Goal: Task Accomplishment & Management: Manage account settings

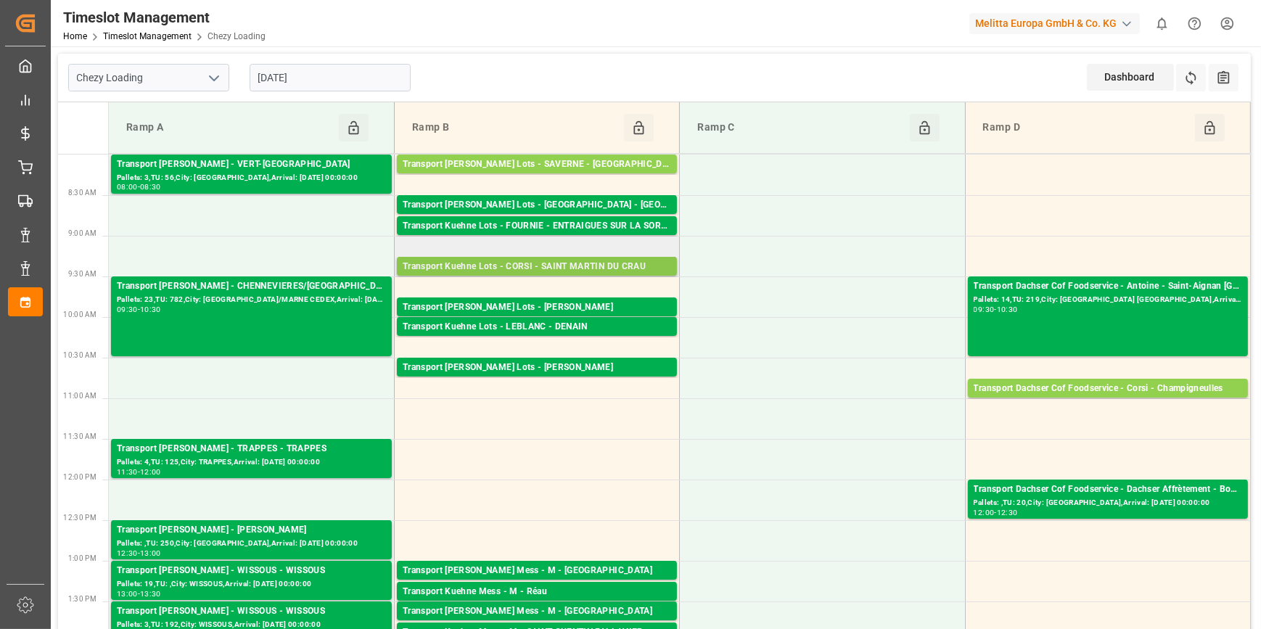
click at [614, 268] on div "Transport Kuehne Lots - CORSI - SAINT MARTIN DU CRAU" at bounding box center [537, 267] width 268 height 15
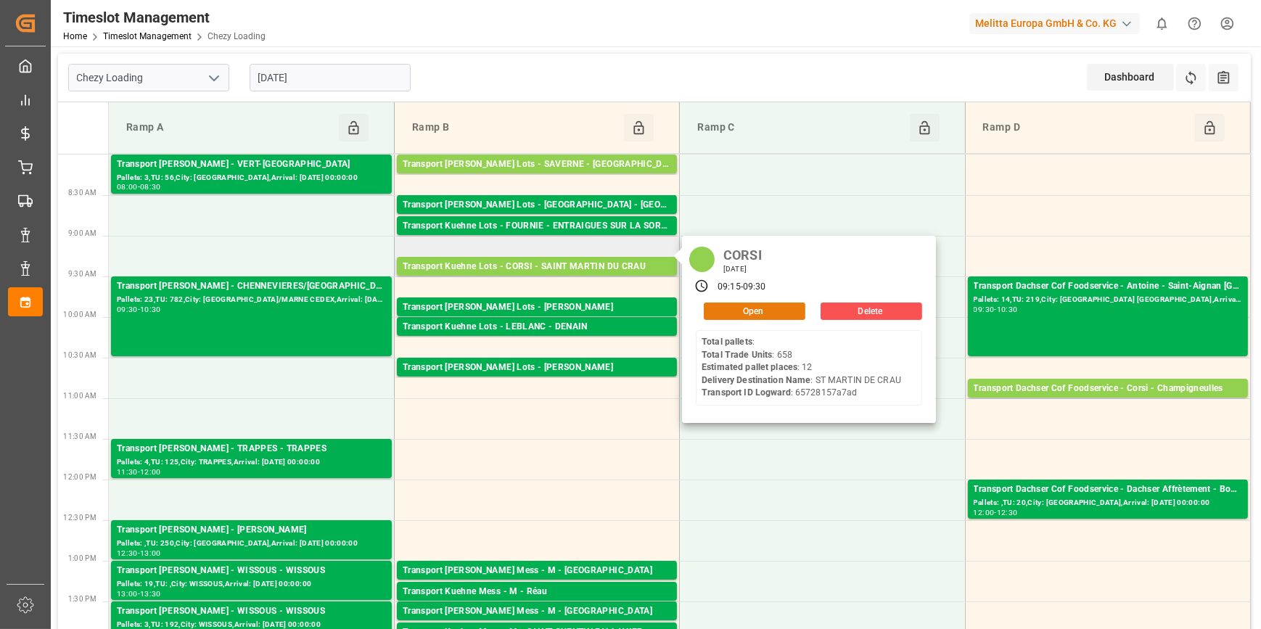
click at [768, 305] on button "Open" at bounding box center [755, 310] width 102 height 17
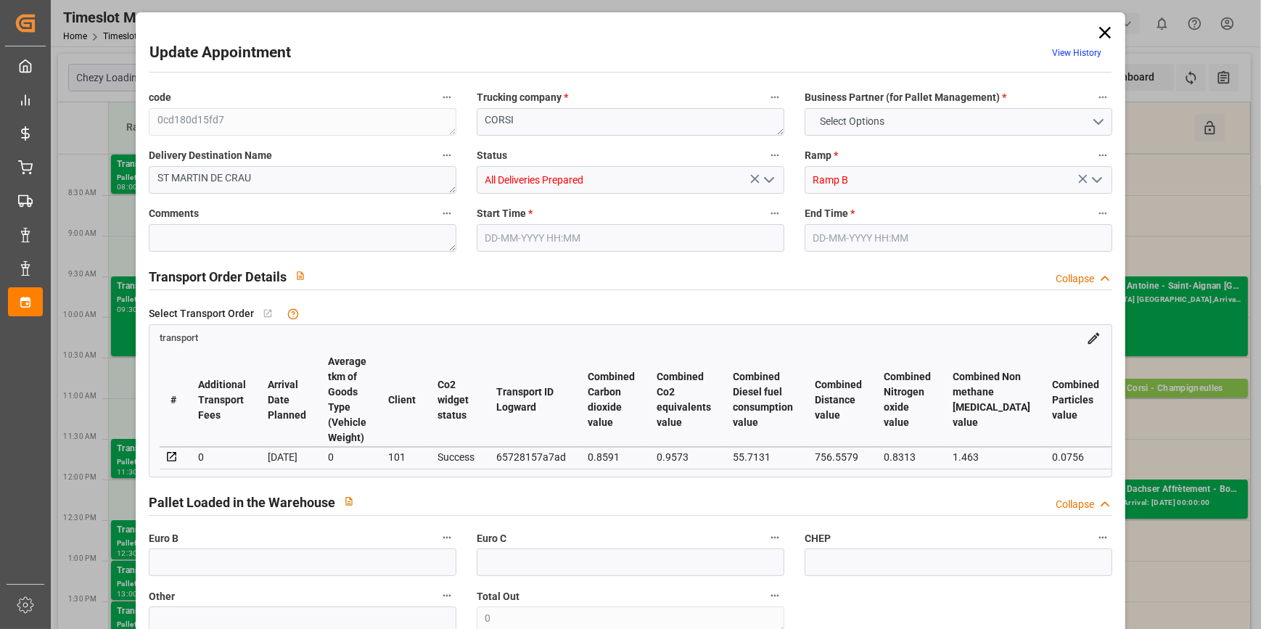
type input "12"
type input "629.72"
type input "0"
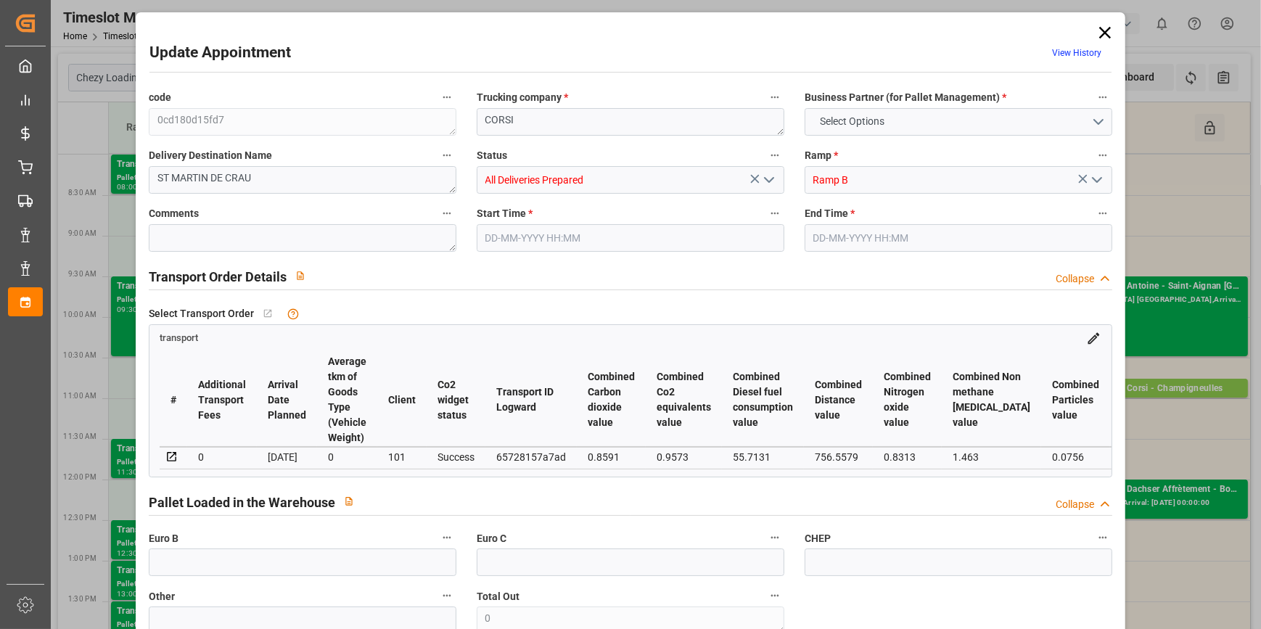
type input "629.72"
type input "0"
type input "30"
type input "1927.839"
type input "3575.05"
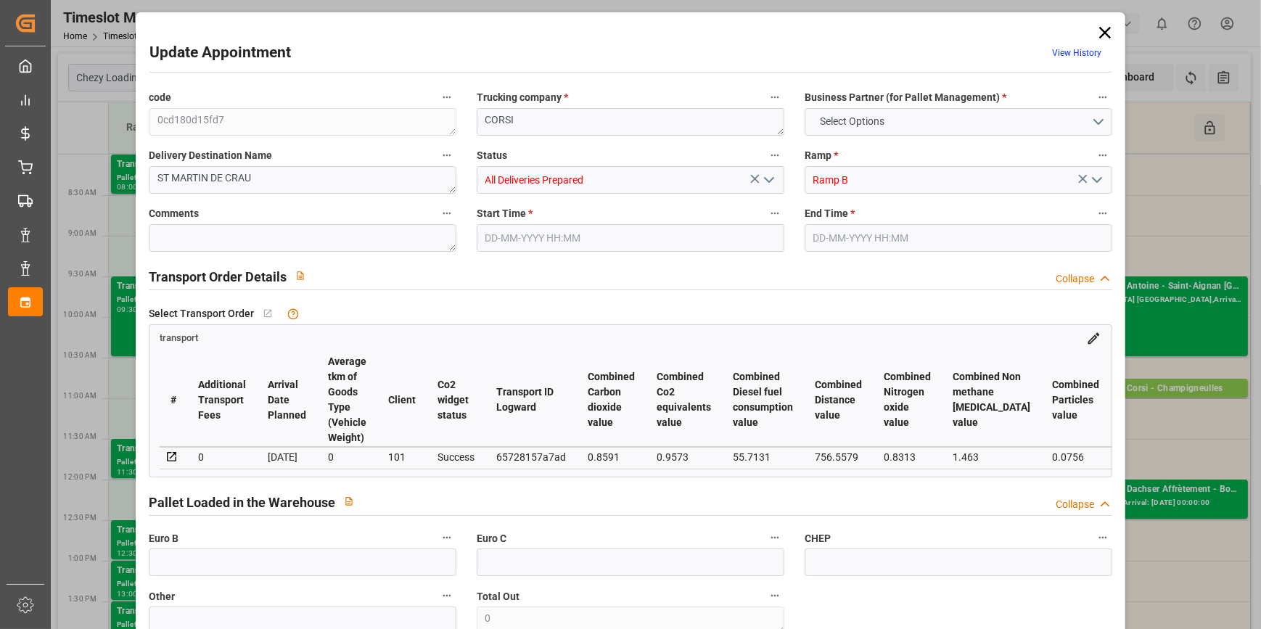
type input "6874.237"
type input "13"
type input "0"
type input "658"
type input "60"
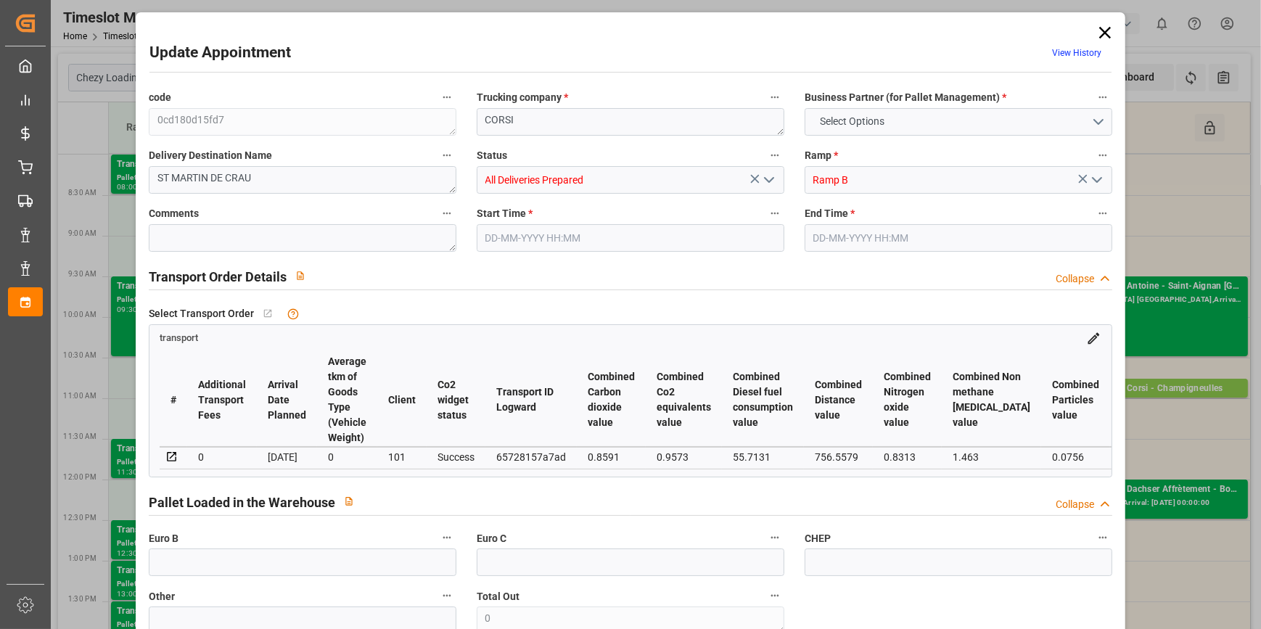
type input "101"
type input "2195.05"
type input "0"
type input "4710.8598"
type input "0"
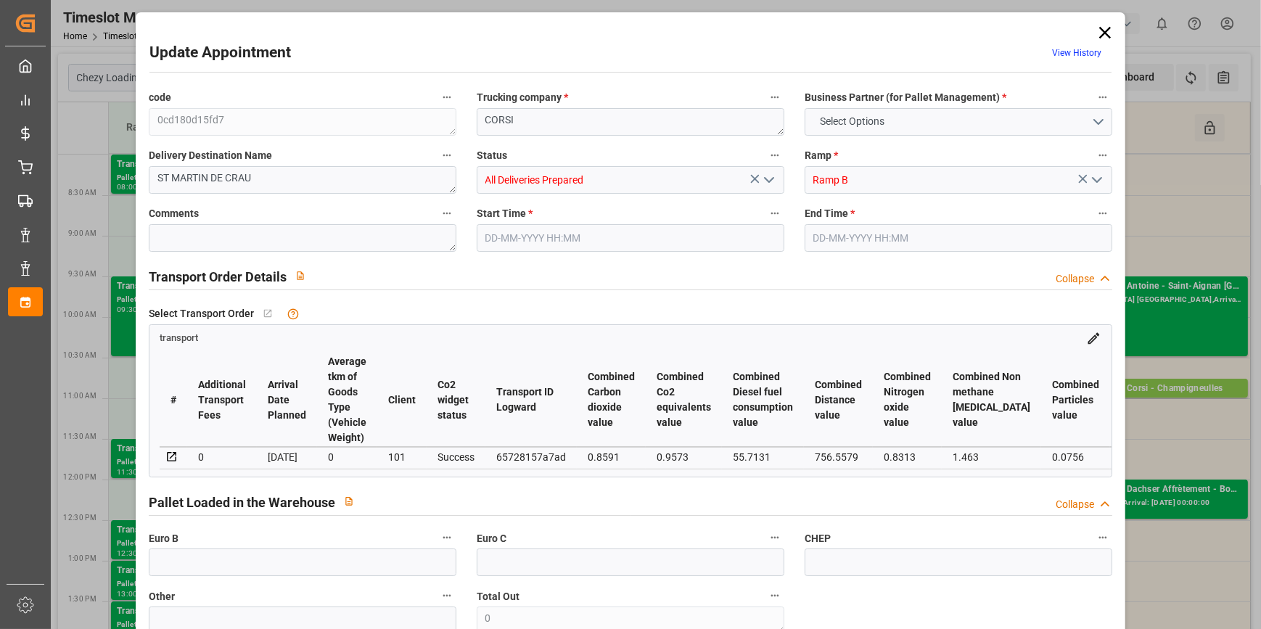
type input "0"
type input "21"
type input "35"
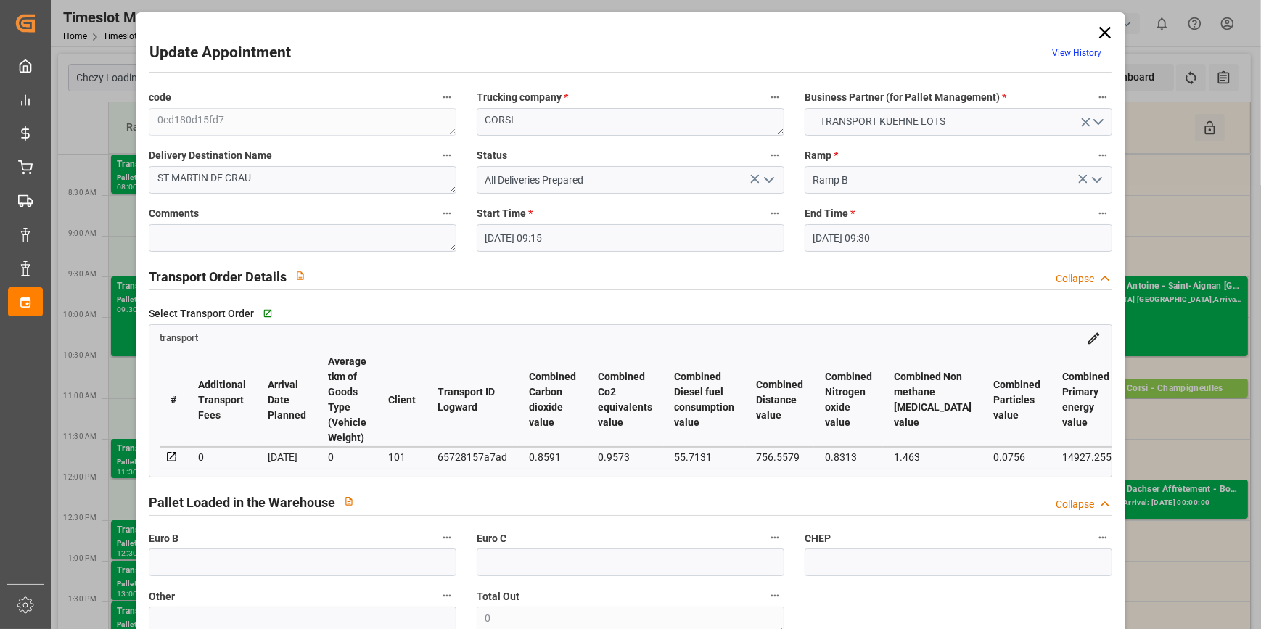
type input "[DATE] 09:15"
type input "[DATE] 09:30"
type input "[DATE] 13:53"
type input "[DATE] 11:22"
type input "[DATE]"
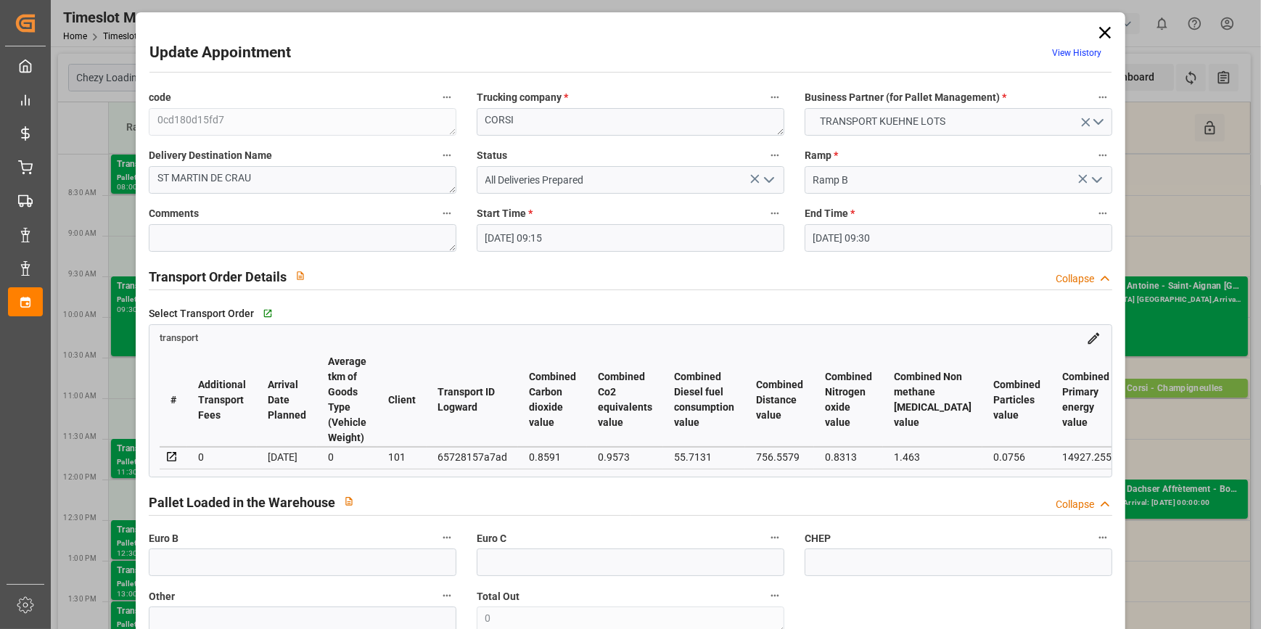
type input "[DATE]"
click at [768, 181] on polyline "open menu" at bounding box center [769, 180] width 9 height 4
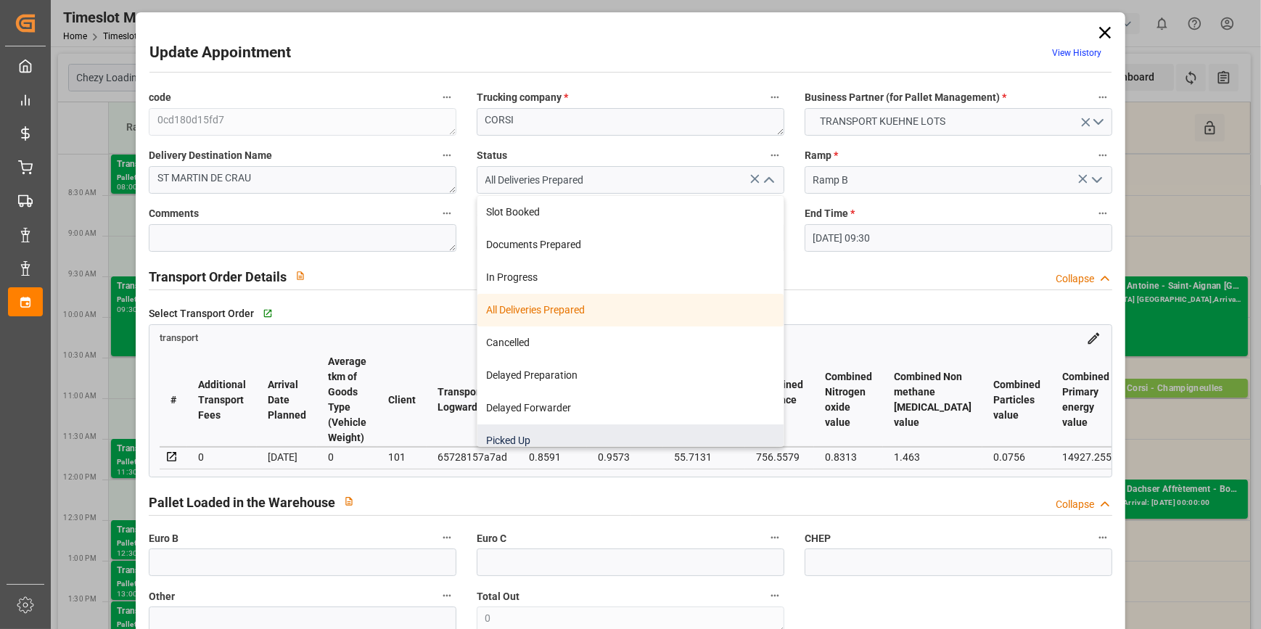
click at [521, 434] on div "Picked Up" at bounding box center [630, 440] width 306 height 33
type input "Picked Up"
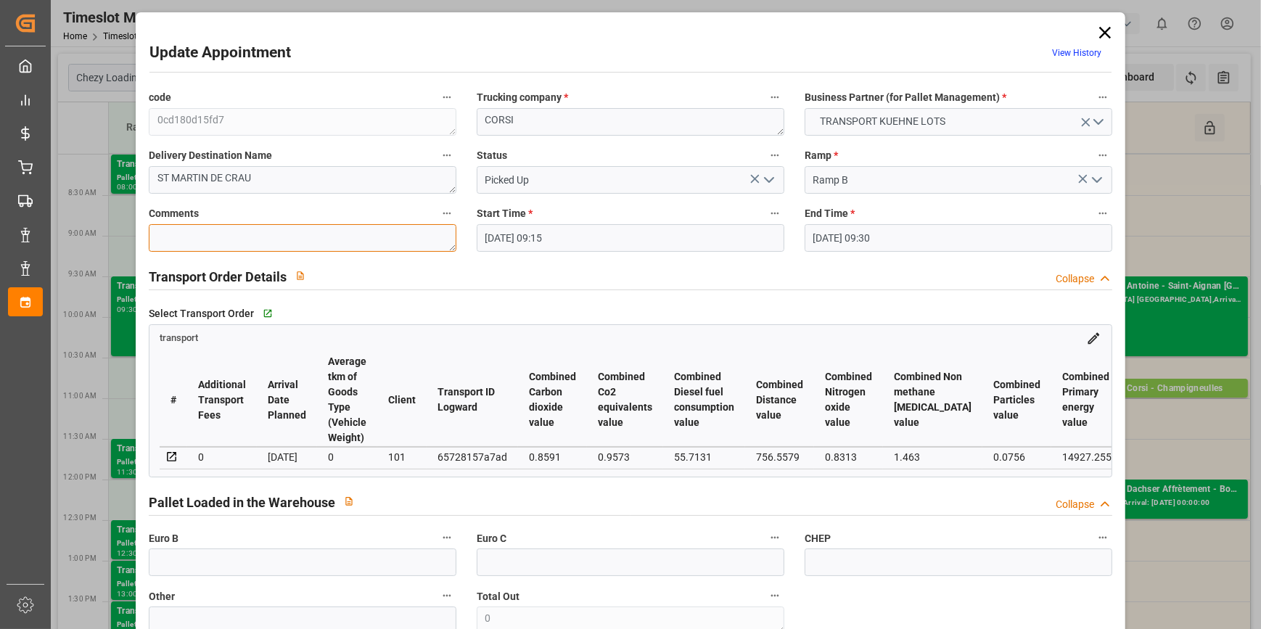
click at [170, 243] on textarea at bounding box center [303, 238] width 308 height 28
type textarea "ludo 9"
click at [767, 176] on icon "open menu" at bounding box center [768, 179] width 17 height 17
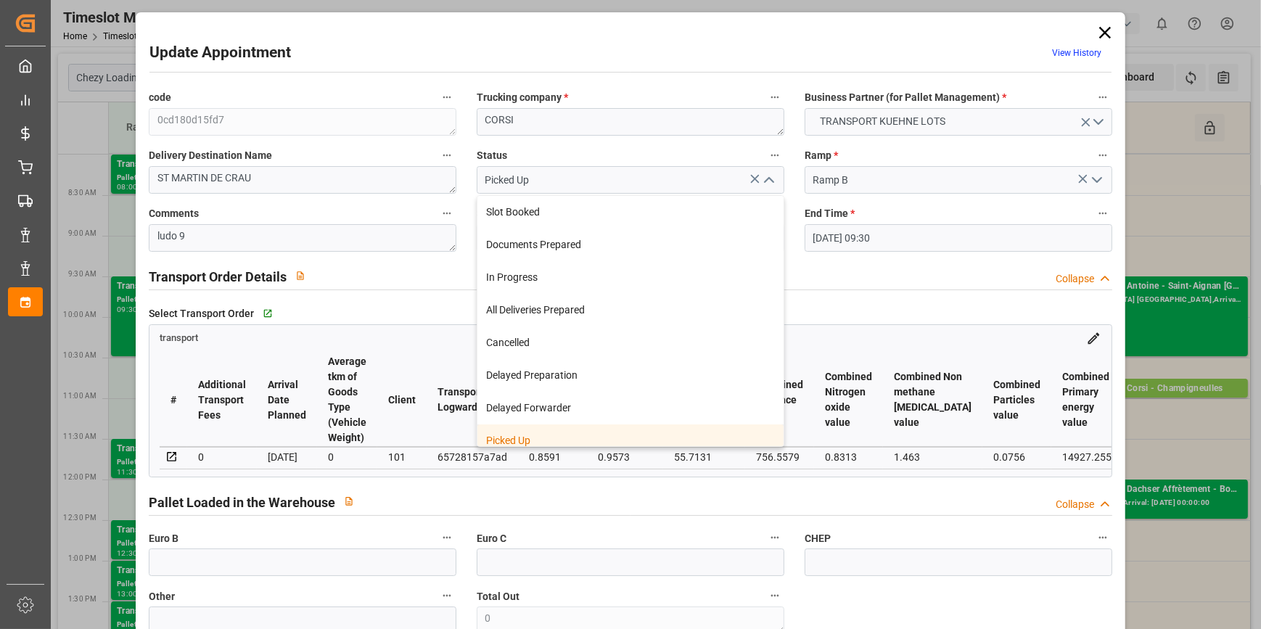
click at [535, 435] on div "Picked Up" at bounding box center [630, 440] width 306 height 33
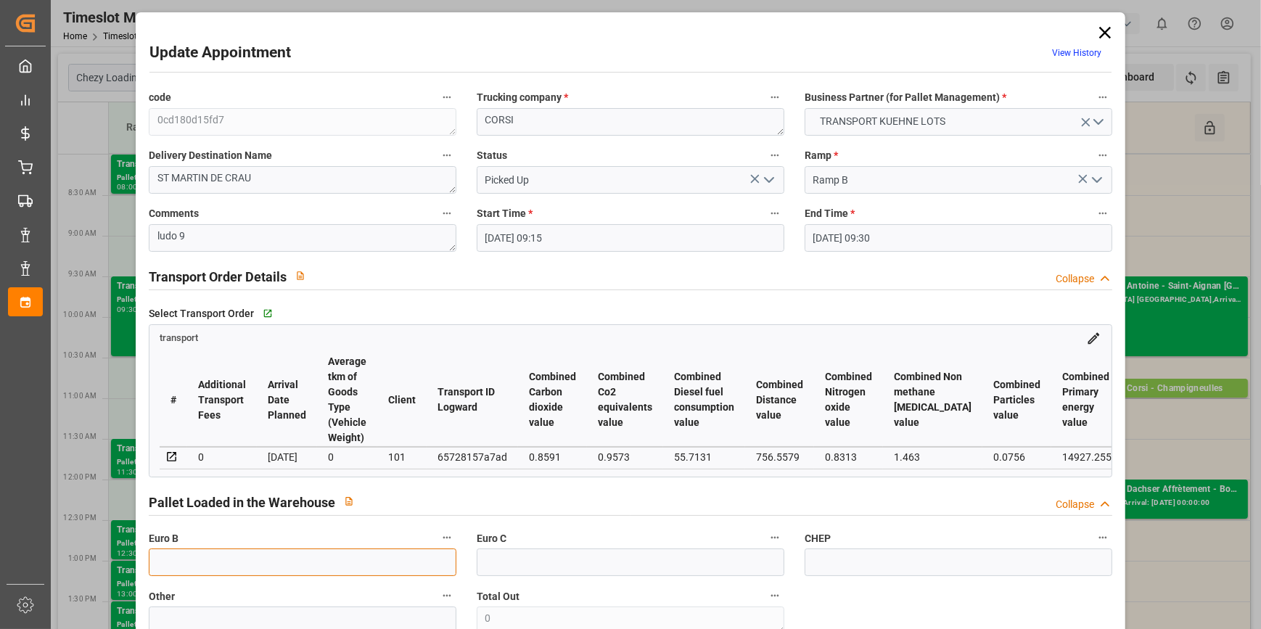
click at [207, 567] on input "text" at bounding box center [303, 562] width 308 height 28
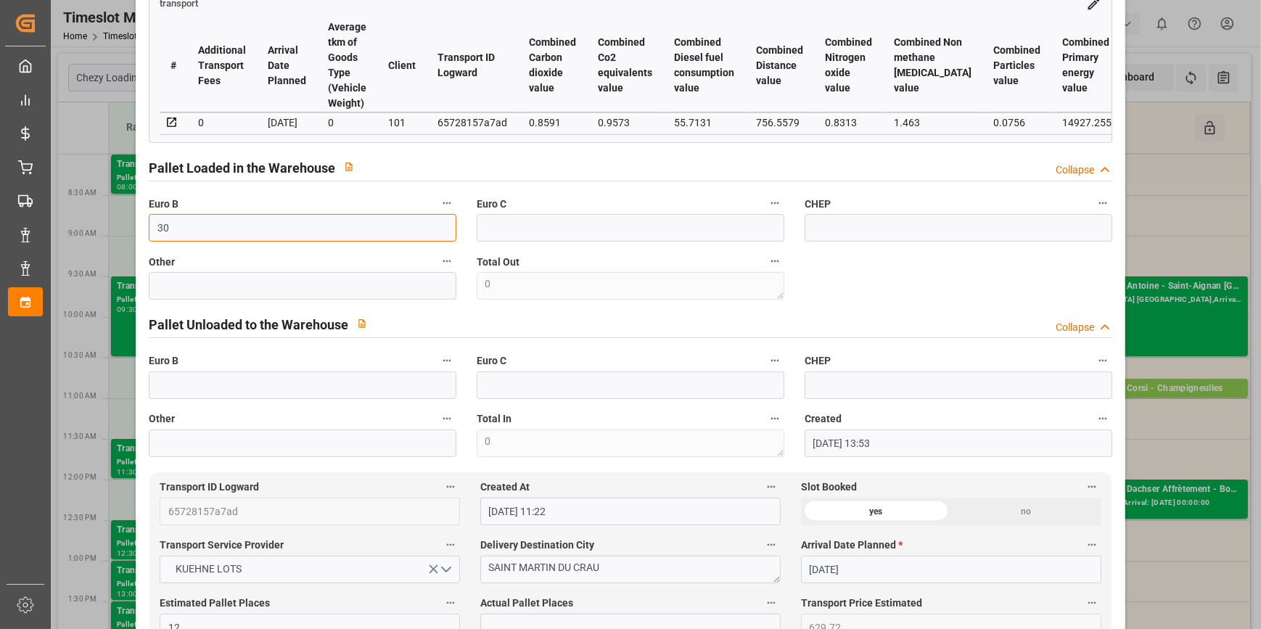
scroll to position [461, 0]
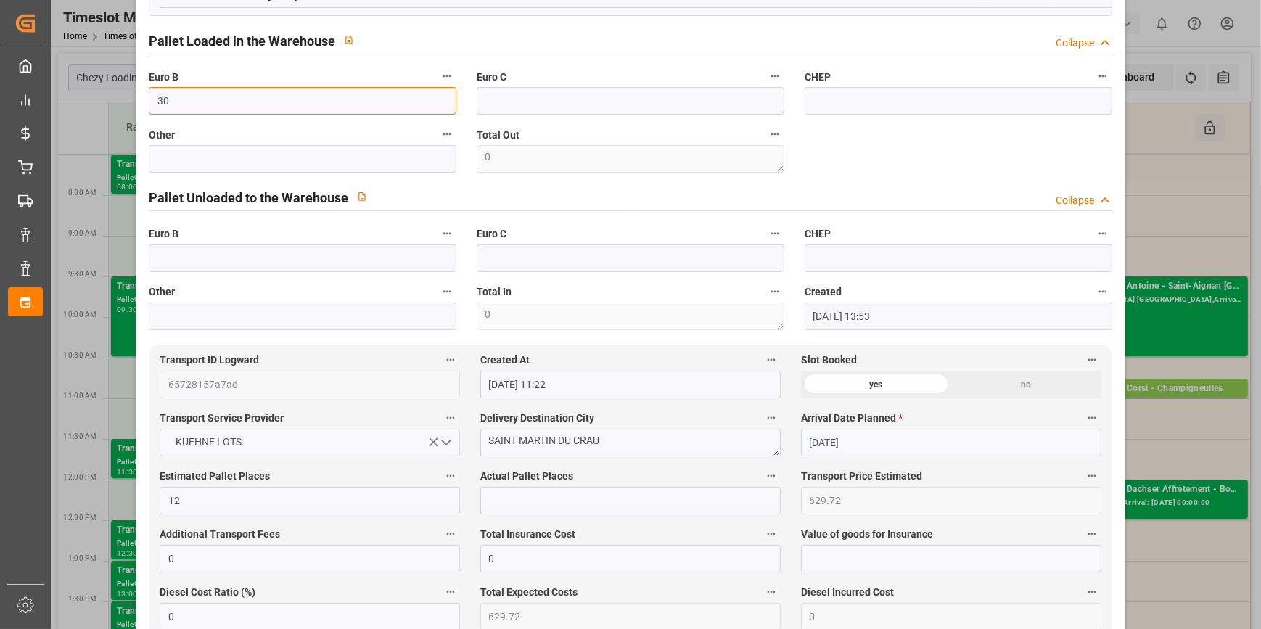
type input "30"
click at [500, 504] on input "text" at bounding box center [630, 501] width 300 height 28
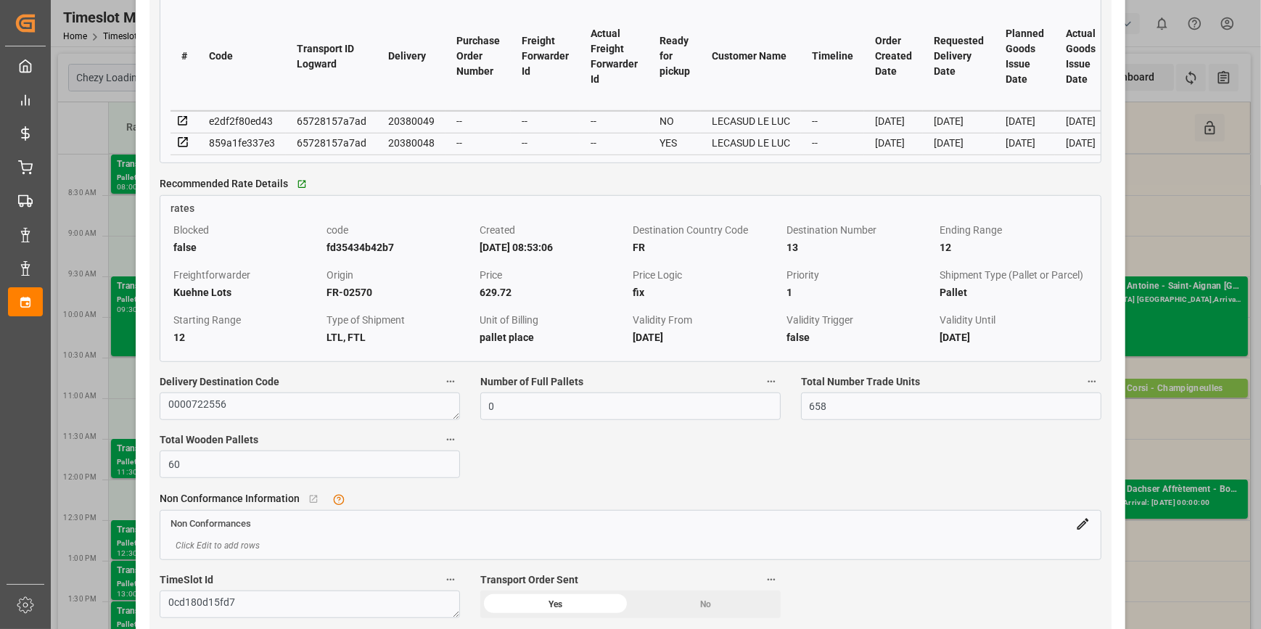
scroll to position [1319, 0]
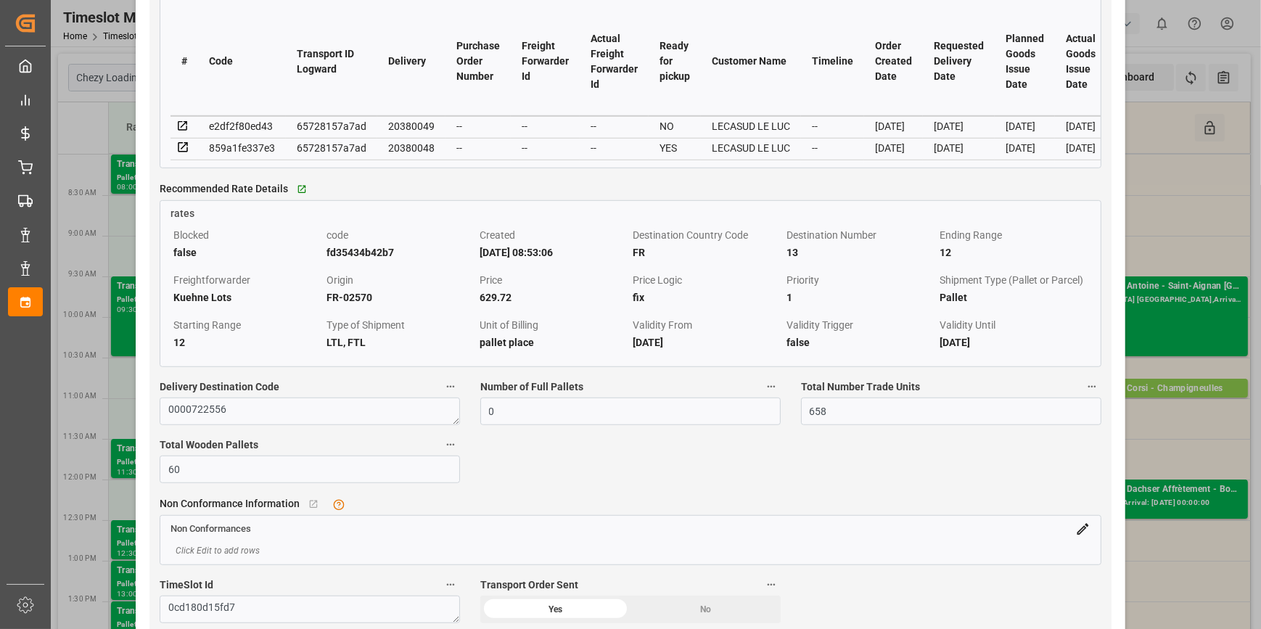
type input "9"
click at [183, 129] on icon at bounding box center [182, 125] width 9 height 9
click at [182, 149] on icon at bounding box center [182, 147] width 13 height 13
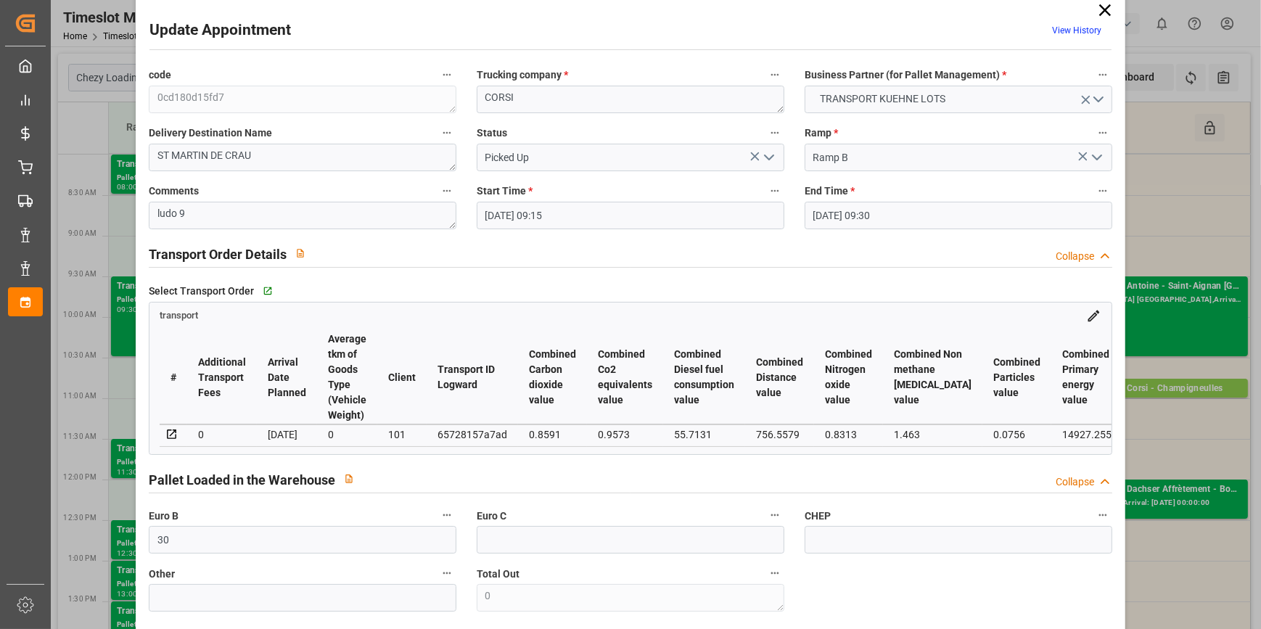
scroll to position [0, 0]
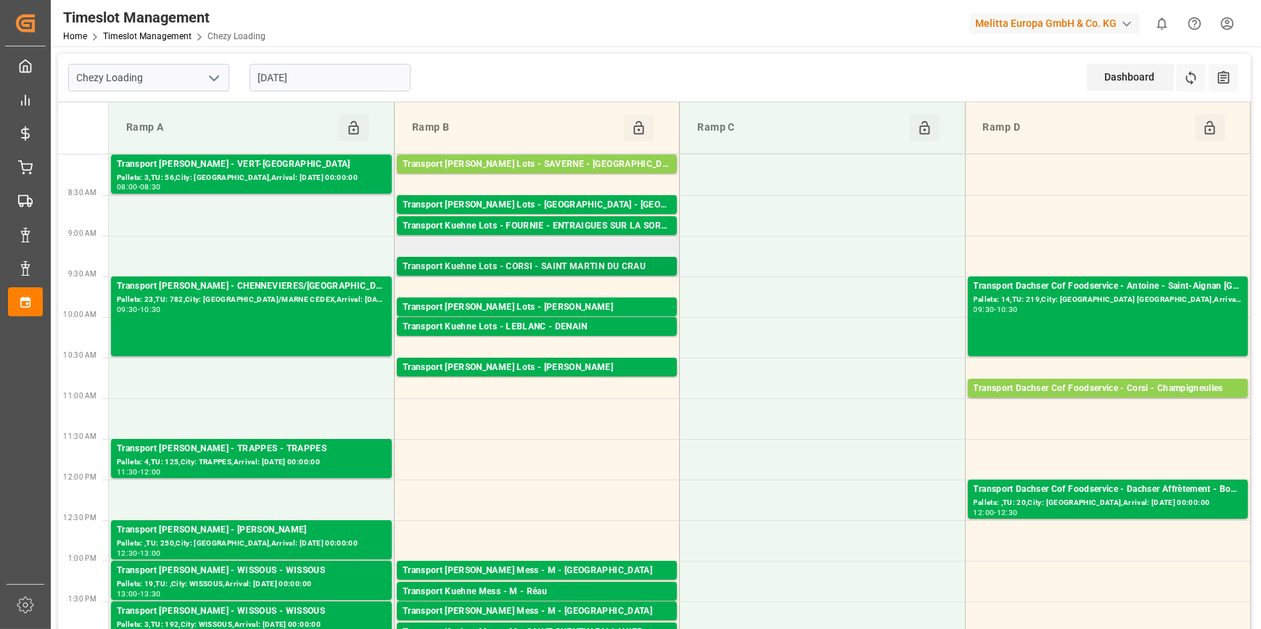
click at [595, 264] on div "Transport Kuehne Lots - CORSI - SAINT MARTIN DU CRAU" at bounding box center [537, 267] width 268 height 15
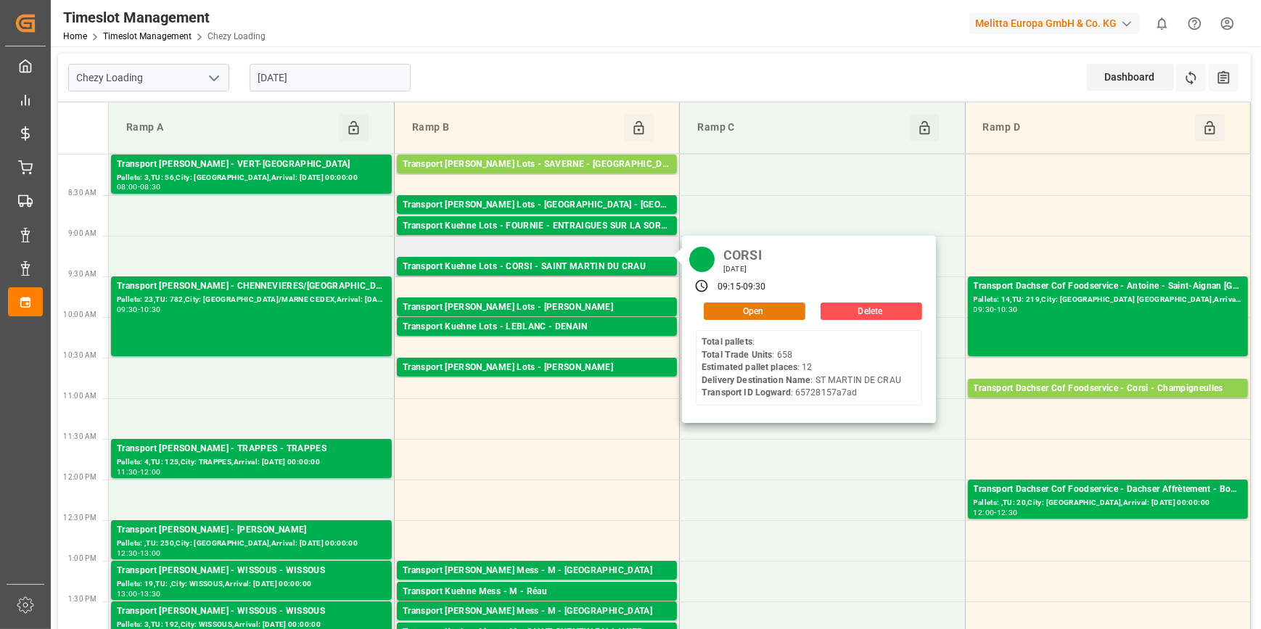
click at [764, 310] on button "Open" at bounding box center [755, 310] width 102 height 17
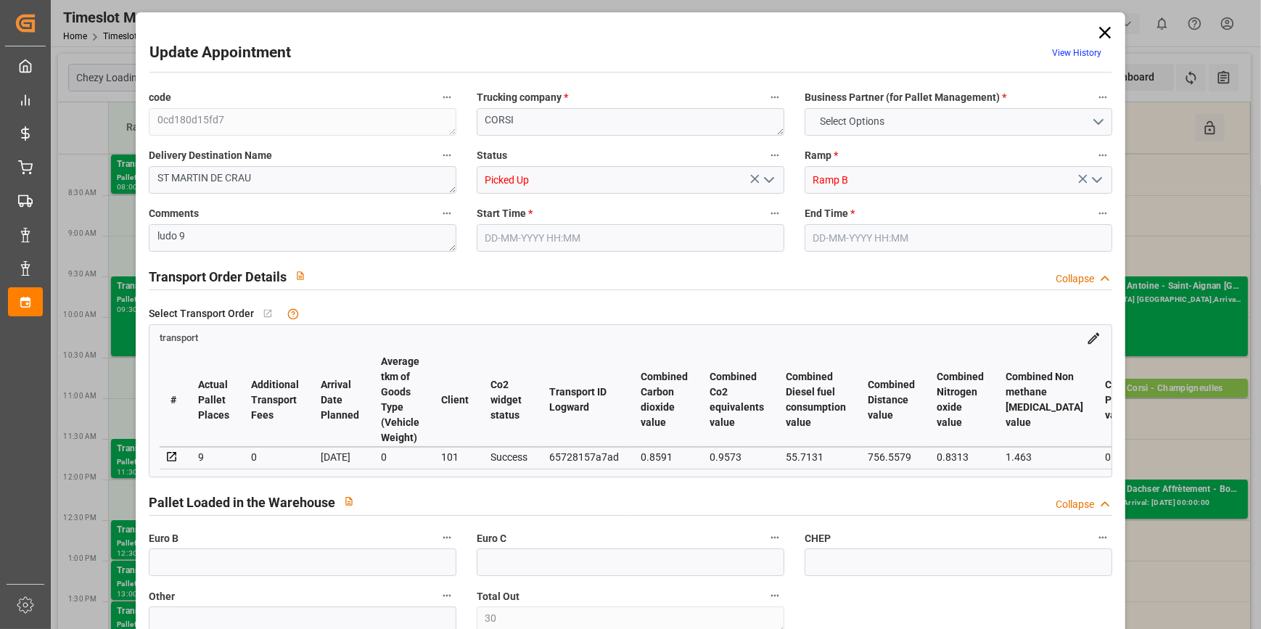
type input "30"
type input "12"
type input "9"
type input "629.72"
type input "0"
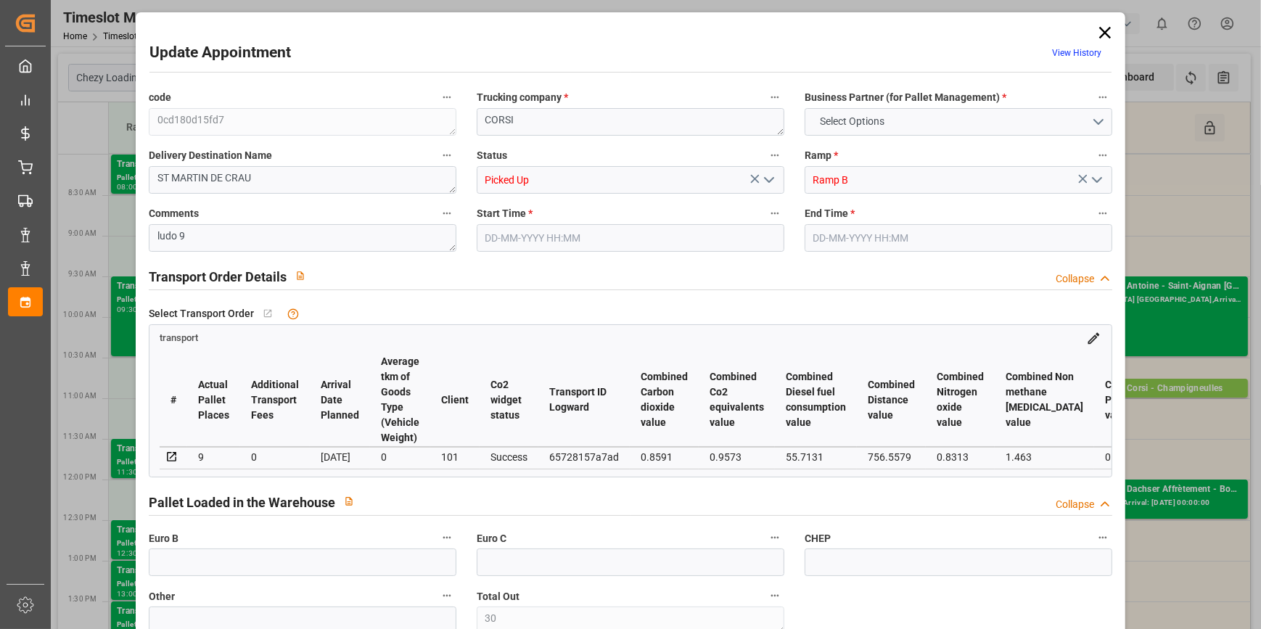
type input "0"
type input "629.72"
type input "0"
type input "30"
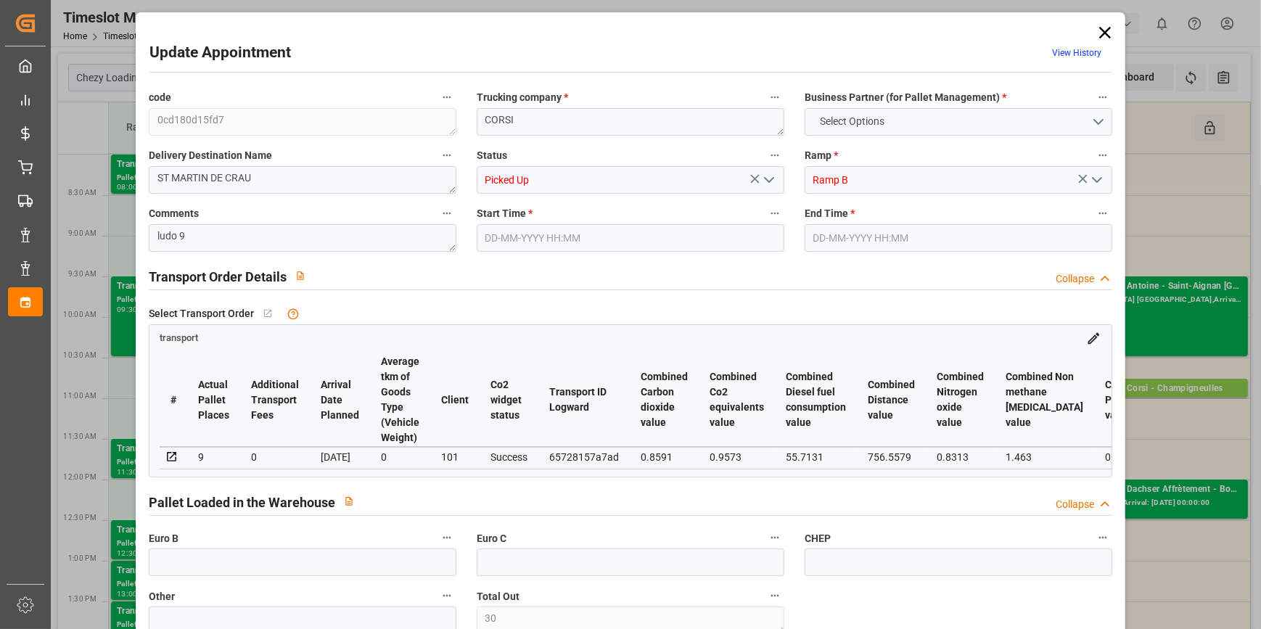
type input "1927.839"
type input "3575.05"
type input "6874.237"
type input "13"
type input "0"
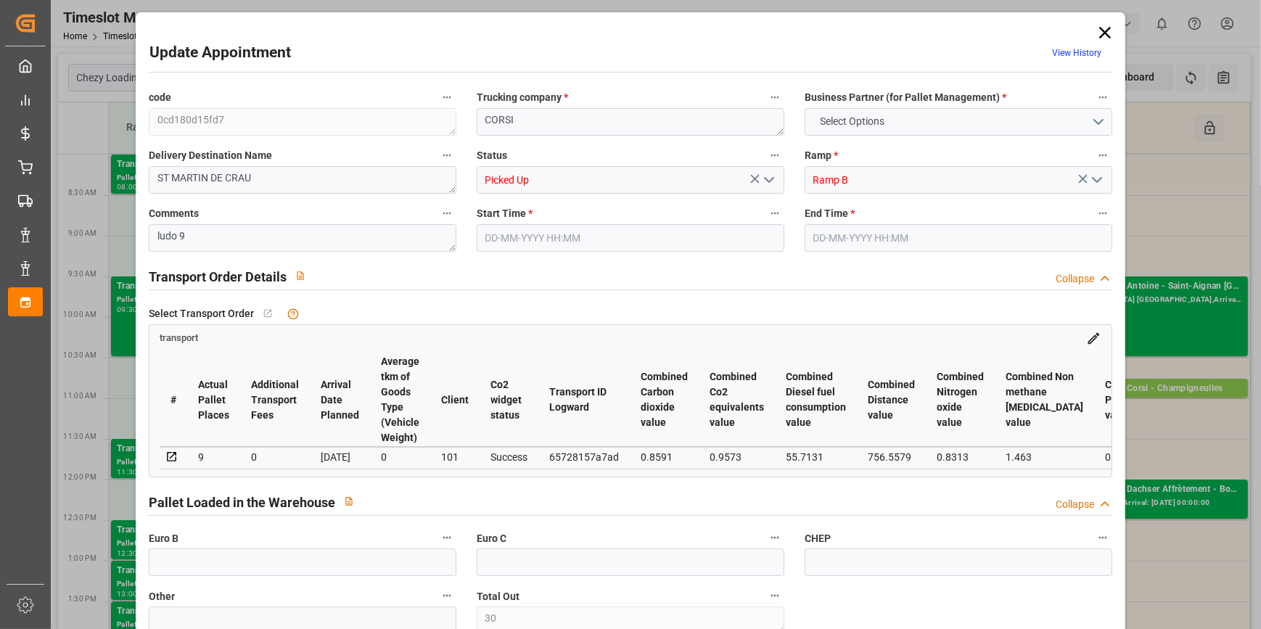
type input "658"
type input "30"
type input "101"
type input "2195.05"
type input "0"
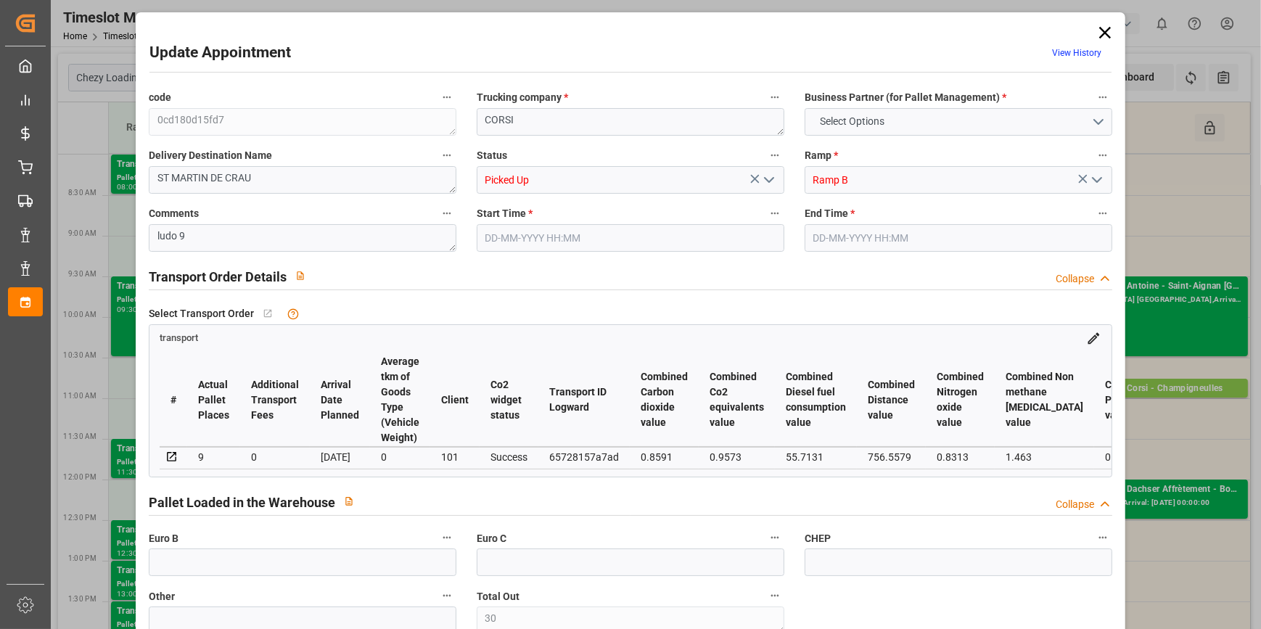
type input "10767.6795"
type input "0"
type input "21"
type input "80"
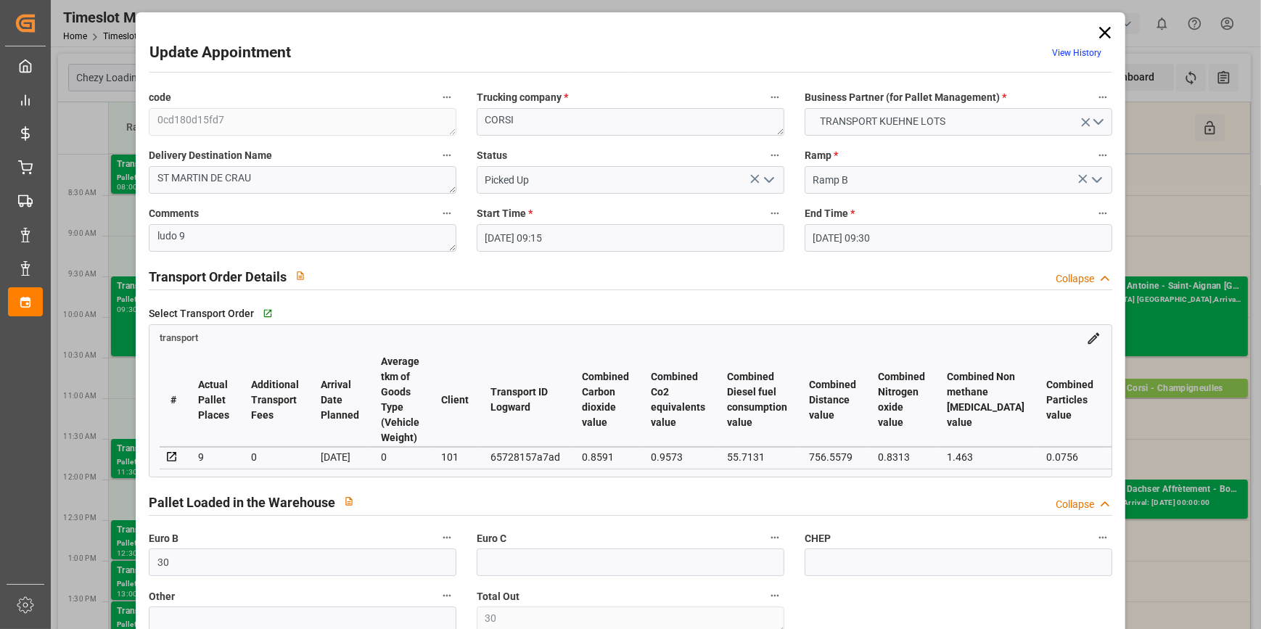
type input "[DATE] 09:15"
type input "[DATE] 09:30"
type input "[DATE] 13:53"
type input "[DATE] 11:22"
type input "[DATE]"
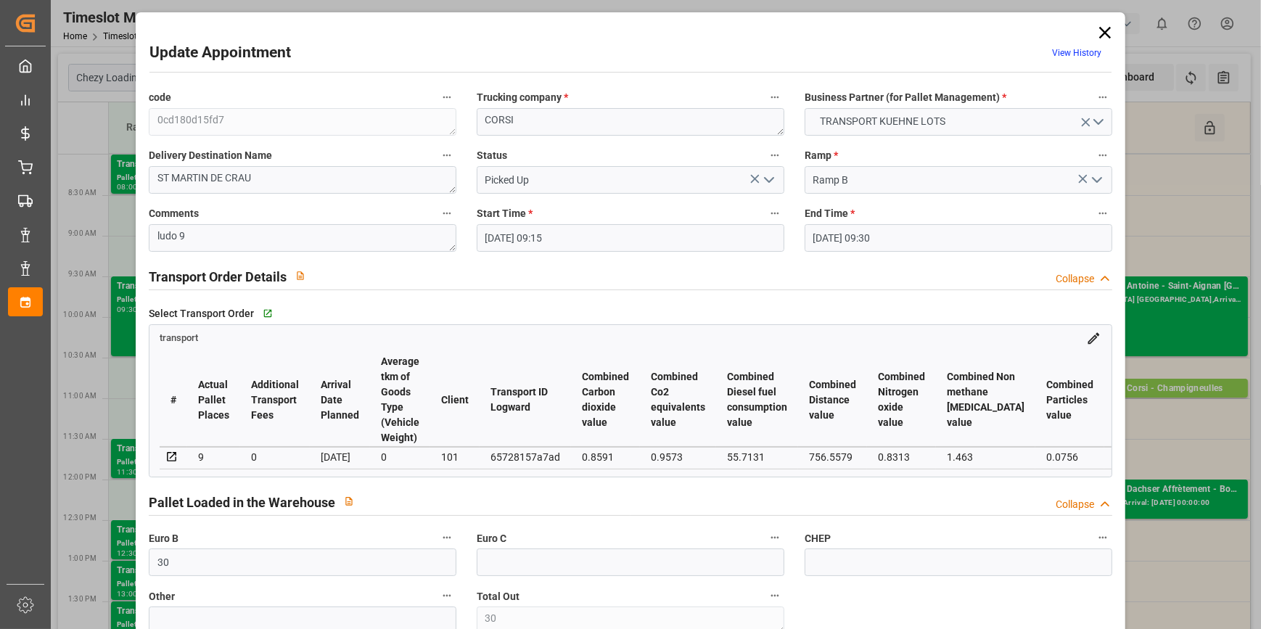
type input "[DATE]"
click at [1104, 29] on icon at bounding box center [1105, 33] width 12 height 12
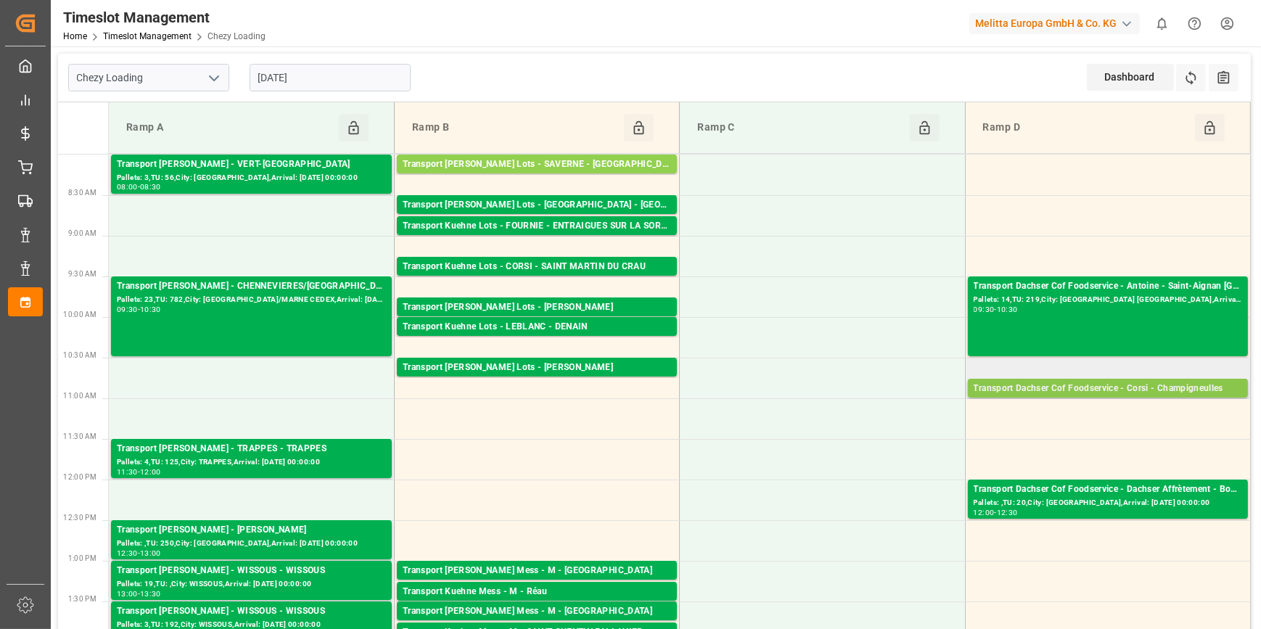
click at [1184, 389] on div "Transport Dachser Cof Foodservice - Corsi - Champigneulles" at bounding box center [1107, 389] width 268 height 15
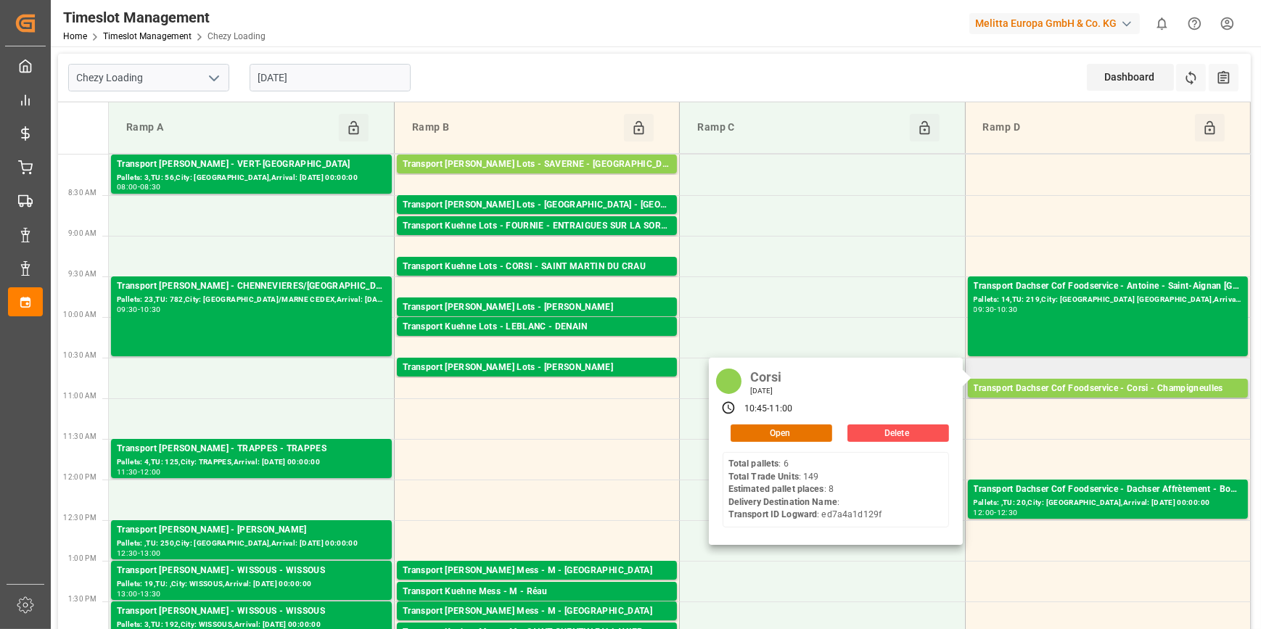
click at [786, 445] on div "Corsi [DATE] 10:45 - 11:00 Open Delete Total pallets : 6 Total Trade Units : 14…" at bounding box center [836, 451] width 254 height 187
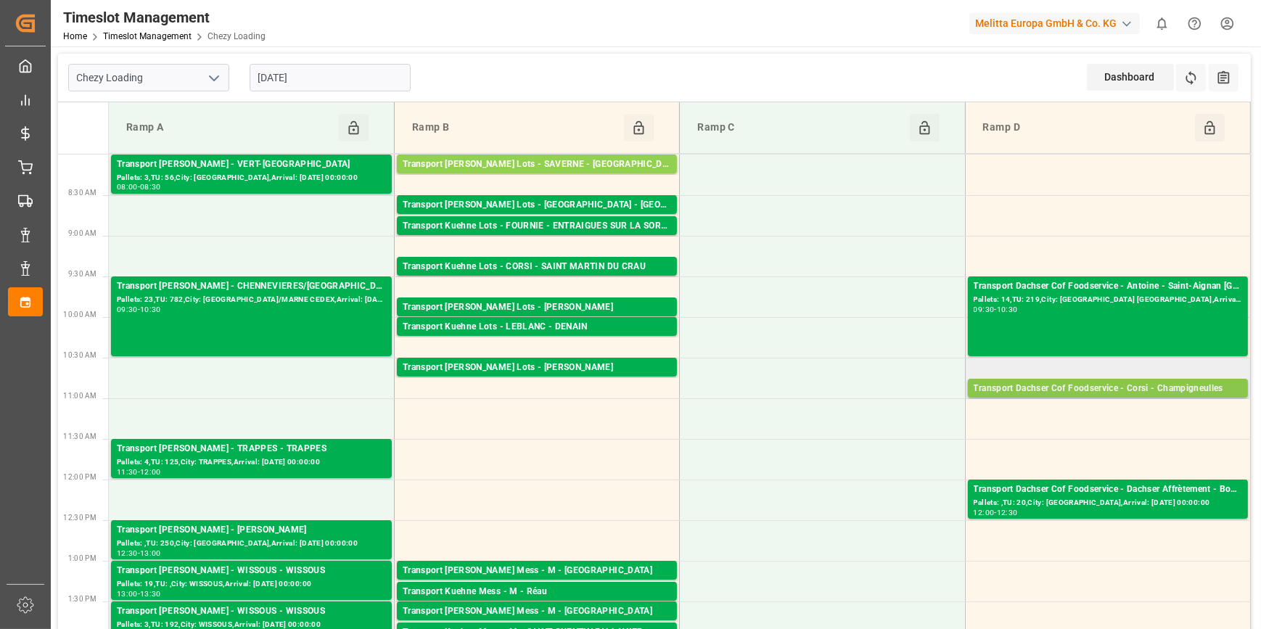
click at [1107, 386] on div "Transport Dachser Cof Foodservice - Corsi - Champigneulles" at bounding box center [1107, 389] width 268 height 15
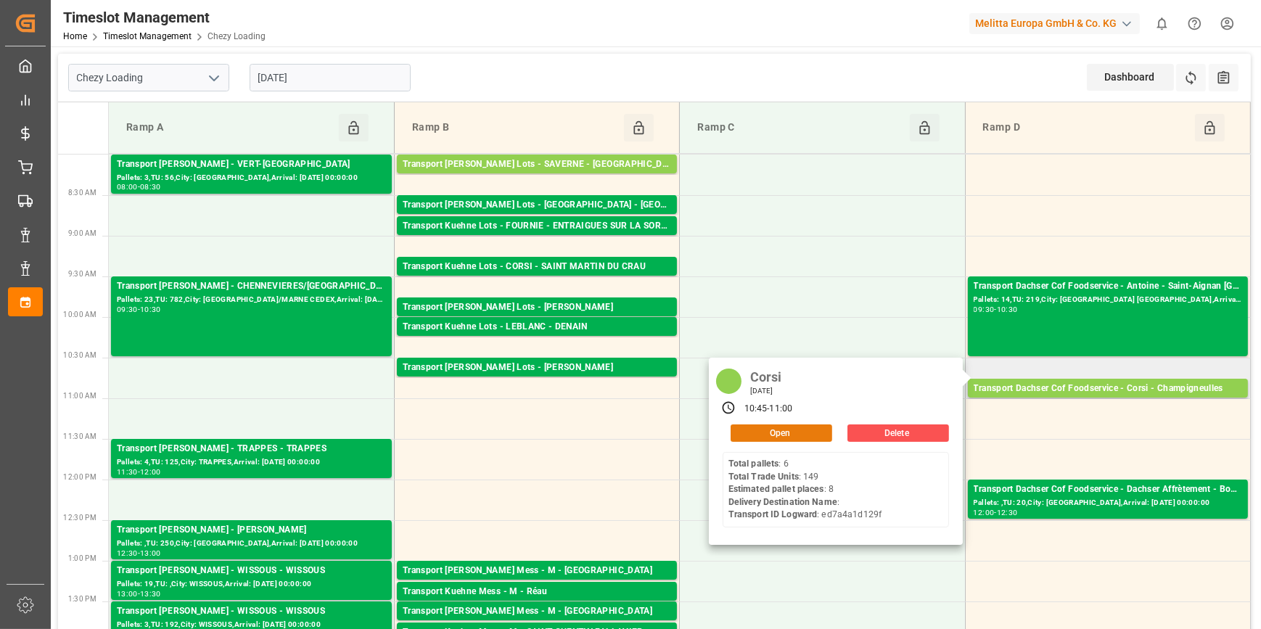
click at [791, 435] on button "Open" at bounding box center [781, 432] width 102 height 17
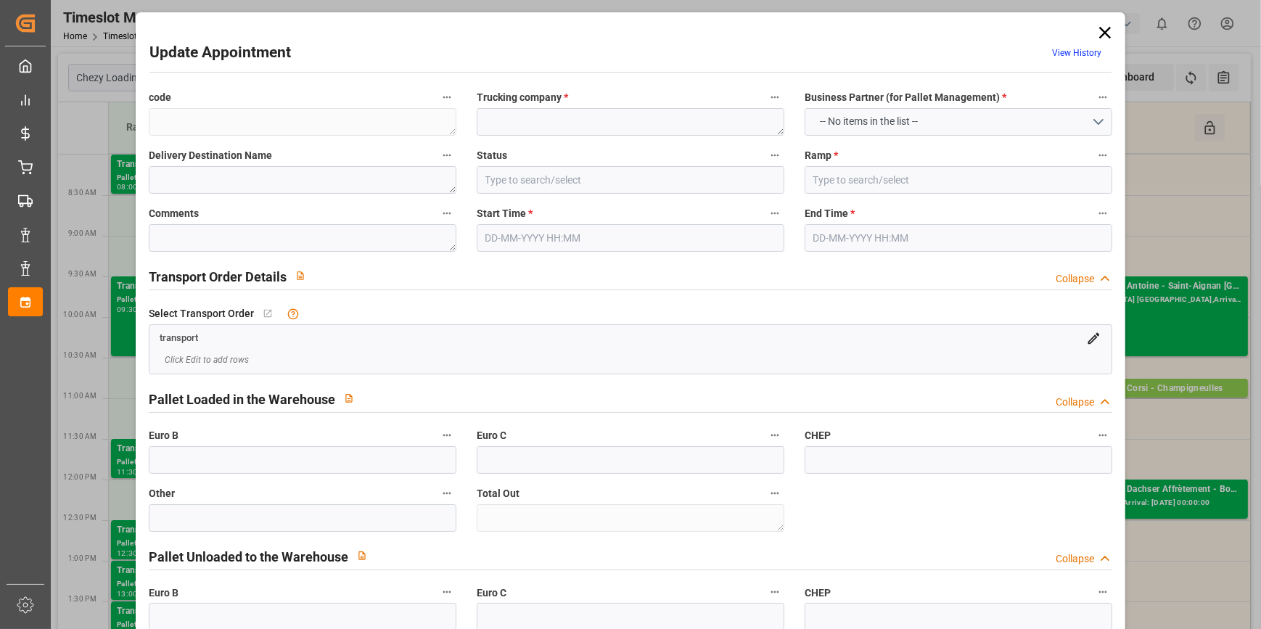
type textarea "60069adce63b"
type textarea "Corsi"
type input "All Deliveries Prepared"
type input "Ramp D"
type textarea "0"
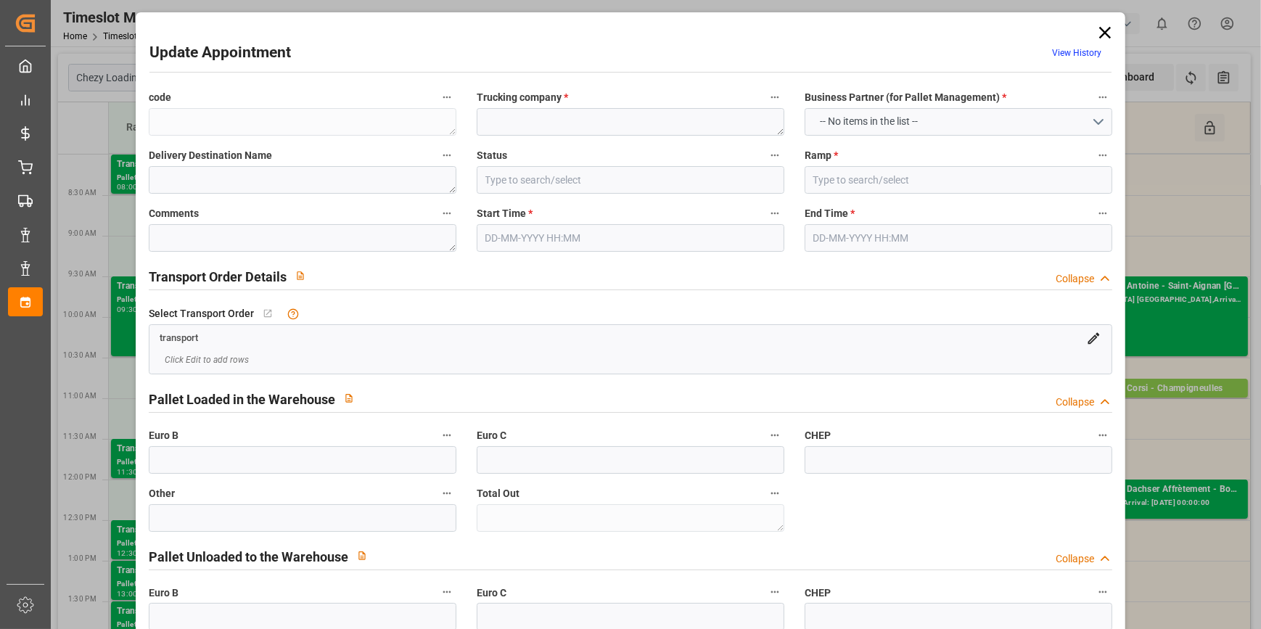
type textarea "0"
type input "ed7a4a1d129f"
type textarea "Champigneulles"
type textarea "0010007395"
type textarea "60069adce63b"
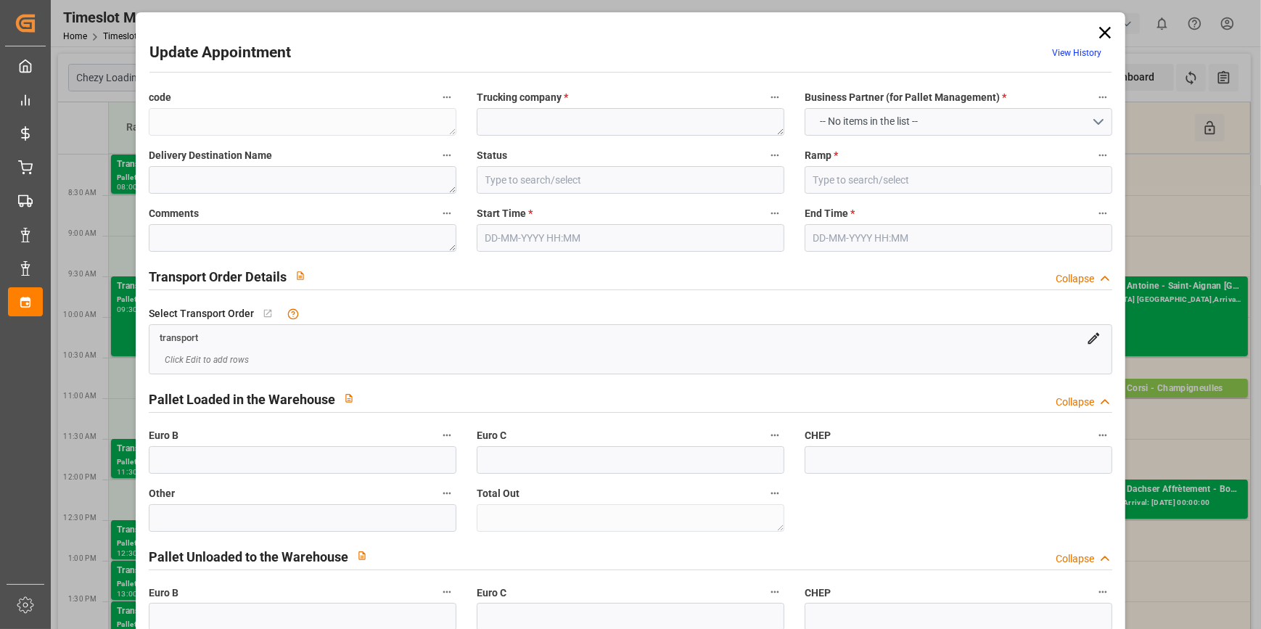
type textarea "FR-02570"
type textarea "FR"
type input "Road"
type input "FR"
type input "54250"
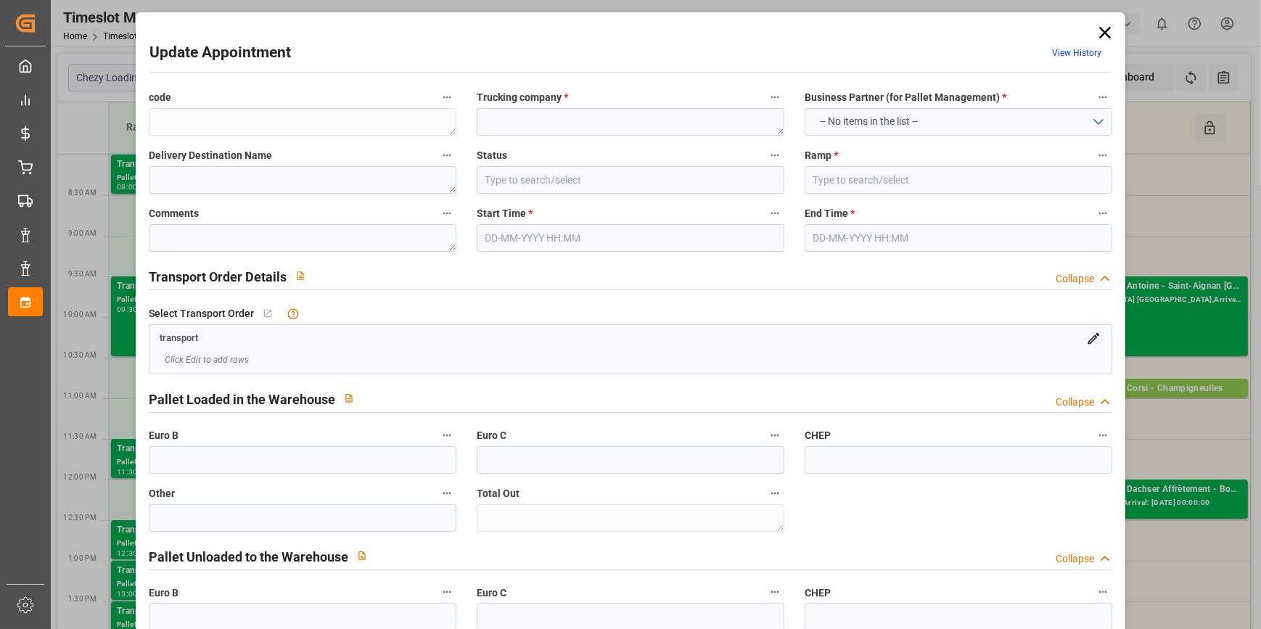
type input "Small Shipment"
type input "3.5-7.5 t"
type input "EURO 6"
type input "Diesel"
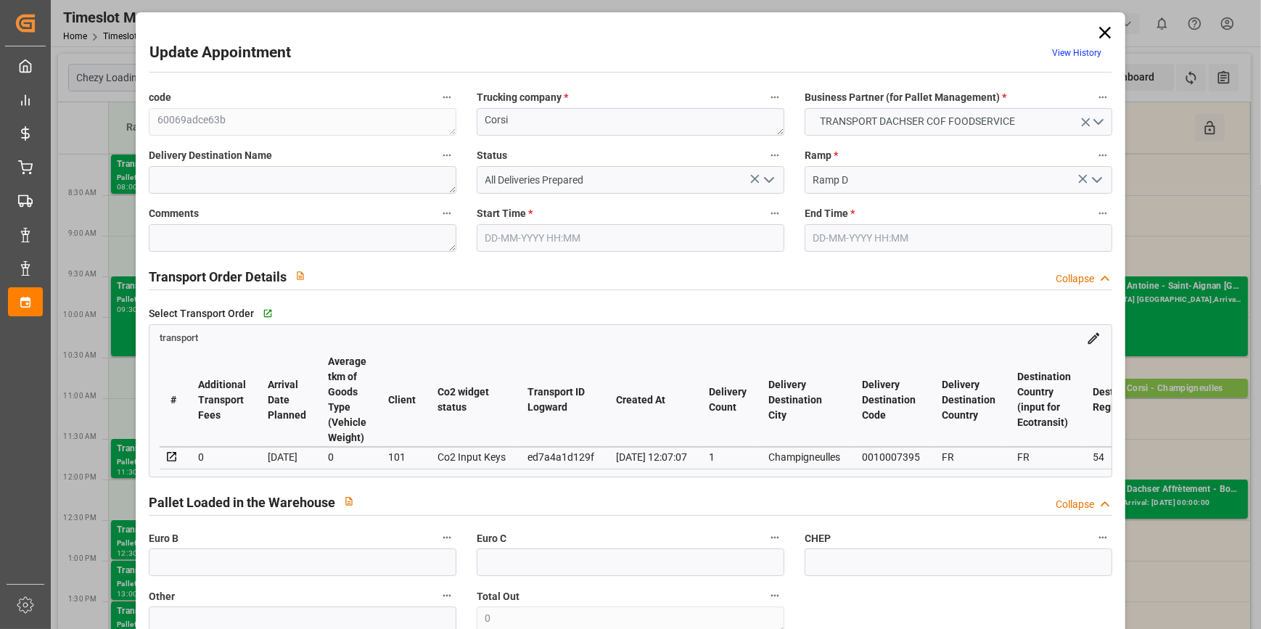
type input "8"
type input "251.7"
type input "0"
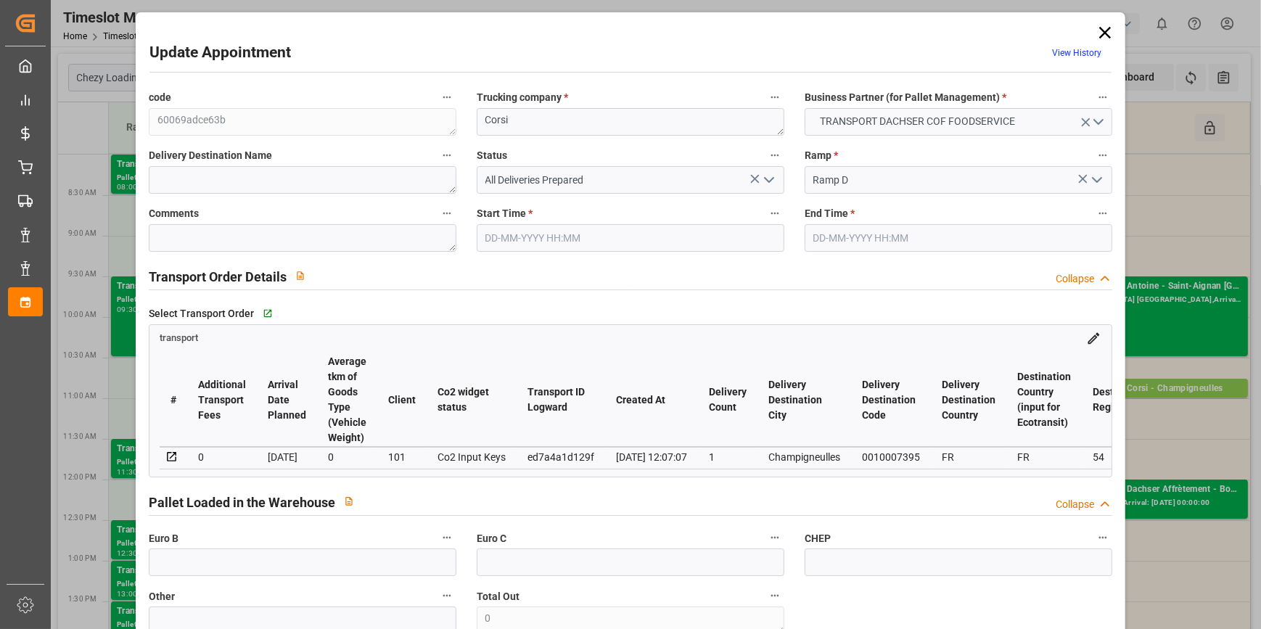
type input "247.2701"
type input "-4.4299"
type input "0"
type input "1728.03"
type input "2238.721"
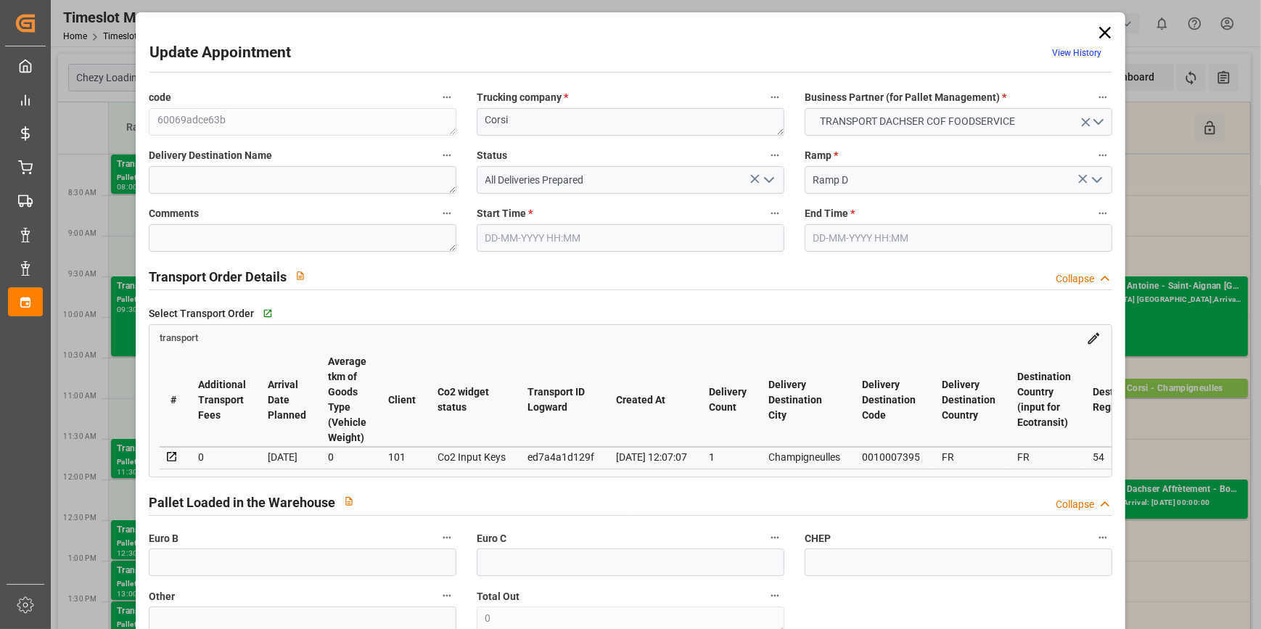
type input "6583.68"
type input "54"
type input "6"
type input "149"
type input "8"
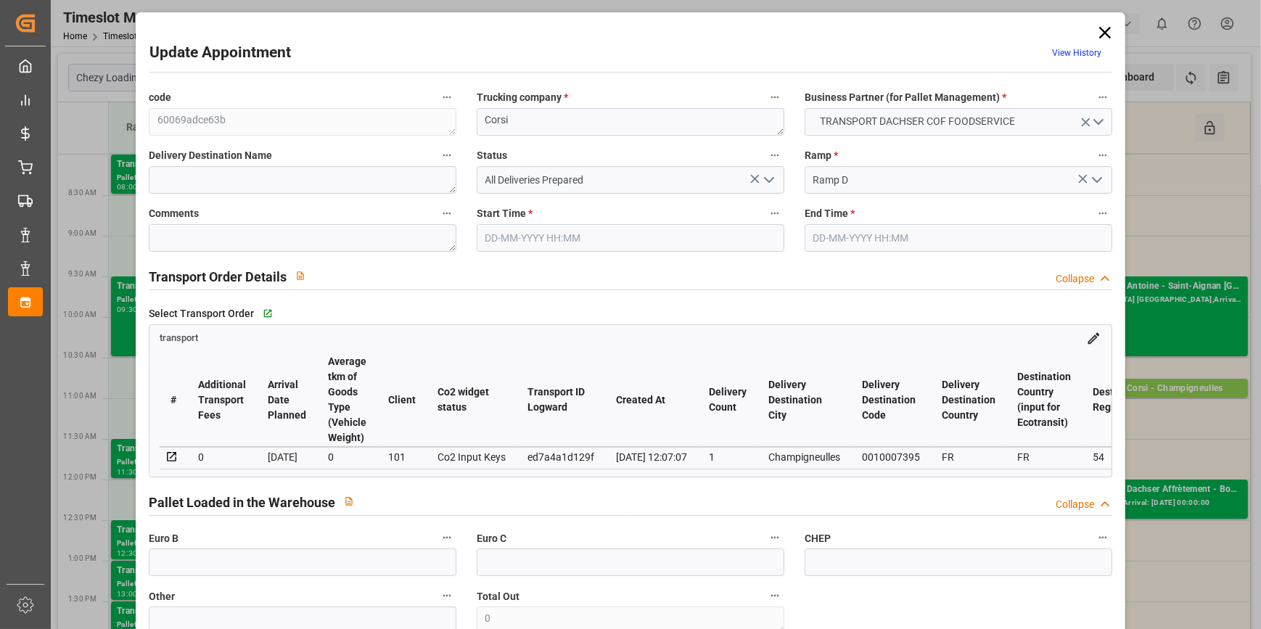
type input "101"
type input "2041.171"
type input "0"
type input "4710.8598"
type input "0"
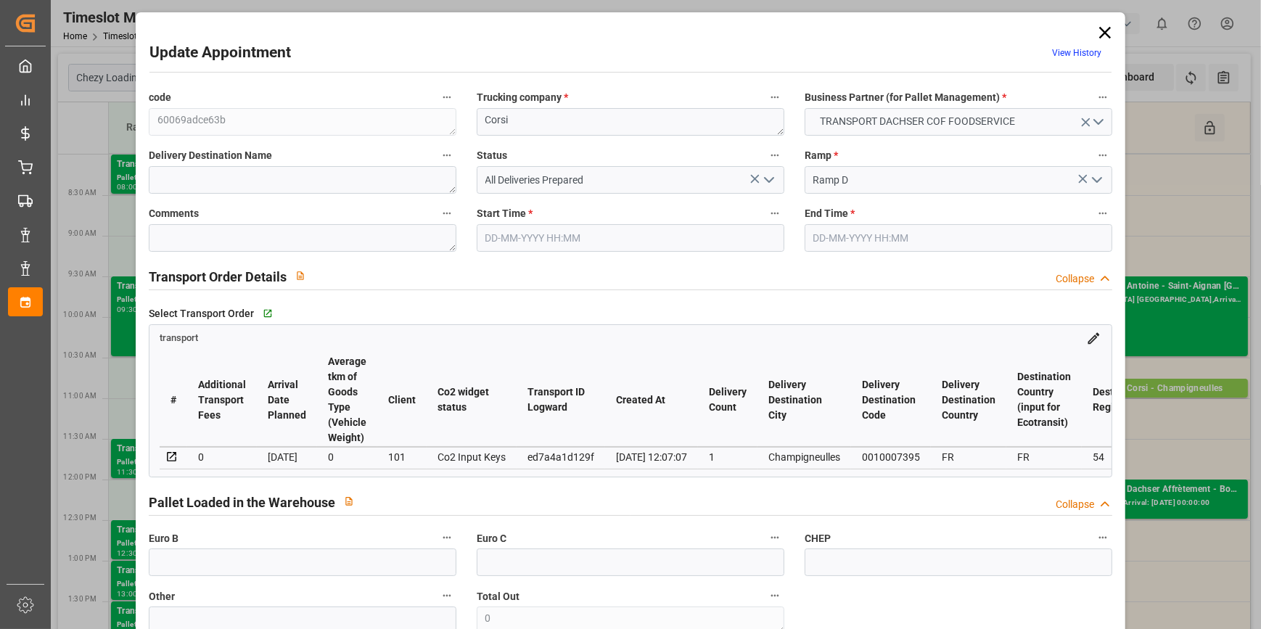
type input "0"
type input "21"
type input "35"
type input "[DATE] 10:45"
type input "[DATE] 11:00"
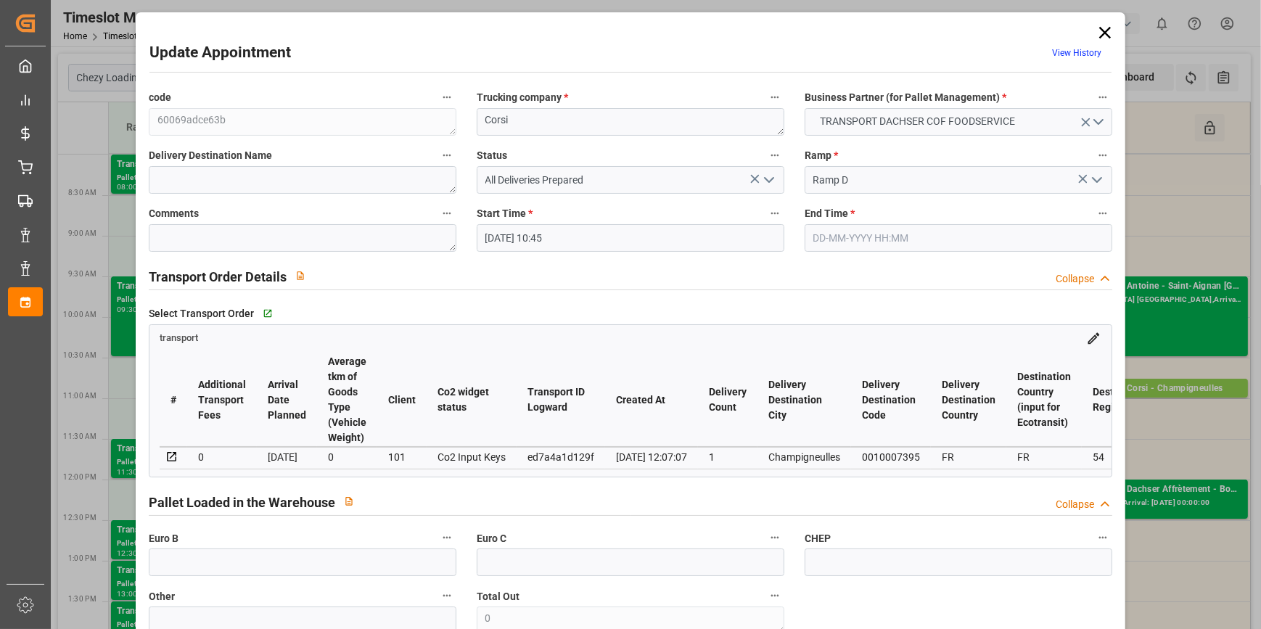
type input "[DATE] 09:08"
type input "[DATE] 12:07"
type input "[DATE]"
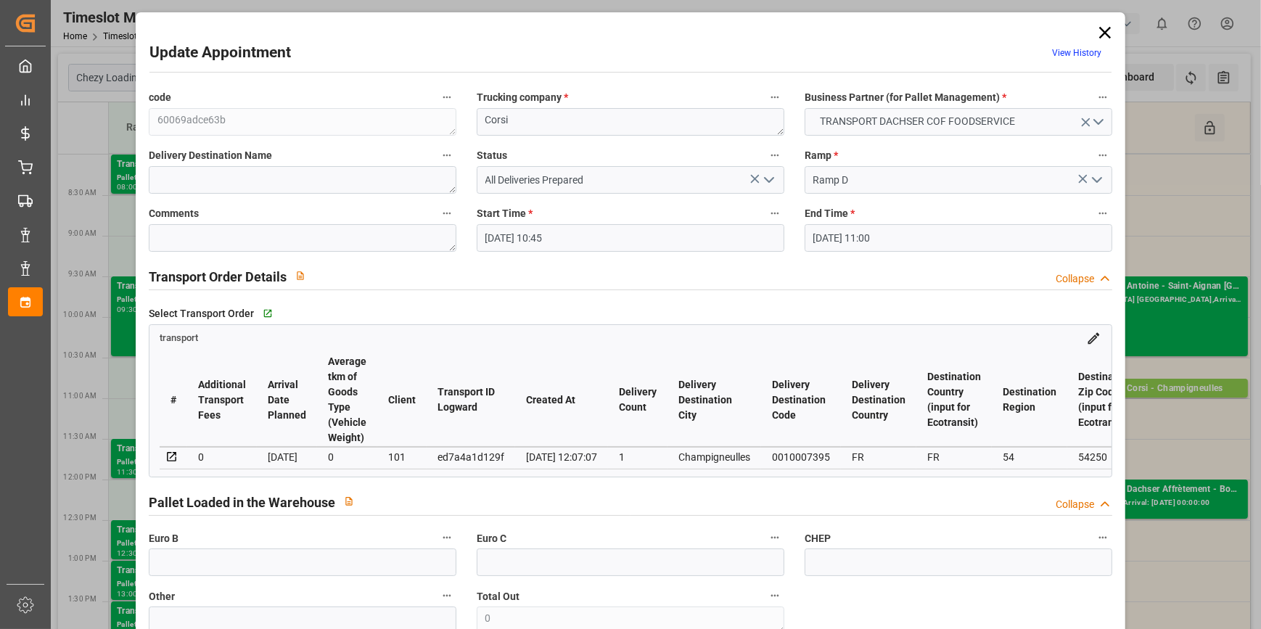
click at [1104, 33] on icon at bounding box center [1105, 32] width 20 height 20
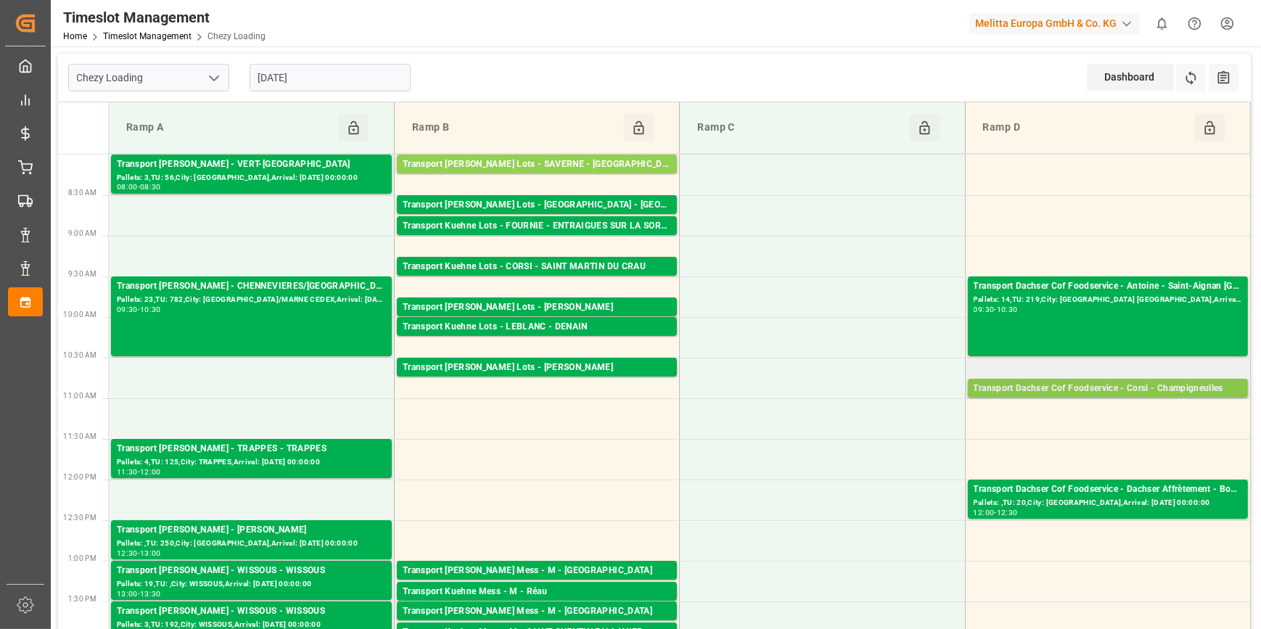
click at [1091, 396] on div "Pallets: 6,TU: 149,City: [GEOGRAPHIC_DATA],Arrival: [DATE] 00:00:00" at bounding box center [1107, 402] width 268 height 12
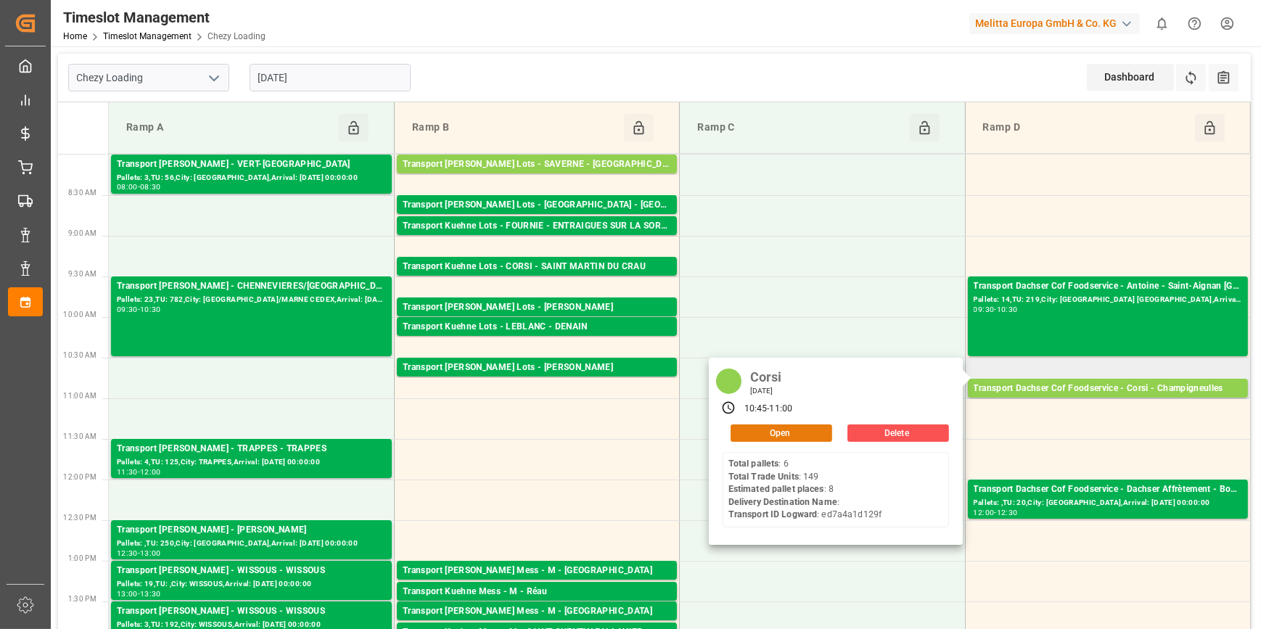
click at [792, 430] on button "Open" at bounding box center [781, 432] width 102 height 17
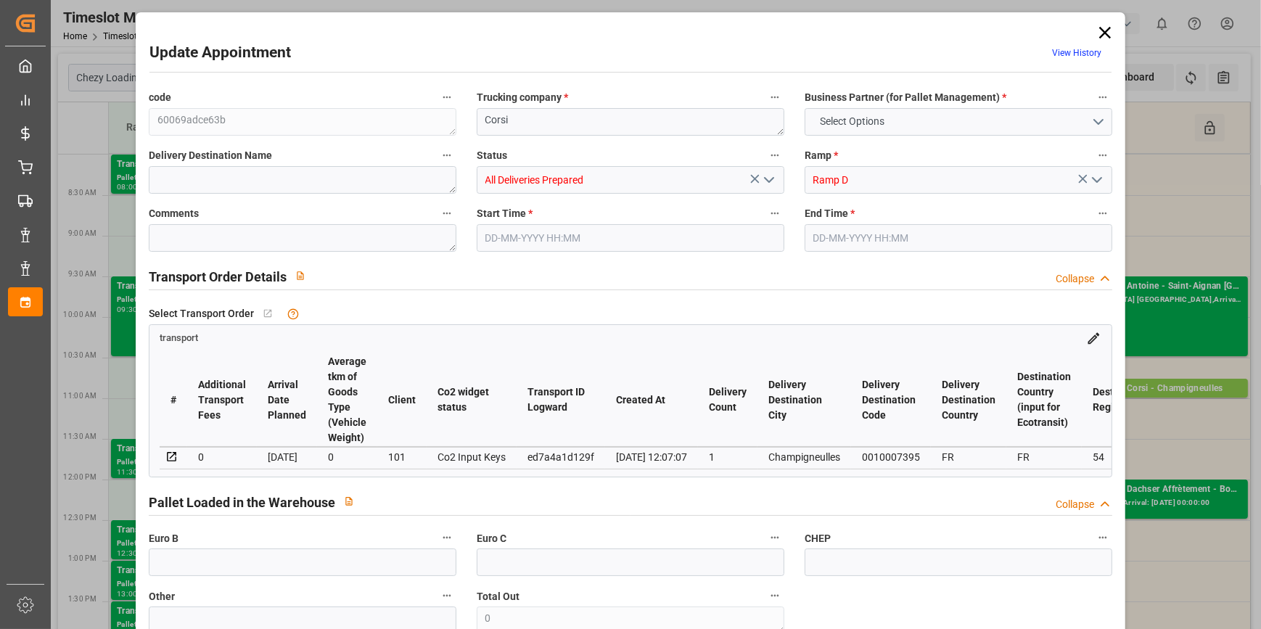
type input "8"
type input "251.7"
type input "0"
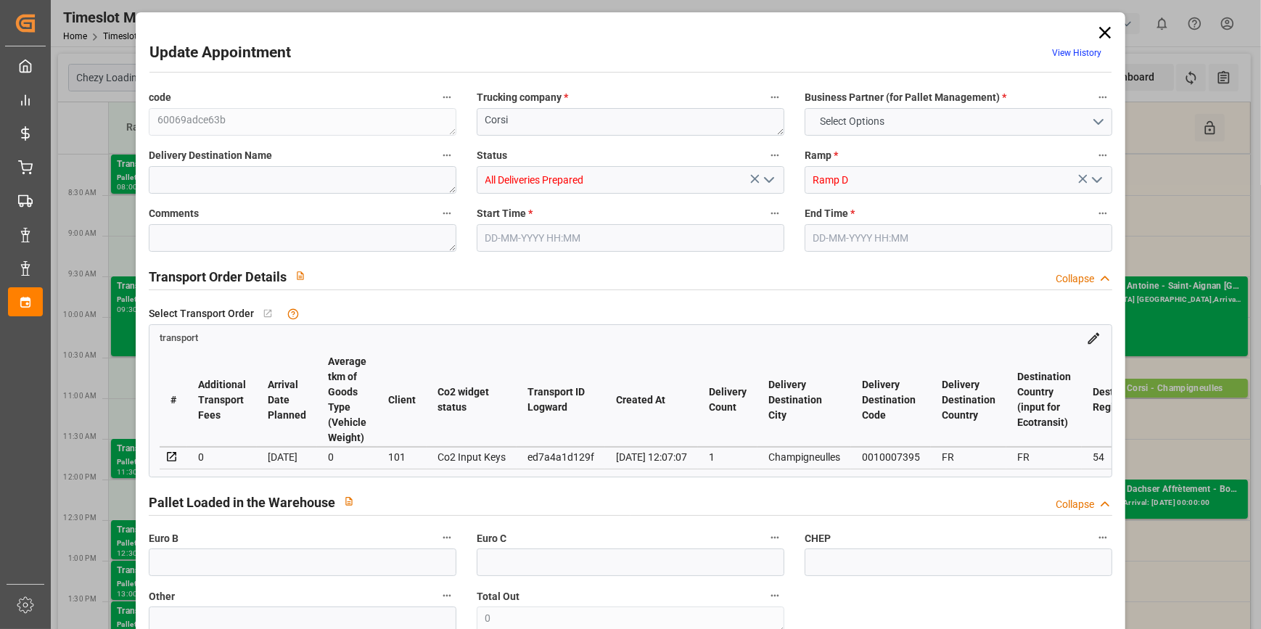
type input "247.2701"
type input "-4.4299"
type input "8"
type input "1728.03"
type input "2238.721"
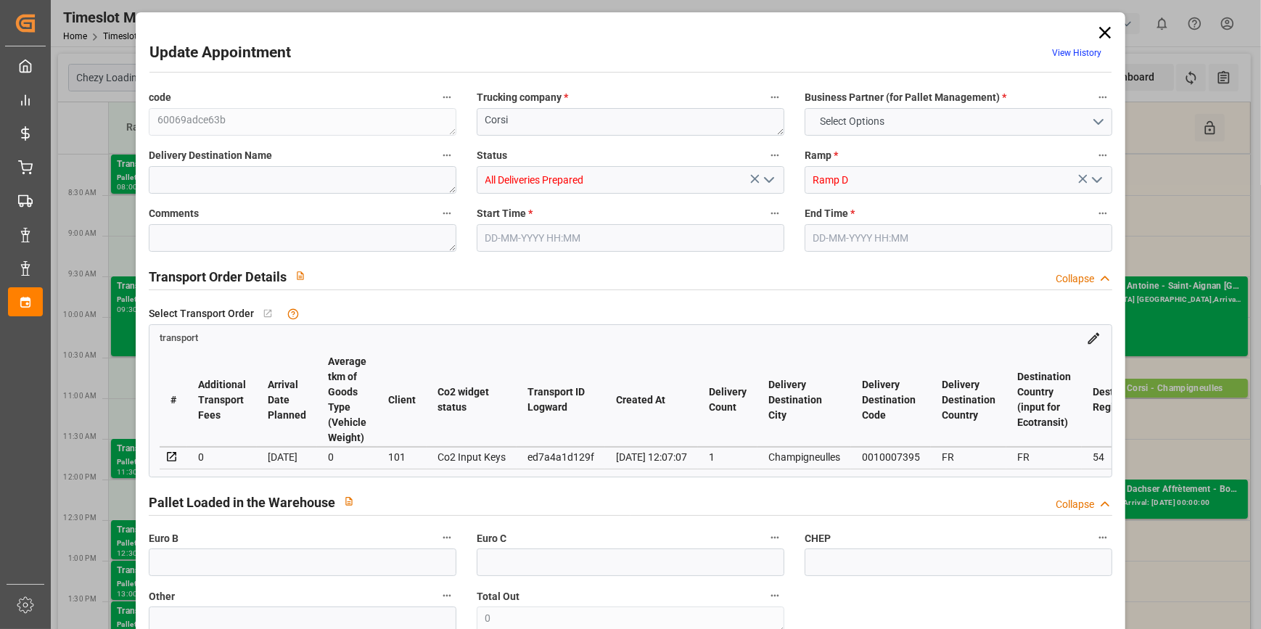
type input "6583.68"
type input "54"
type input "6"
type input "149"
type input "8"
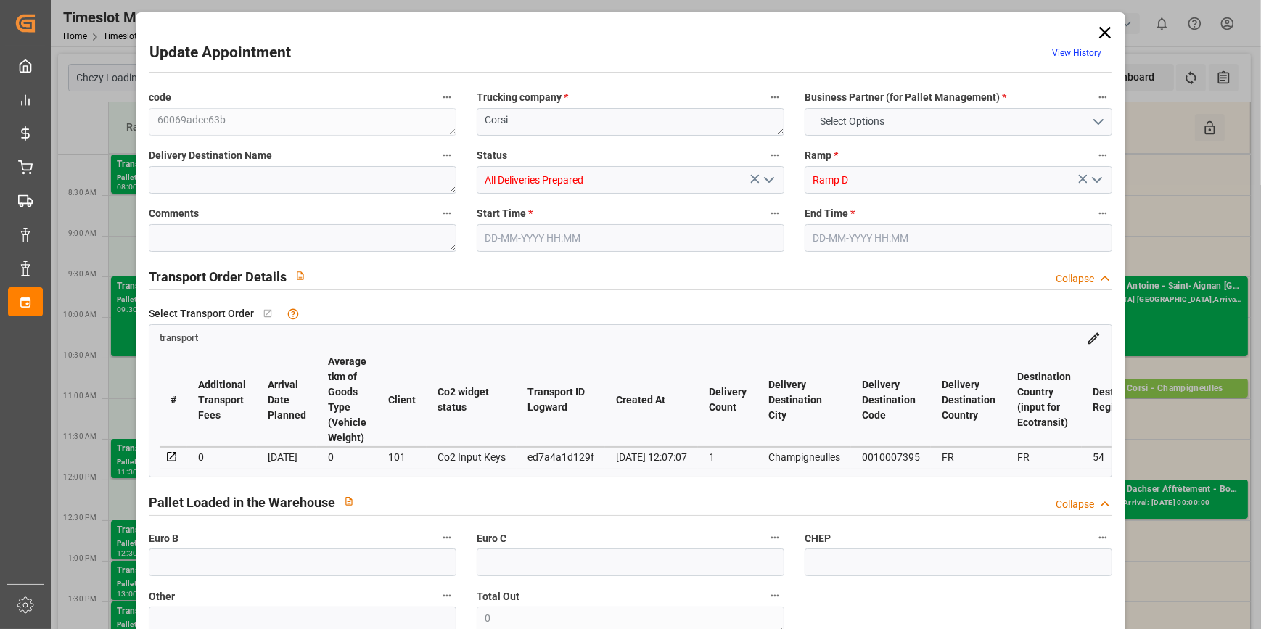
type input "101"
type input "2041.171"
type input "0"
type input "4710.8598"
type input "0"
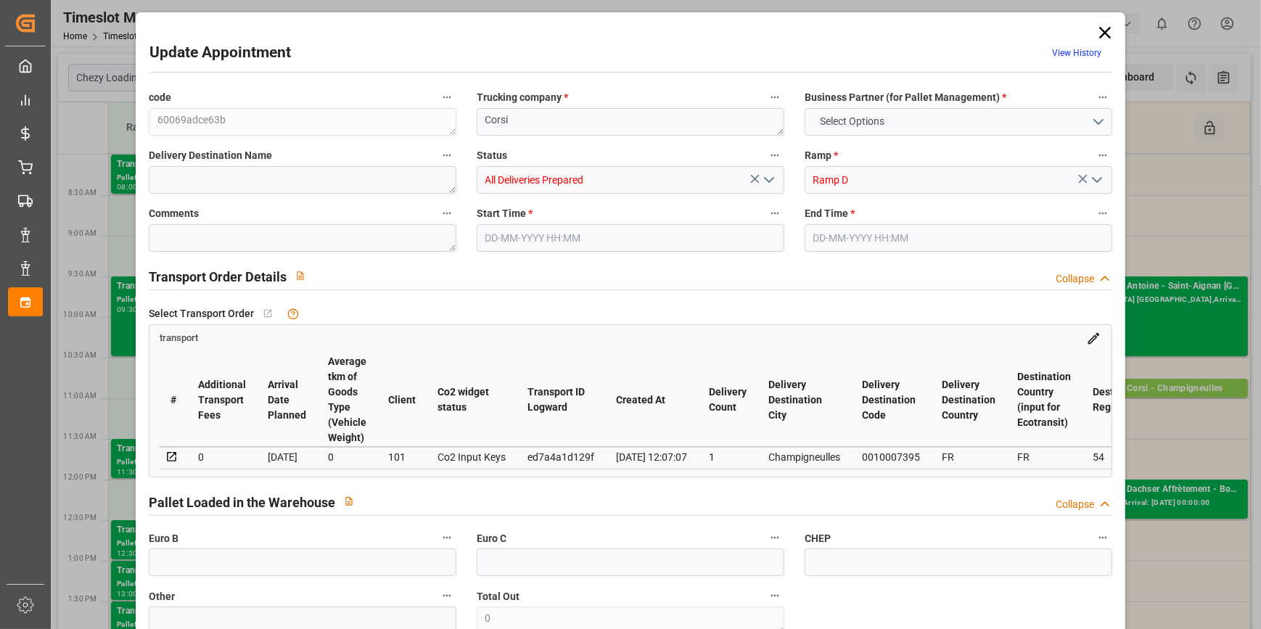
type input "0"
type input "21"
type input "35"
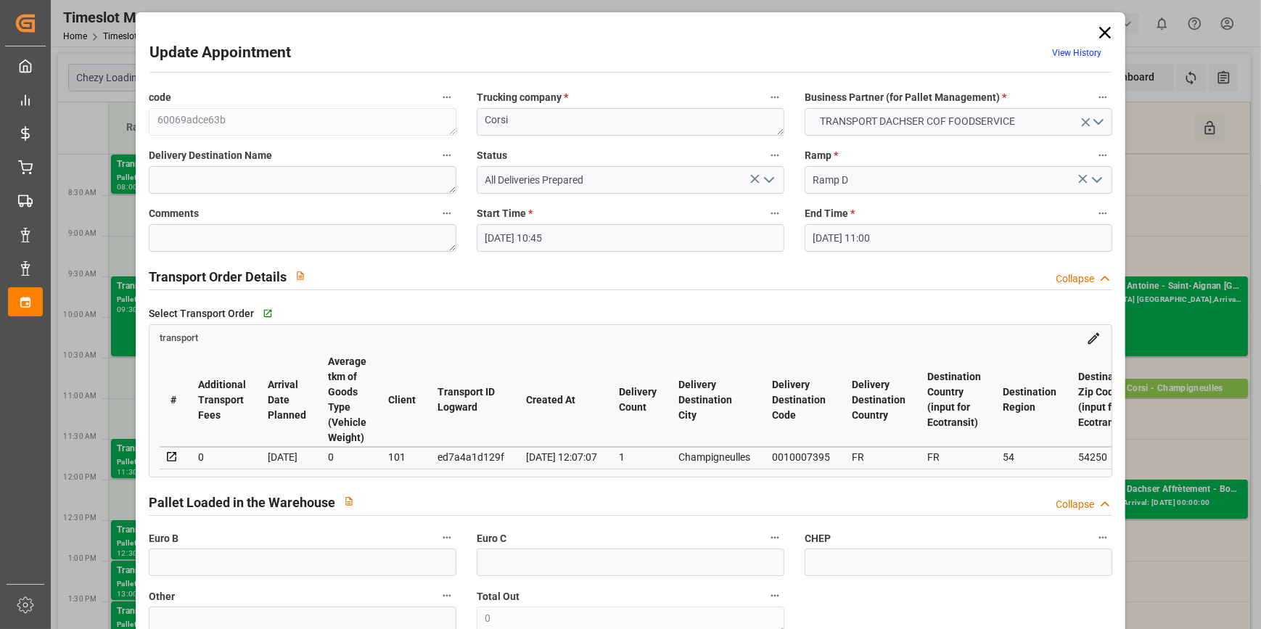
type input "[DATE] 10:45"
type input "[DATE] 11:00"
type input "[DATE] 09:08"
type input "[DATE] 12:07"
type input "[DATE]"
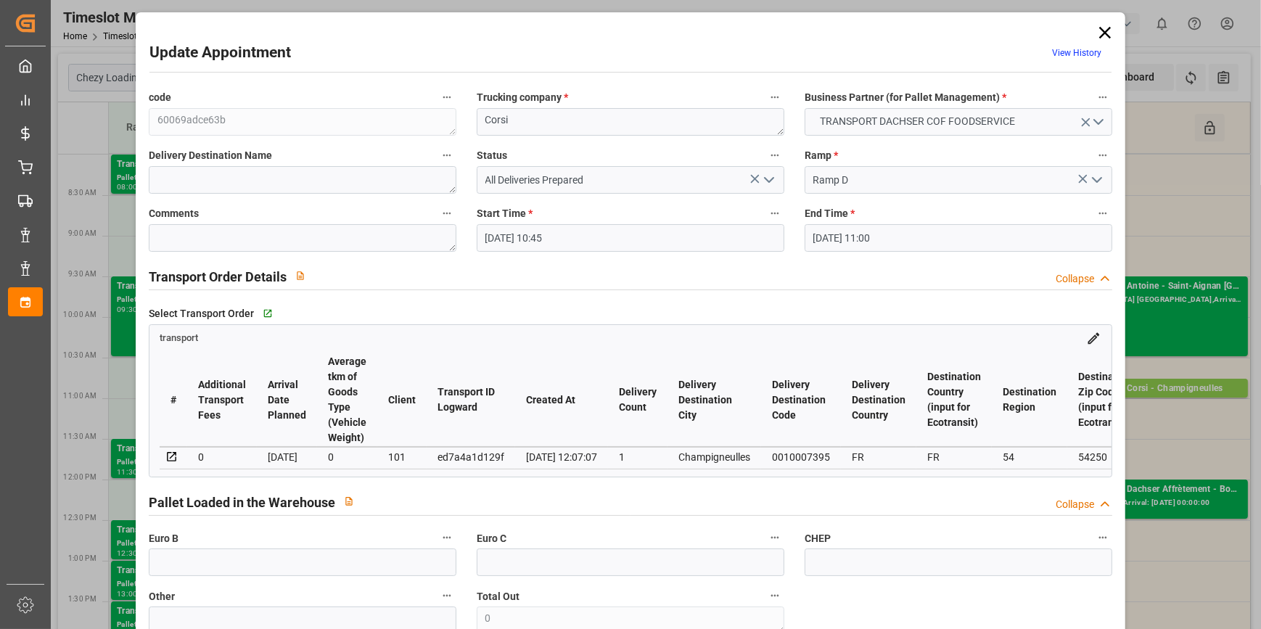
type input "[DATE]"
click at [179, 235] on textarea at bounding box center [303, 238] width 308 height 28
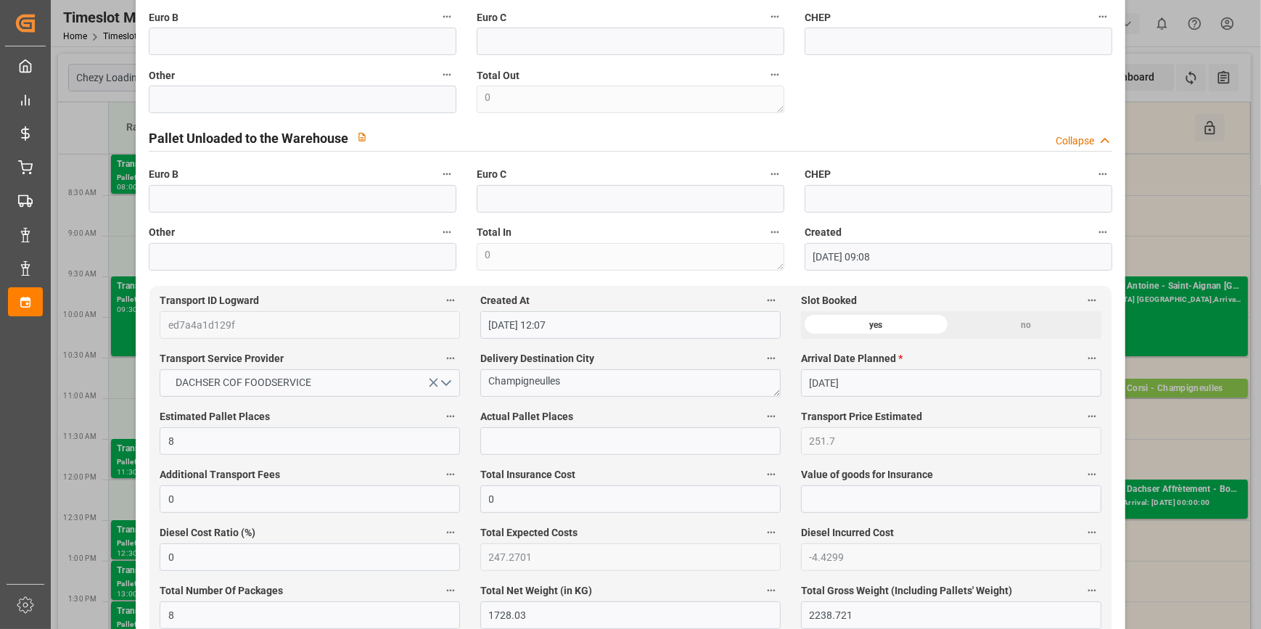
scroll to position [527, 0]
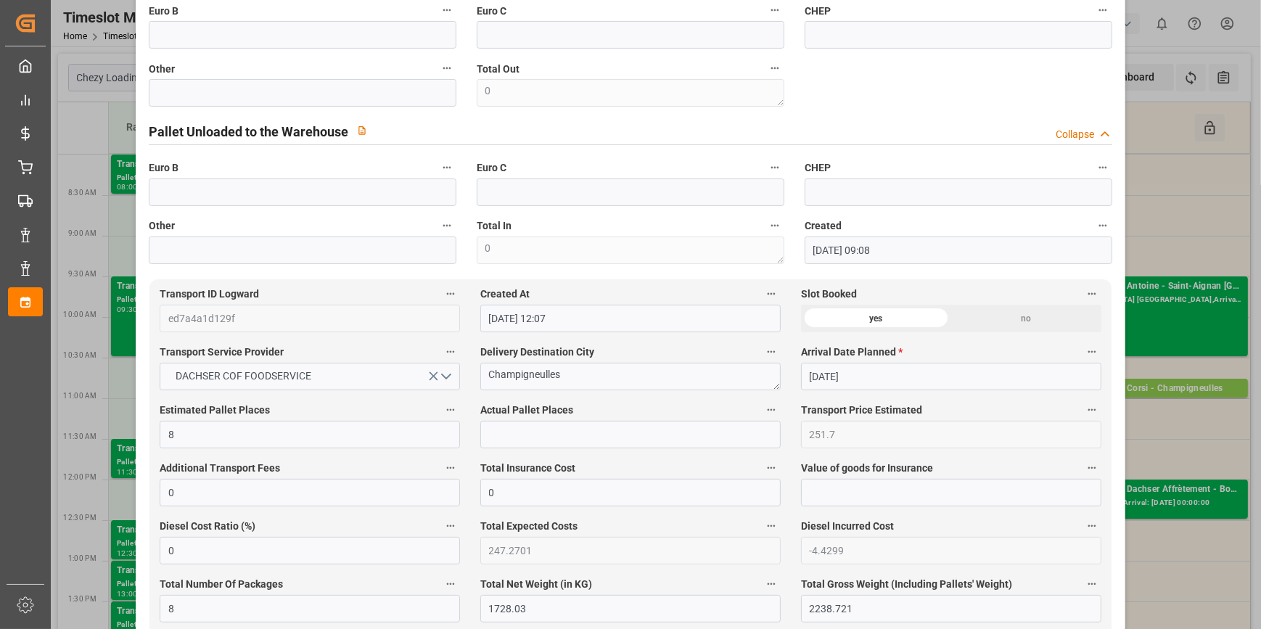
type textarea "ludo 8"
click at [510, 435] on input "text" at bounding box center [630, 435] width 300 height 28
type input "8"
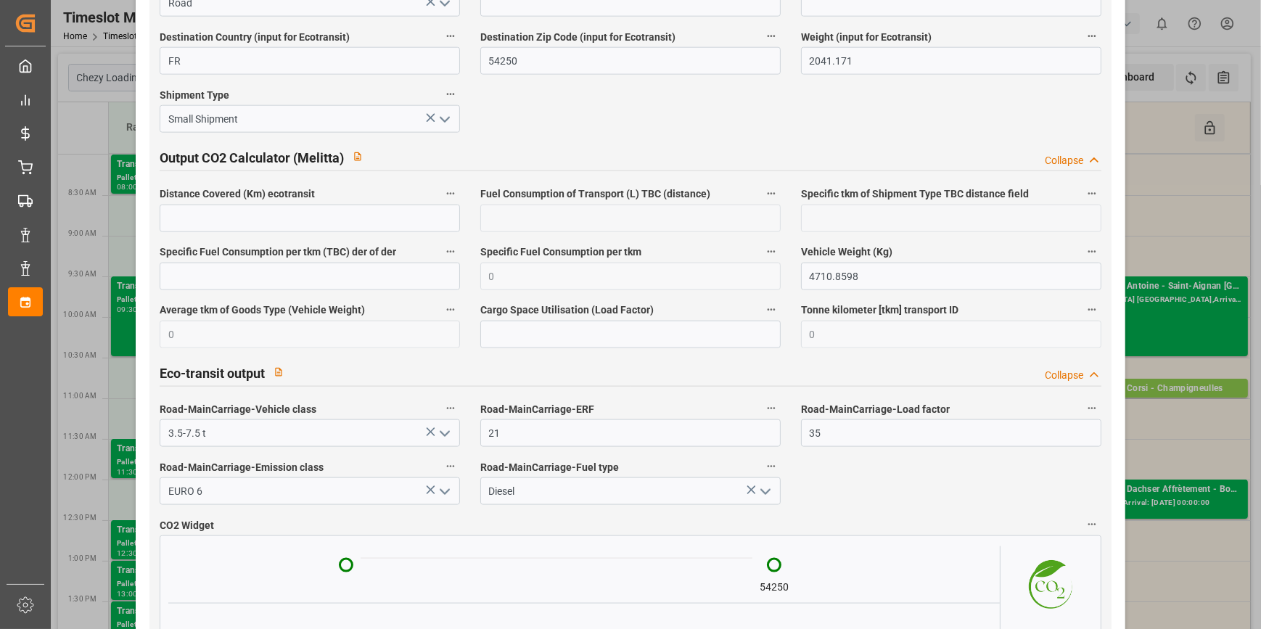
scroll to position [2407, 0]
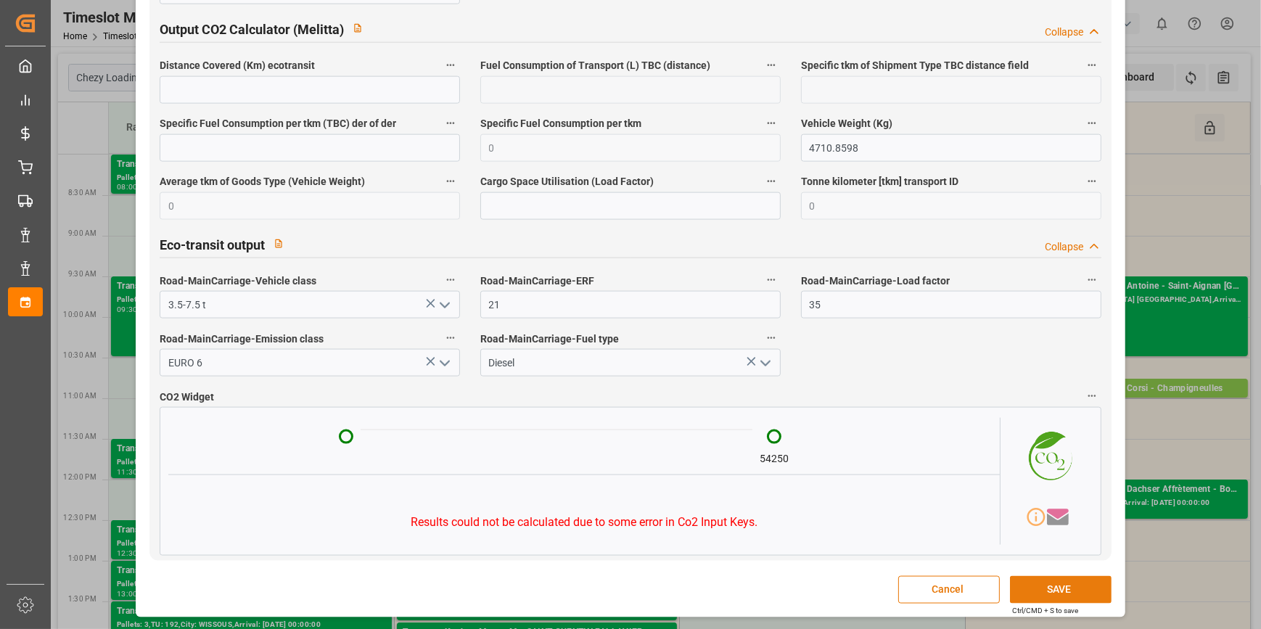
click at [1065, 587] on button "SAVE" at bounding box center [1061, 590] width 102 height 28
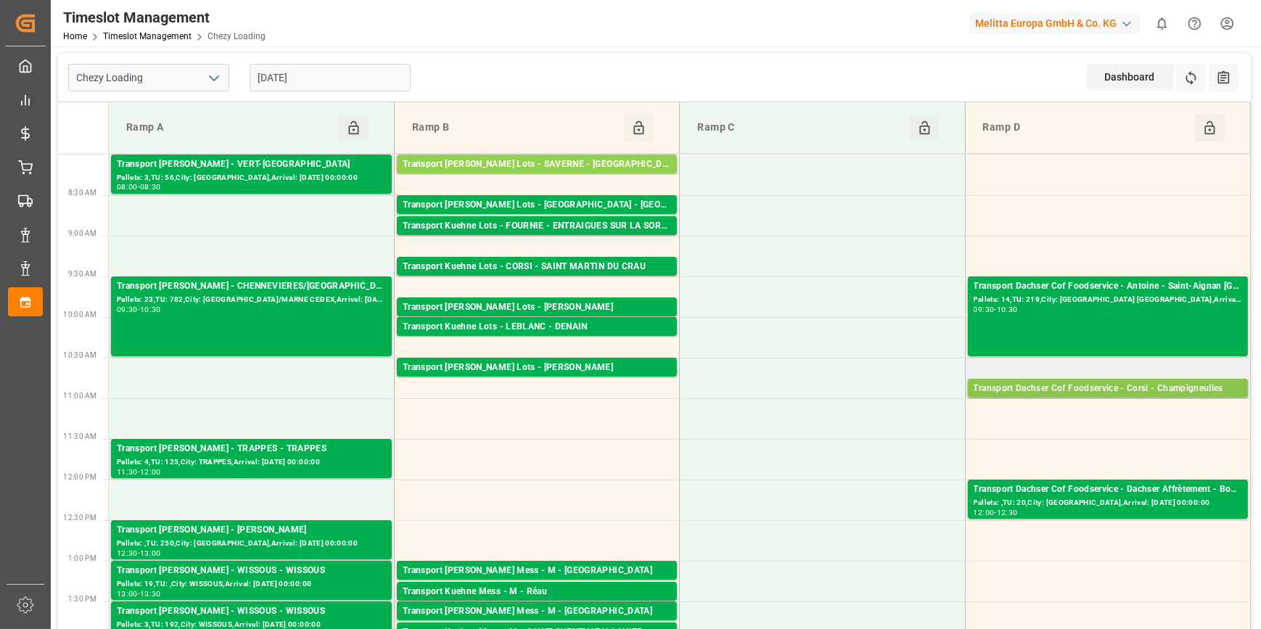
click at [1155, 387] on div "Transport Dachser Cof Foodservice - Corsi - Champigneulles" at bounding box center [1107, 389] width 268 height 15
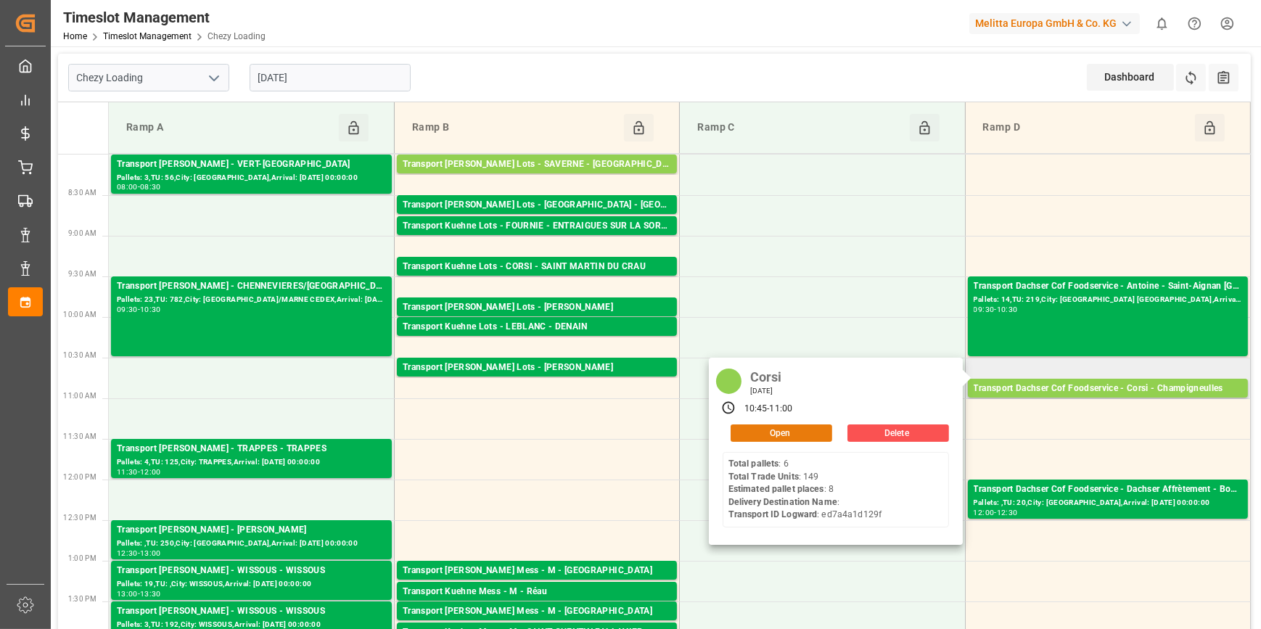
click at [791, 438] on button "Open" at bounding box center [781, 432] width 102 height 17
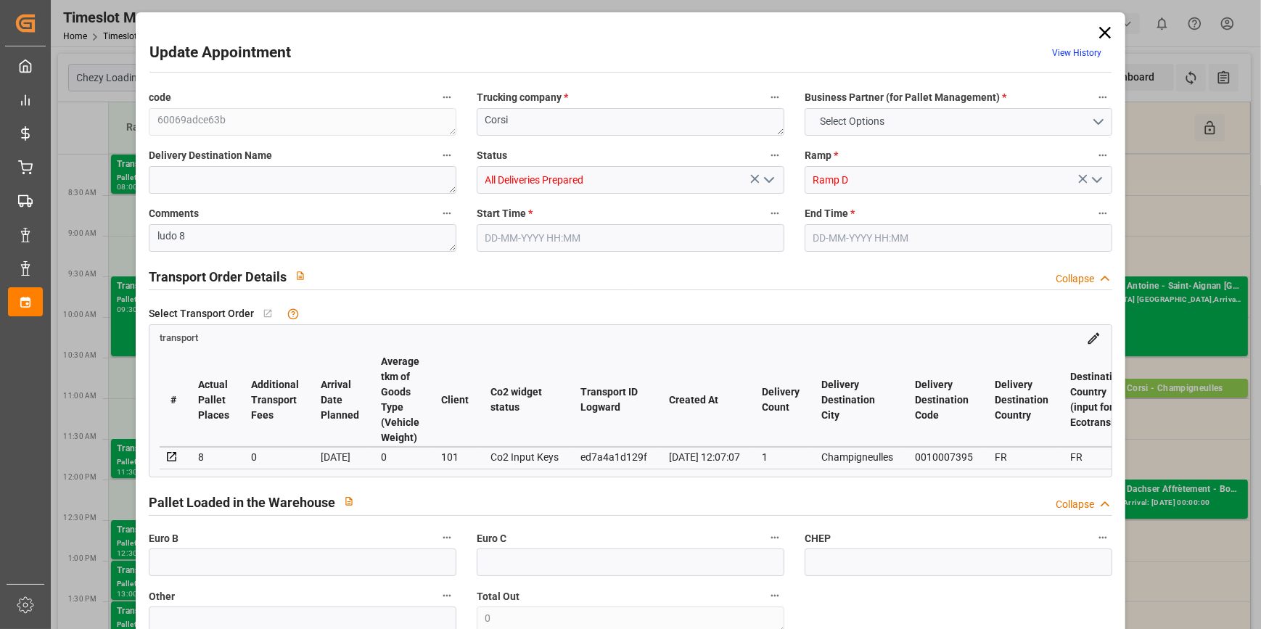
type input "8"
type input "251.7"
type input "0"
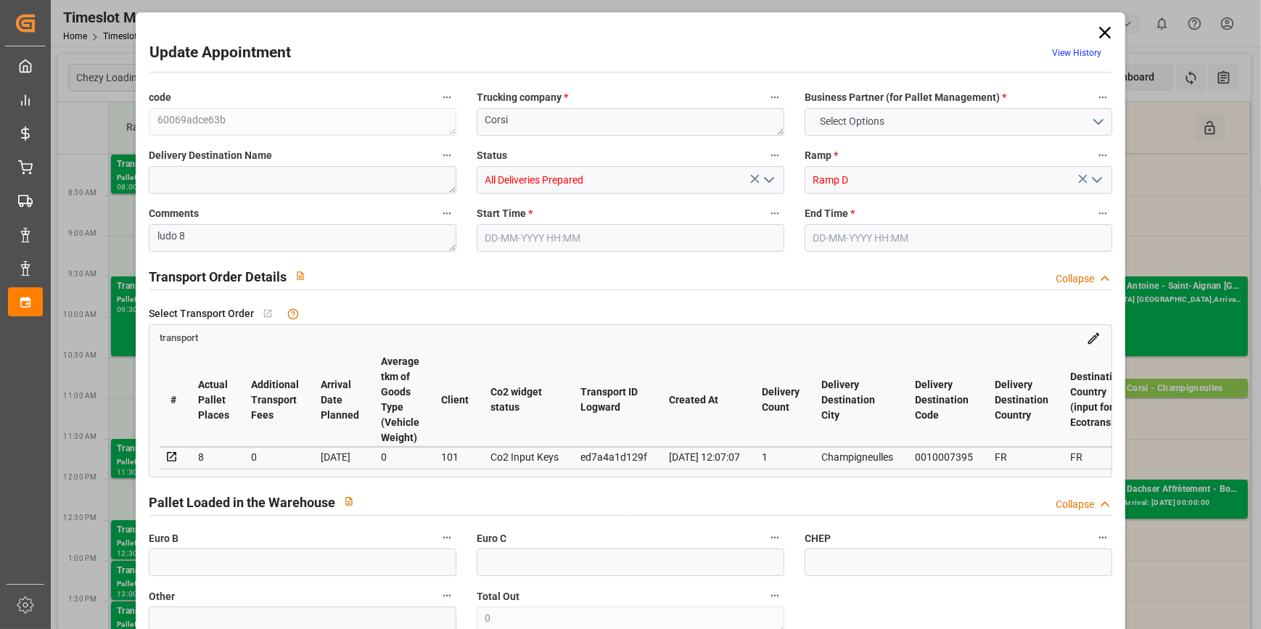
type input "0"
type input "247.2701"
type input "-4.4299"
type input "8"
type input "1728.03"
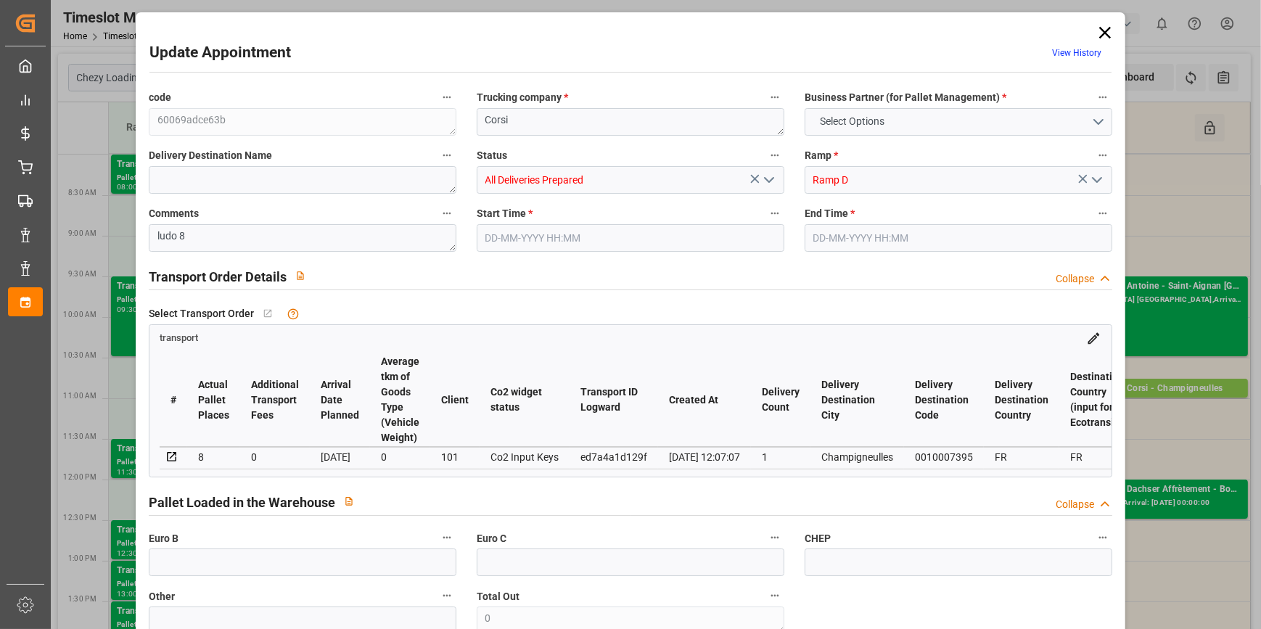
type input "2238.721"
type input "6583.68"
type input "54"
type input "6"
type input "149"
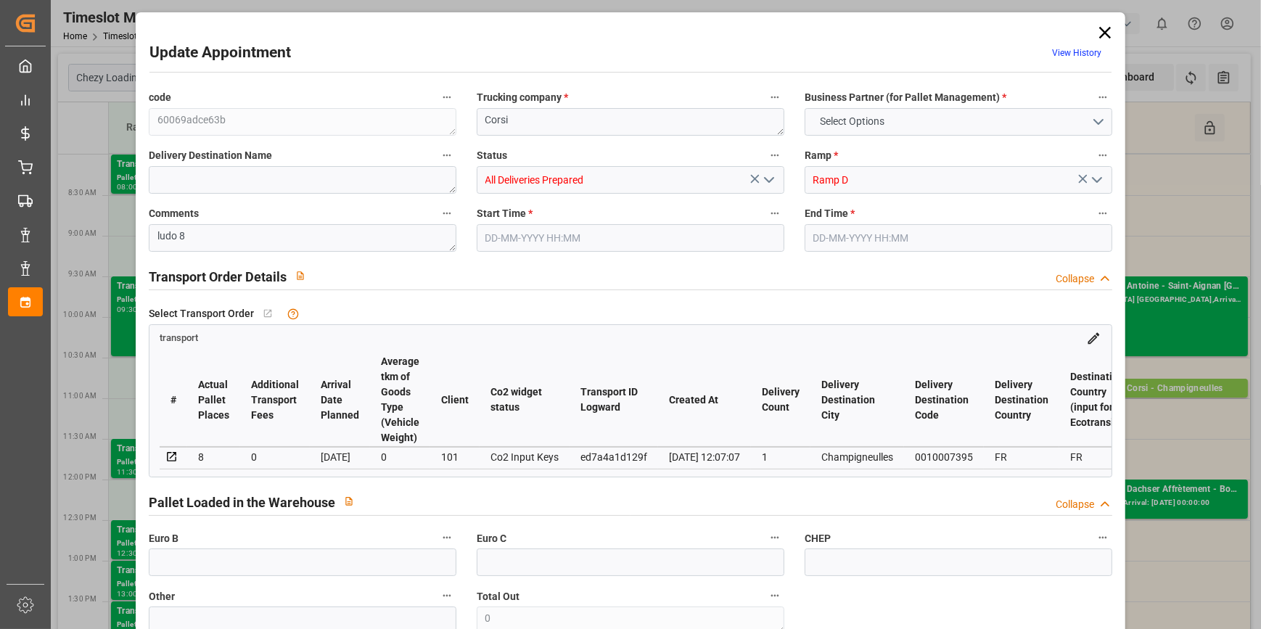
type input "8"
type input "101"
type input "2041.171"
type input "0"
type input "10767.6795"
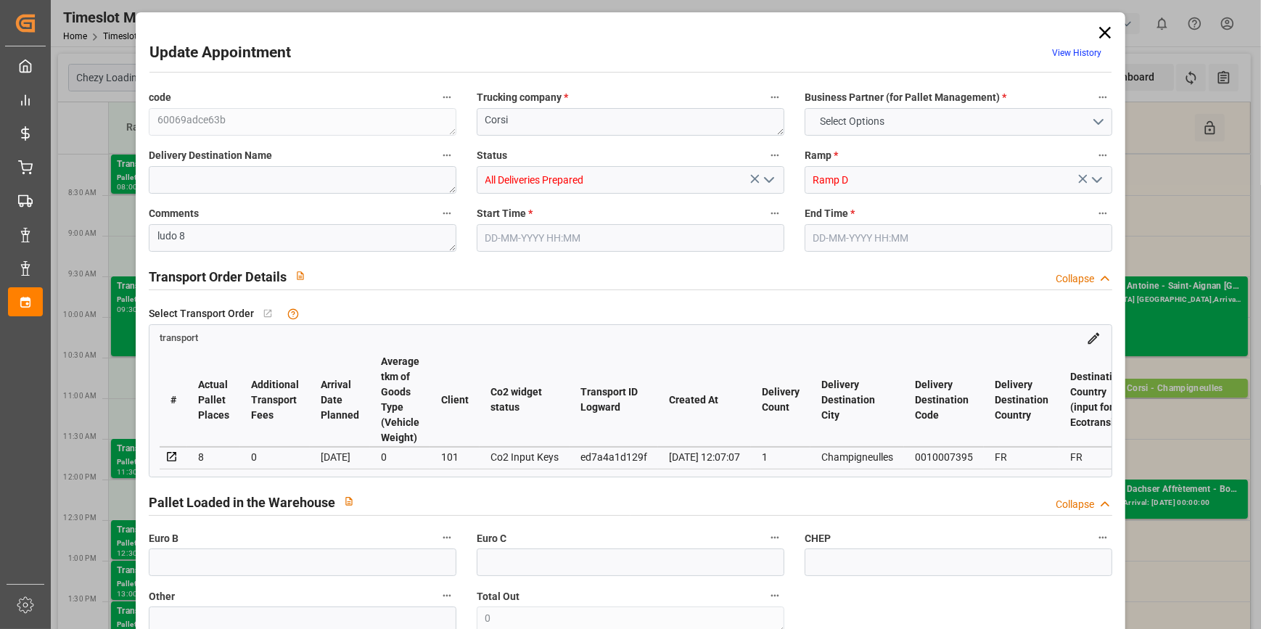
type input "0"
type input "21"
type input "80"
type input "[DATE] 10:45"
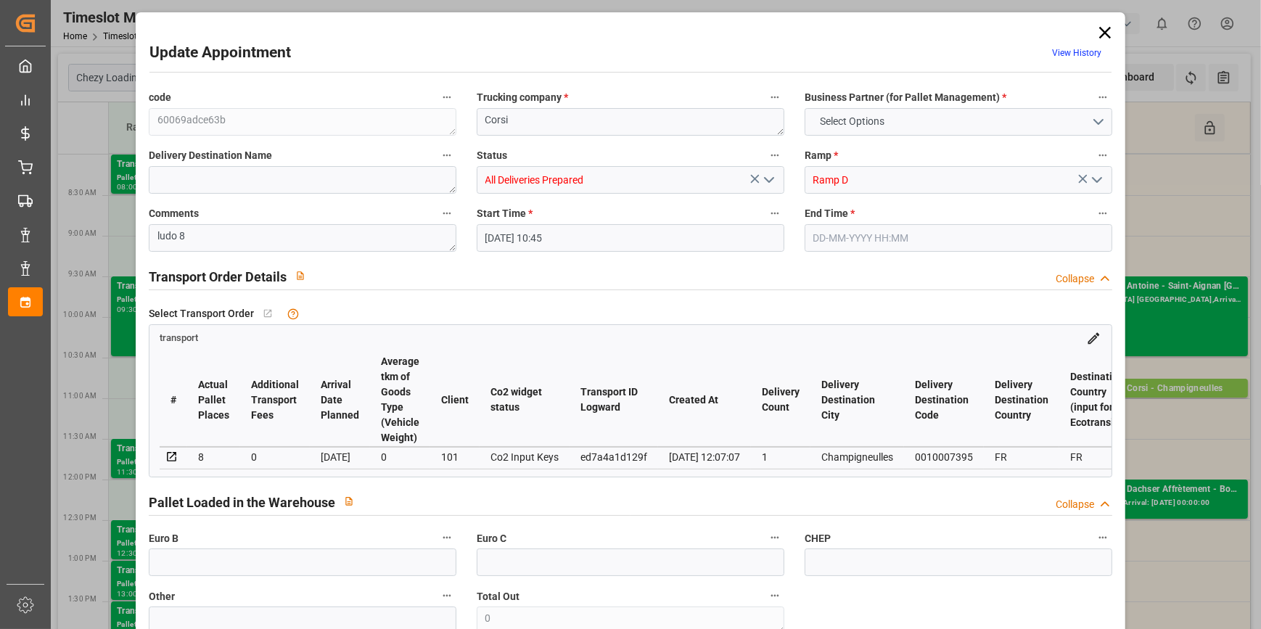
type input "[DATE] 11:00"
type input "[DATE] 09:08"
type input "[DATE] 12:07"
type input "[DATE]"
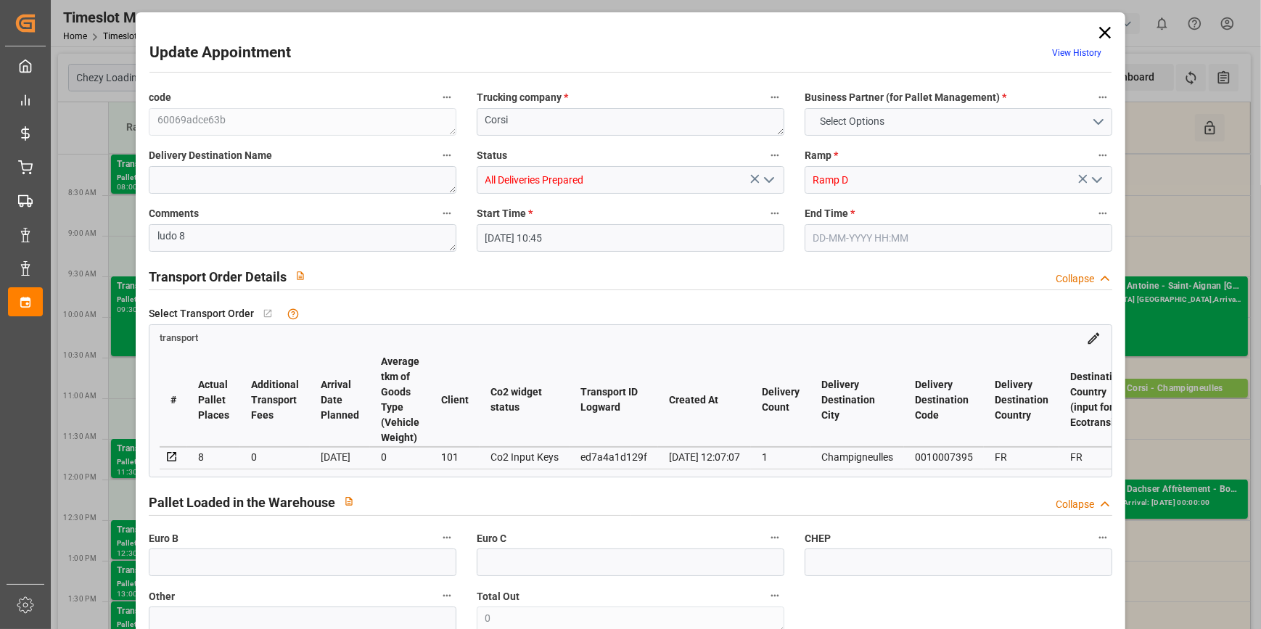
type input "[DATE]"
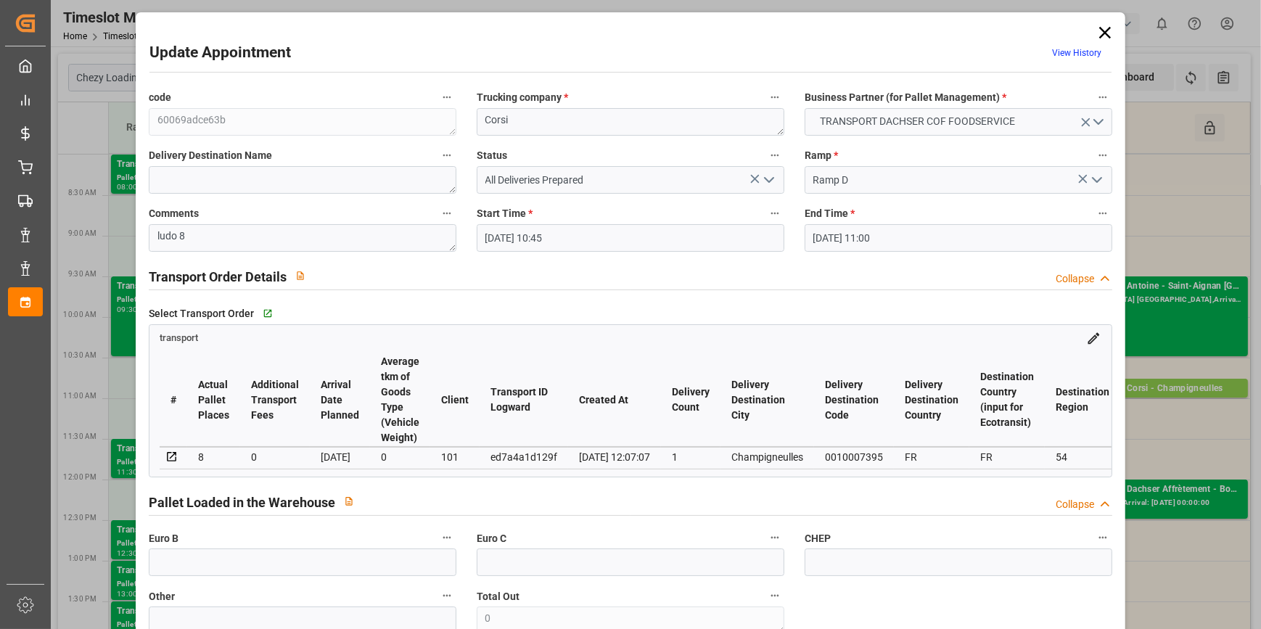
click at [770, 181] on icon "open menu" at bounding box center [768, 179] width 17 height 17
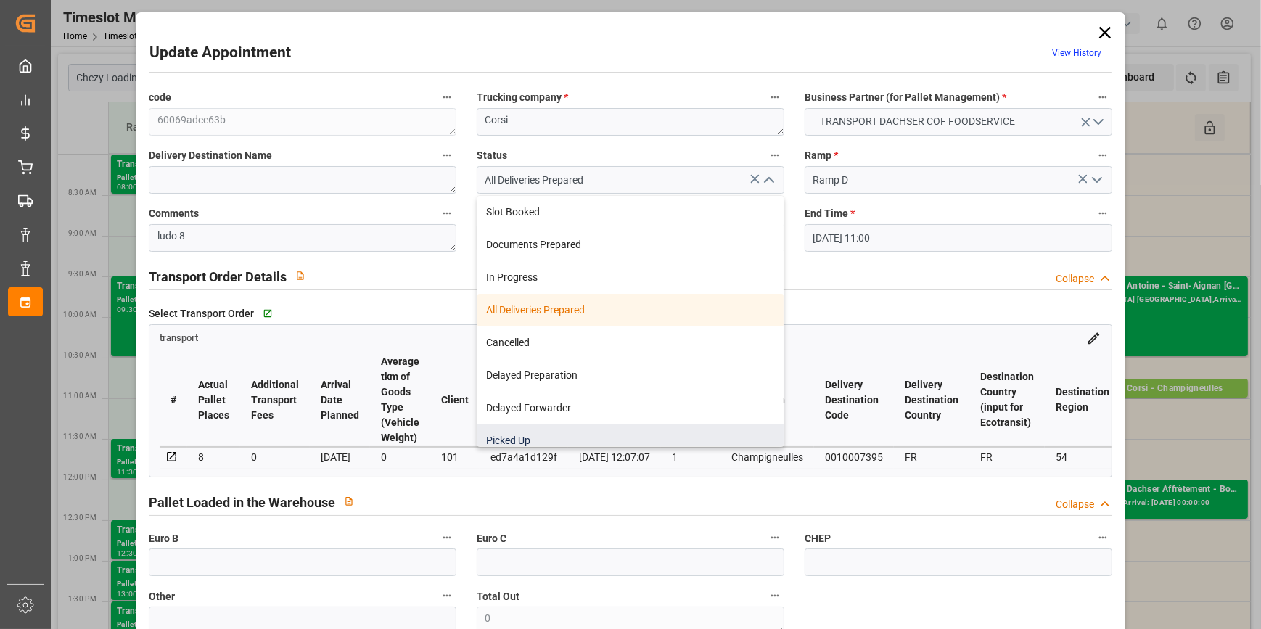
click at [580, 429] on div "Picked Up" at bounding box center [630, 440] width 306 height 33
type input "Picked Up"
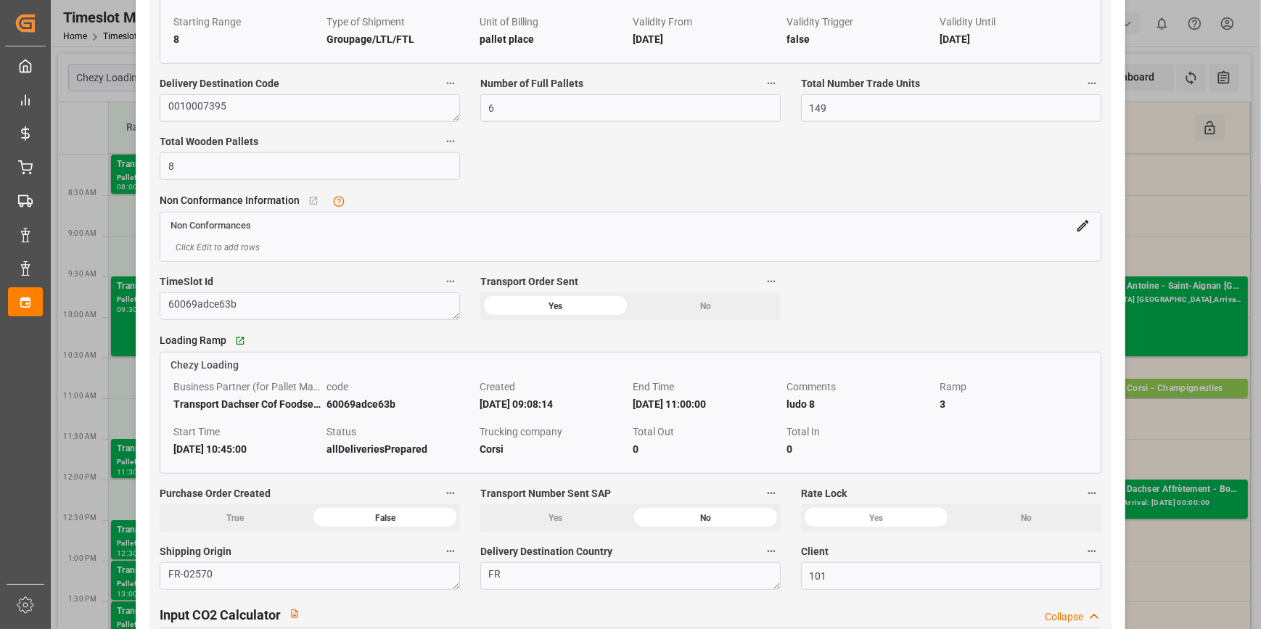
scroll to position [1648, 0]
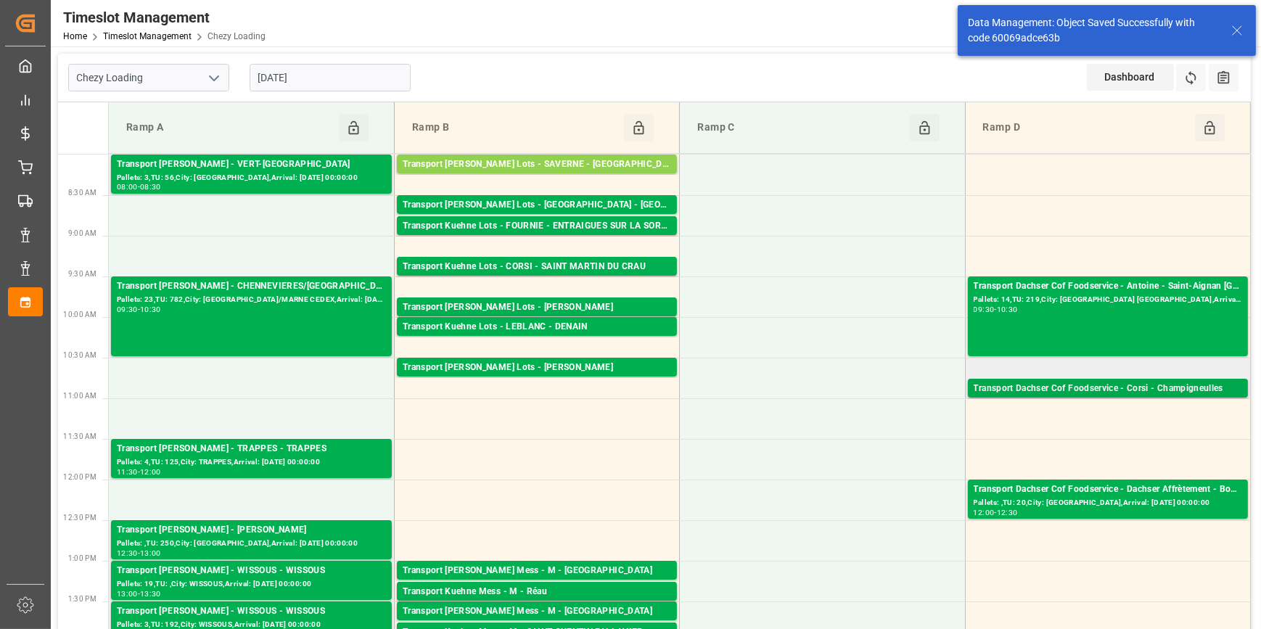
click at [1132, 389] on div "Transport Dachser Cof Foodservice - Corsi - Champigneulles" at bounding box center [1107, 389] width 268 height 15
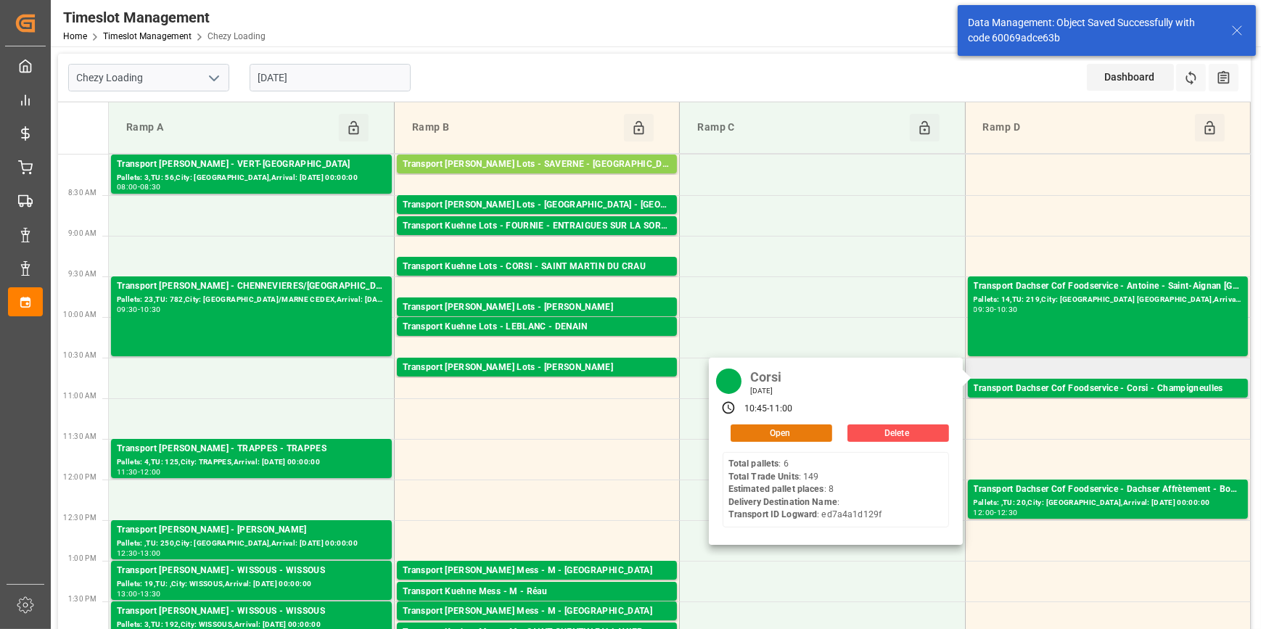
click at [794, 430] on button "Open" at bounding box center [781, 432] width 102 height 17
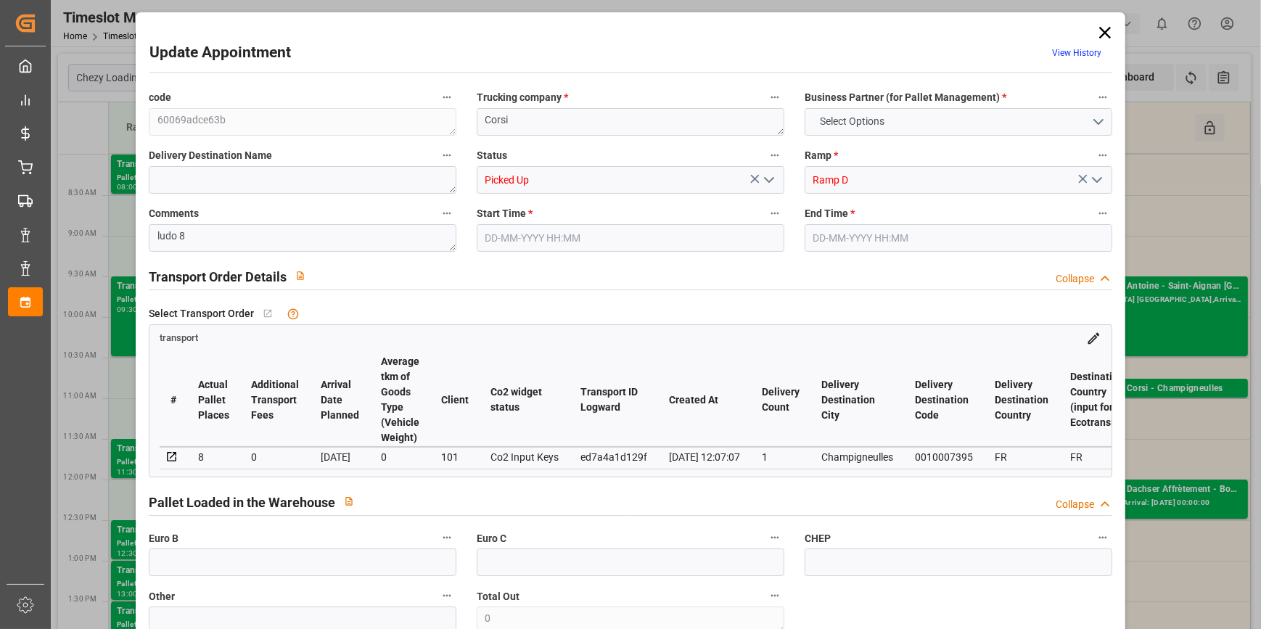
type input "8"
type input "251.7"
type input "0"
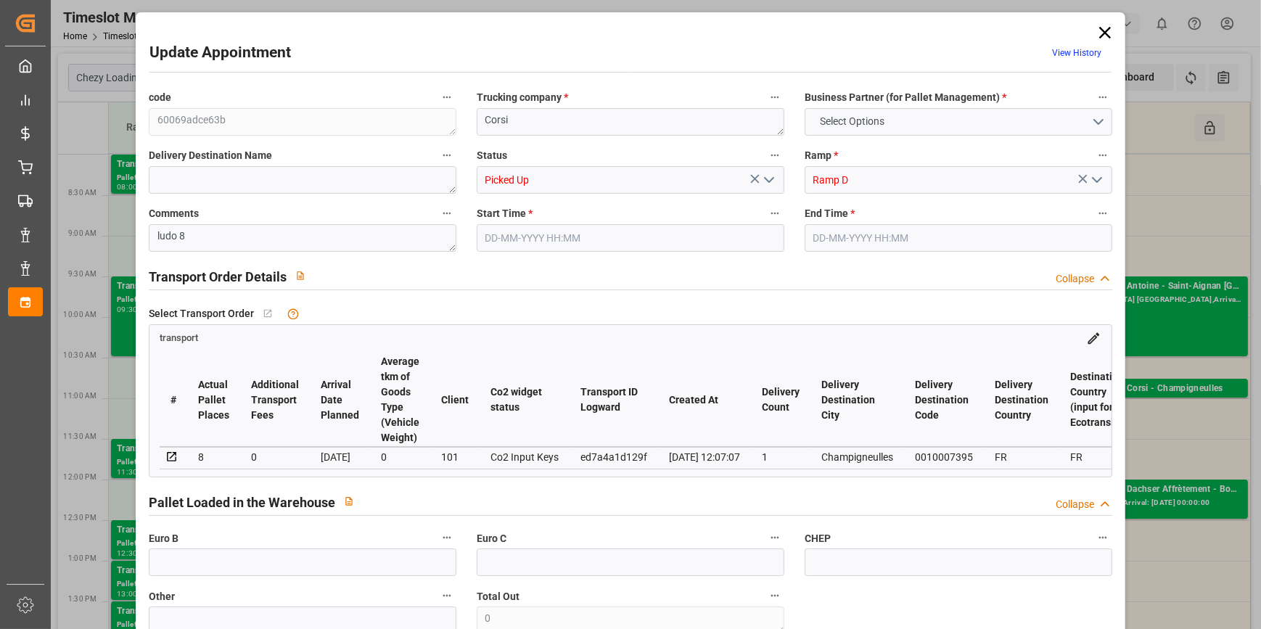
type input "0"
type input "247.2701"
type input "-4.4299"
type input "8"
type input "1728.03"
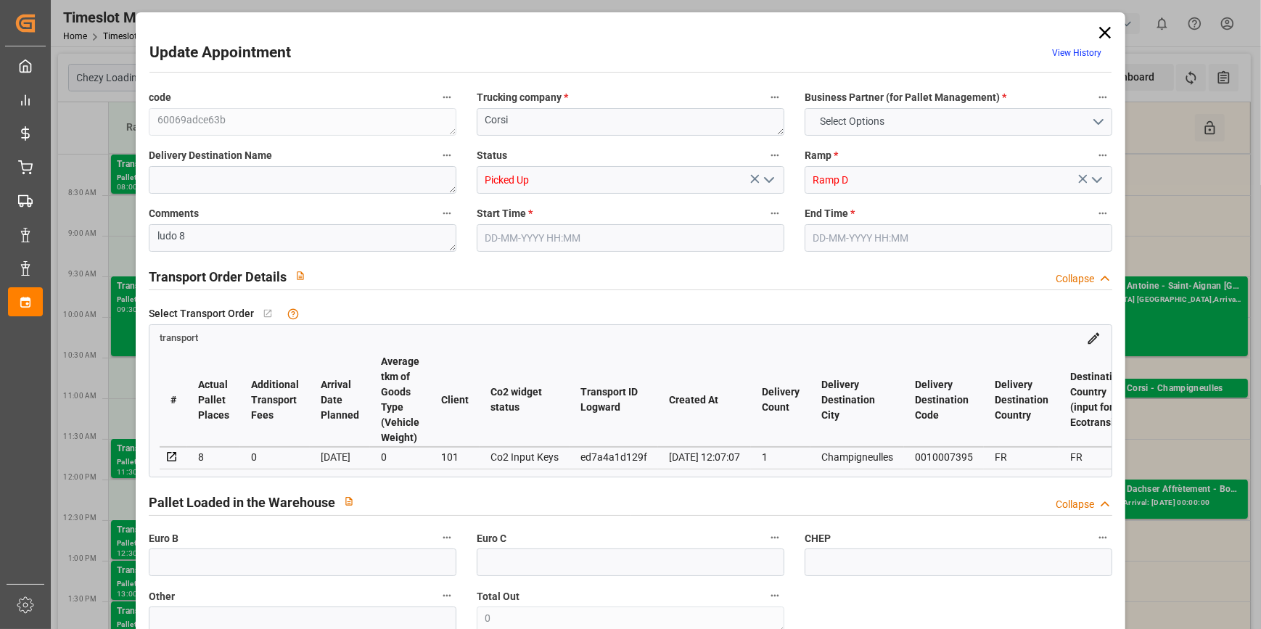
type input "2238.721"
type input "6583.68"
type input "54"
type input "6"
type input "149"
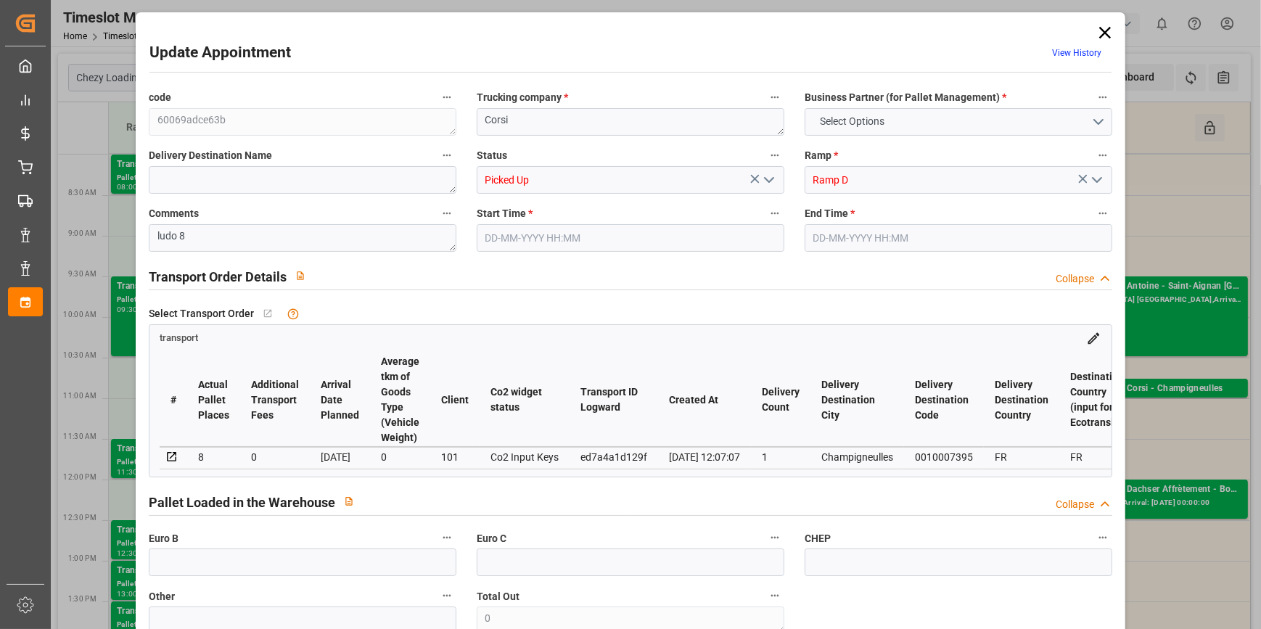
type input "8"
type input "101"
type input "2041.171"
type input "0"
type input "10767.6795"
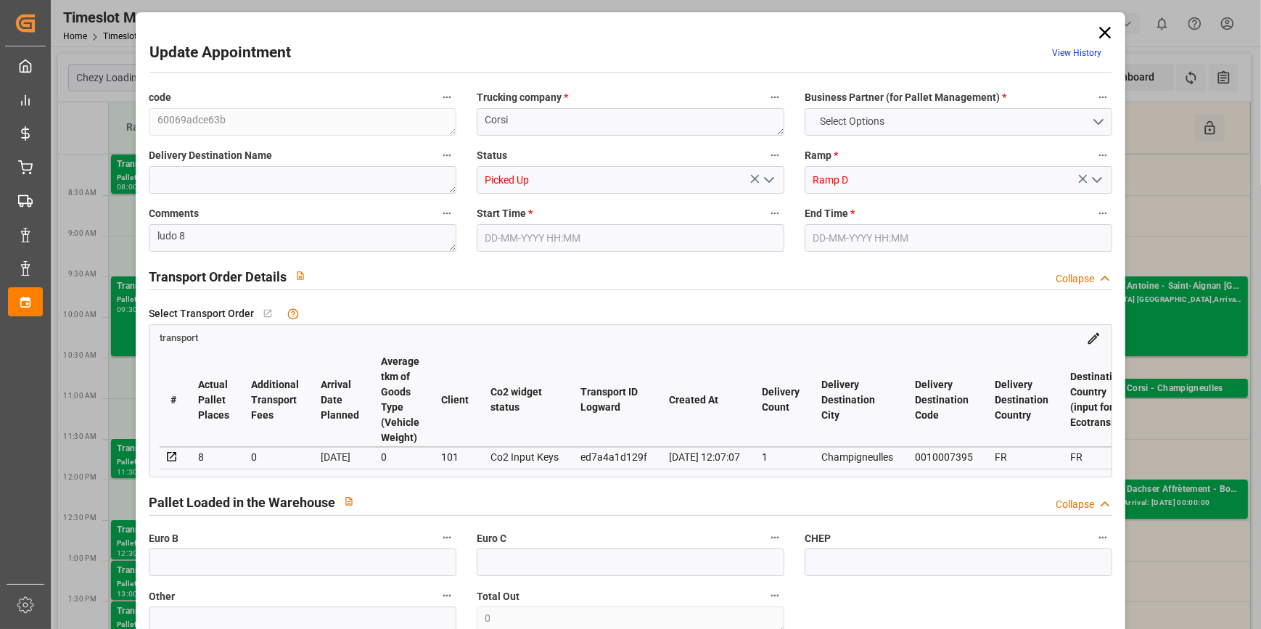
type input "0"
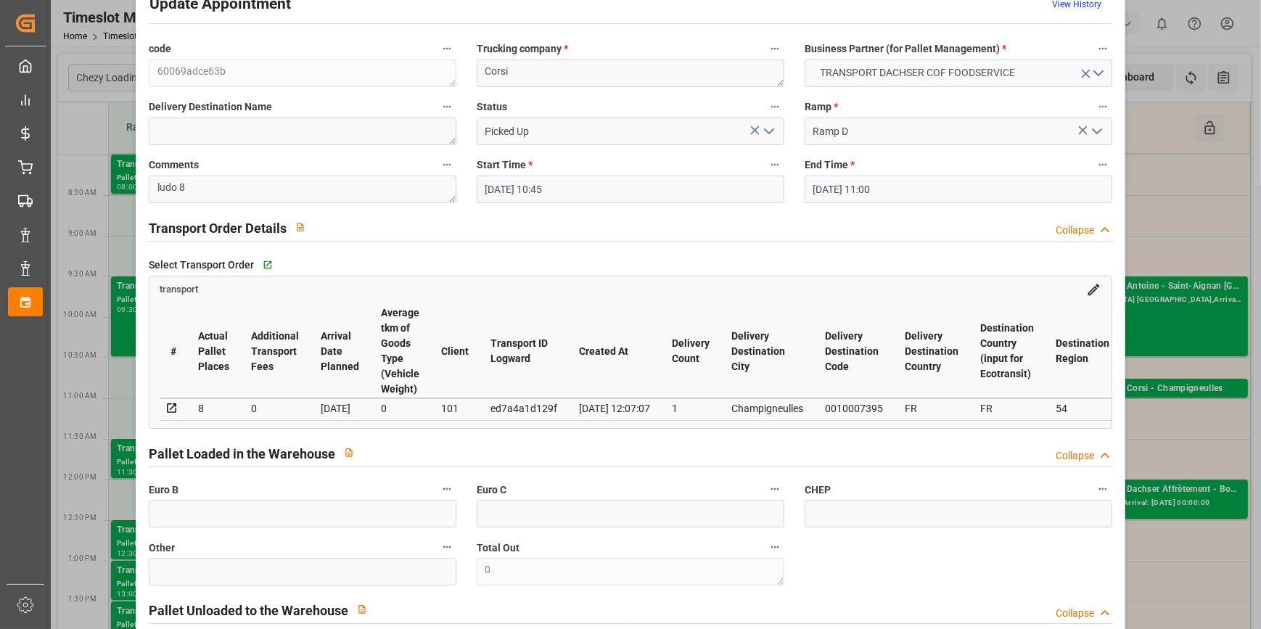
scroll to position [0, 0]
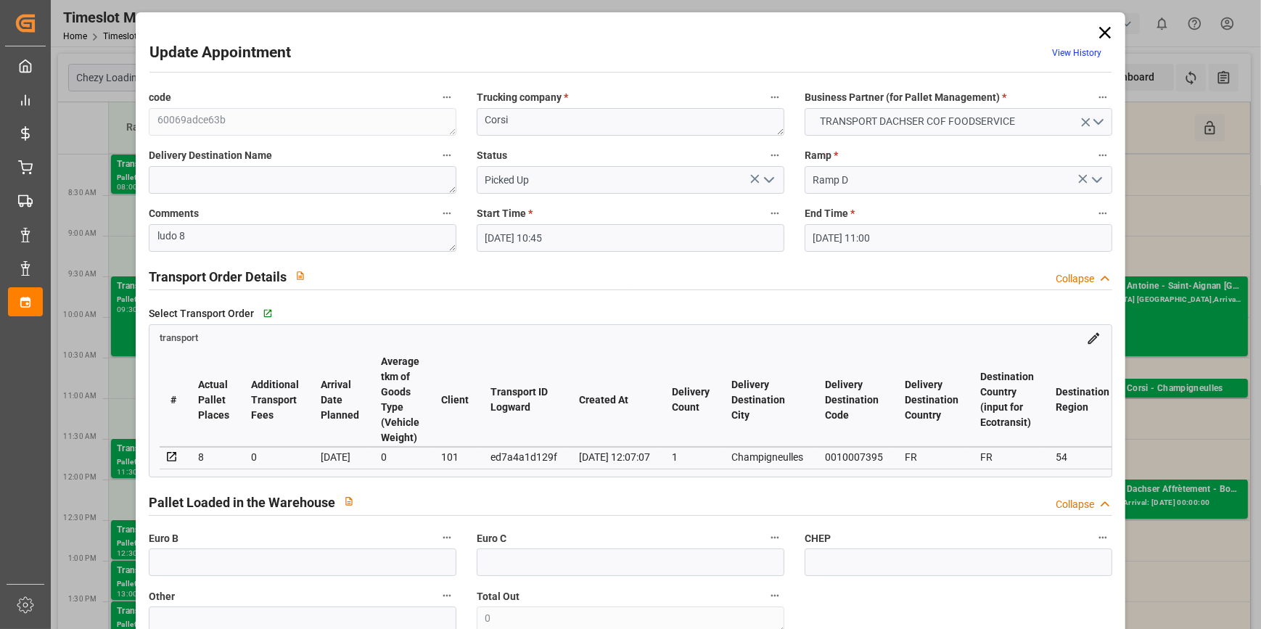
click at [1106, 27] on icon at bounding box center [1105, 32] width 20 height 20
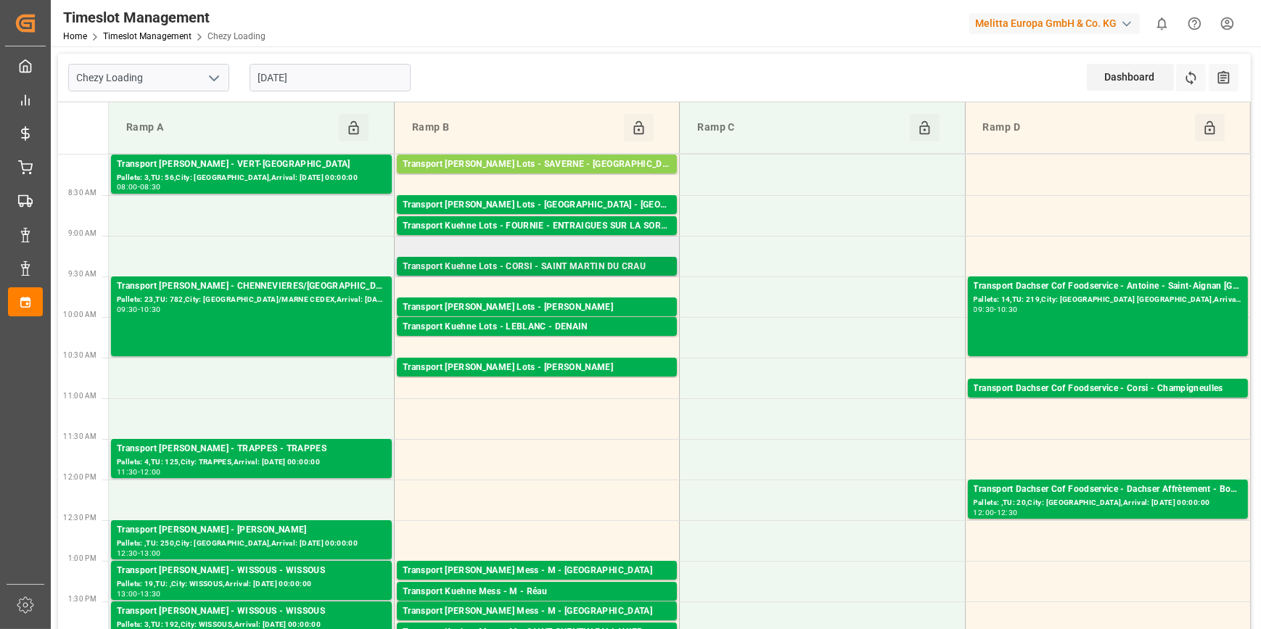
click at [532, 261] on div "Transport Kuehne Lots - CORSI - SAINT MARTIN DU CRAU" at bounding box center [537, 267] width 268 height 15
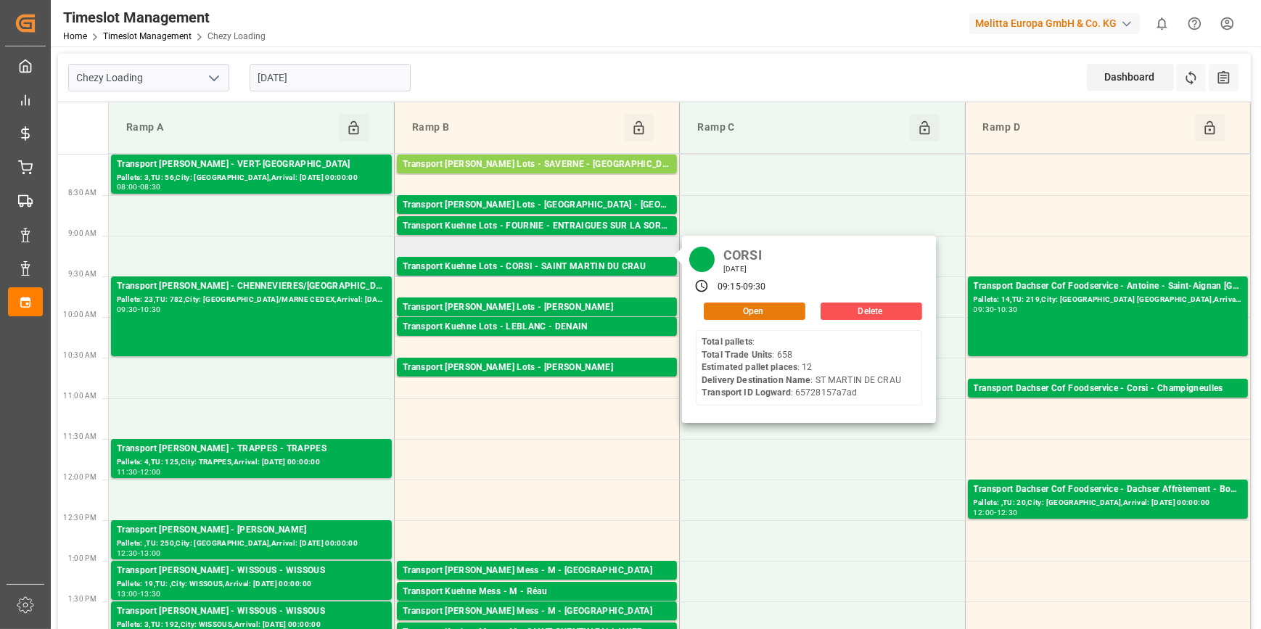
click at [714, 305] on button "Open" at bounding box center [755, 310] width 102 height 17
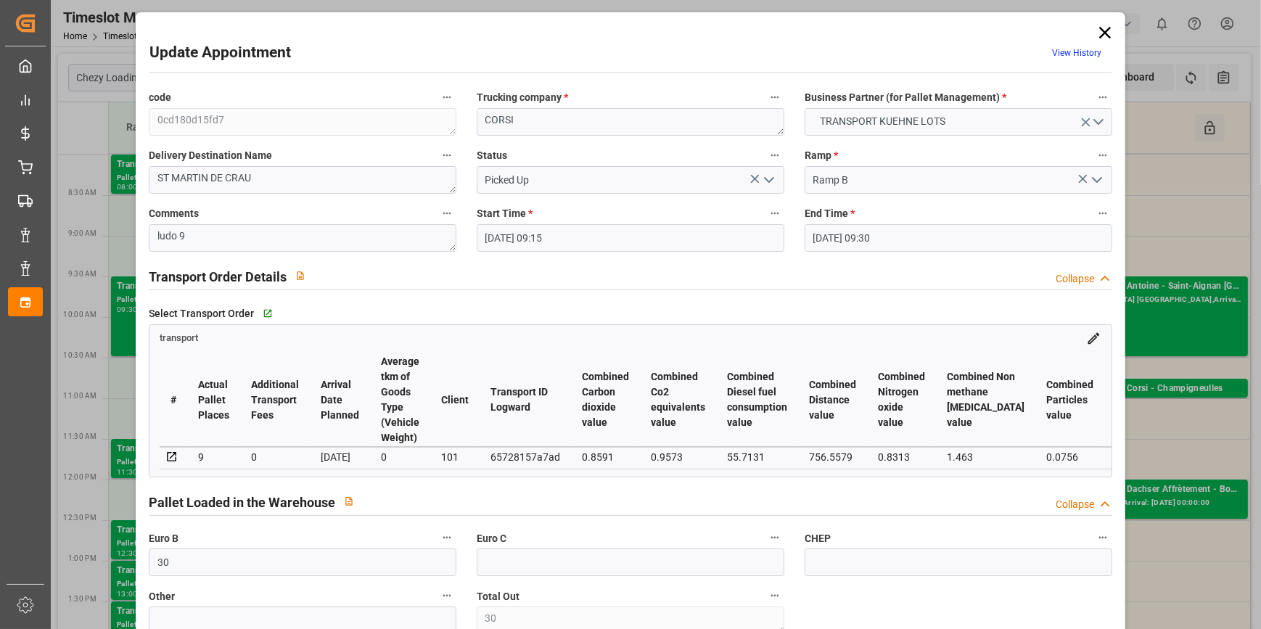
click at [1102, 32] on icon at bounding box center [1105, 33] width 12 height 12
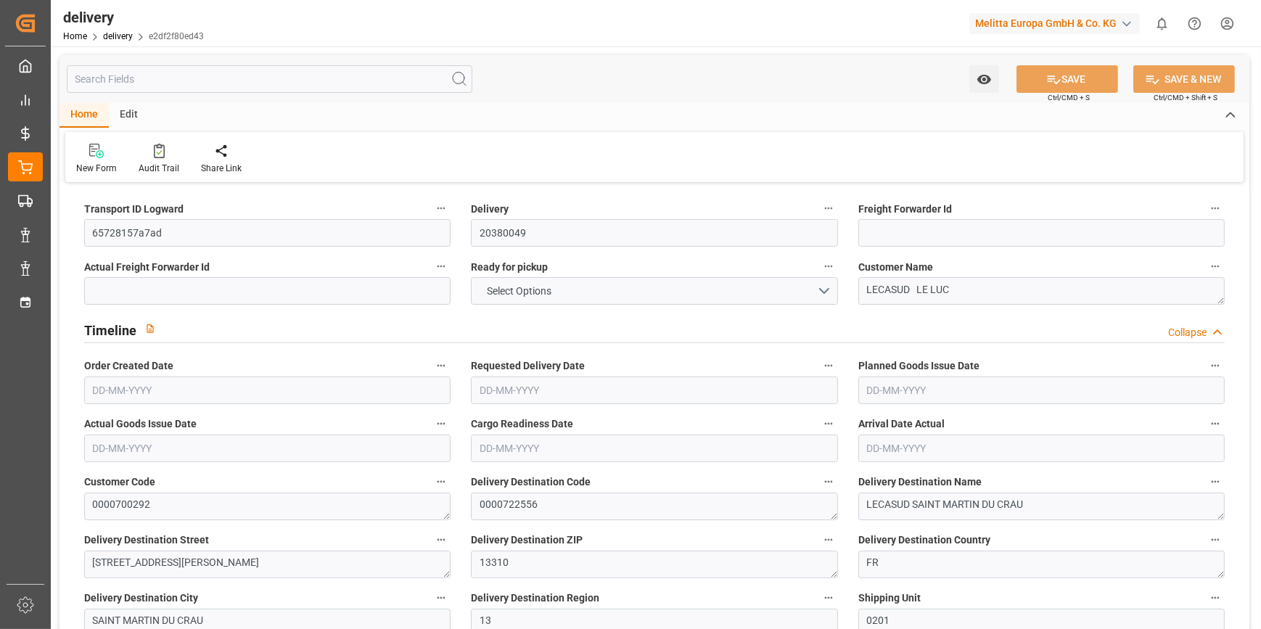
type input "25"
type input "1691.041"
type input "3082.36"
type input "5672.081"
type input "513"
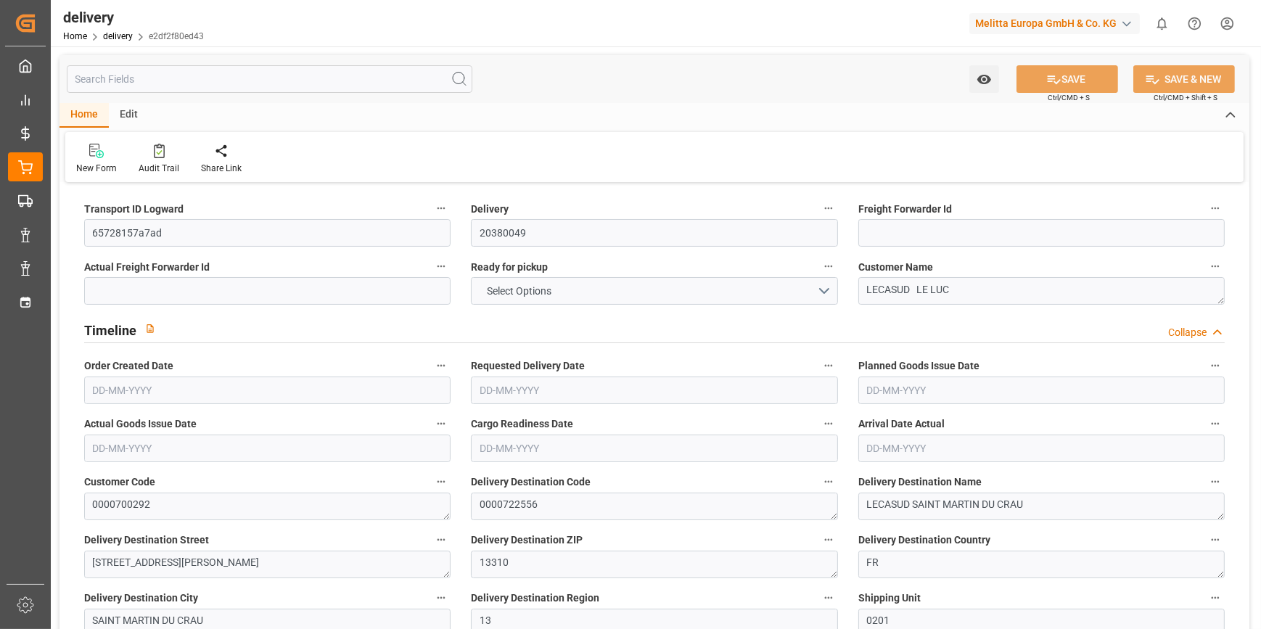
type input "51"
type input "0"
type input "10"
type input "0"
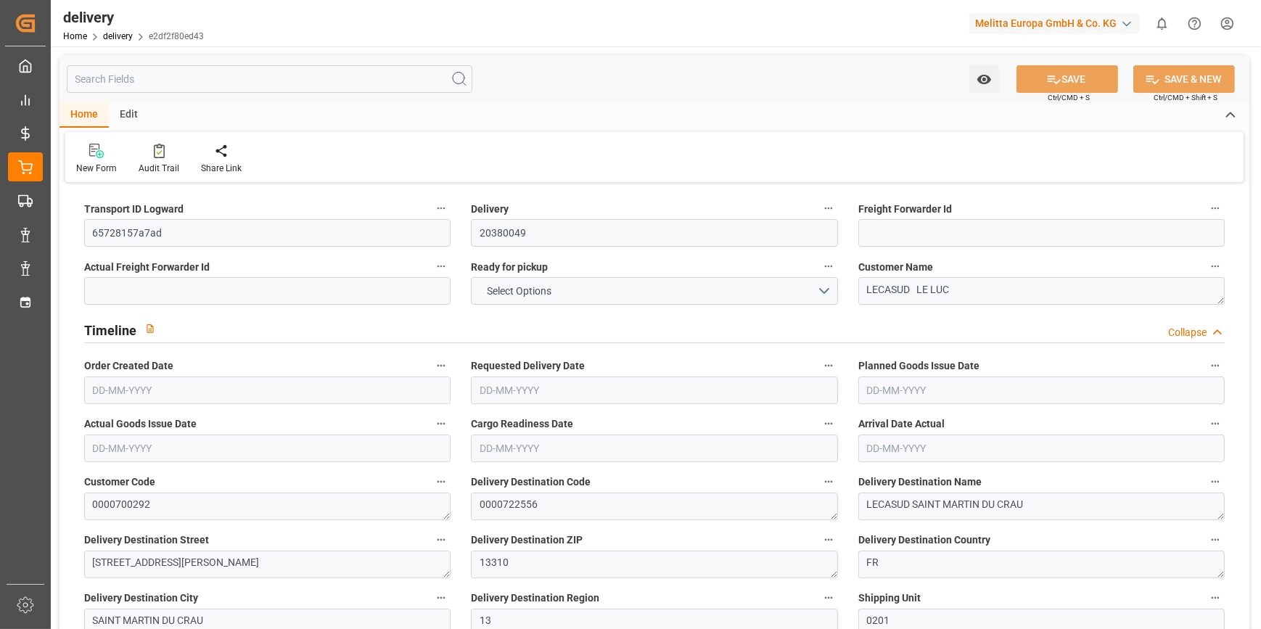
type input "0"
type input "524.7667"
type input "0"
type input "184.68"
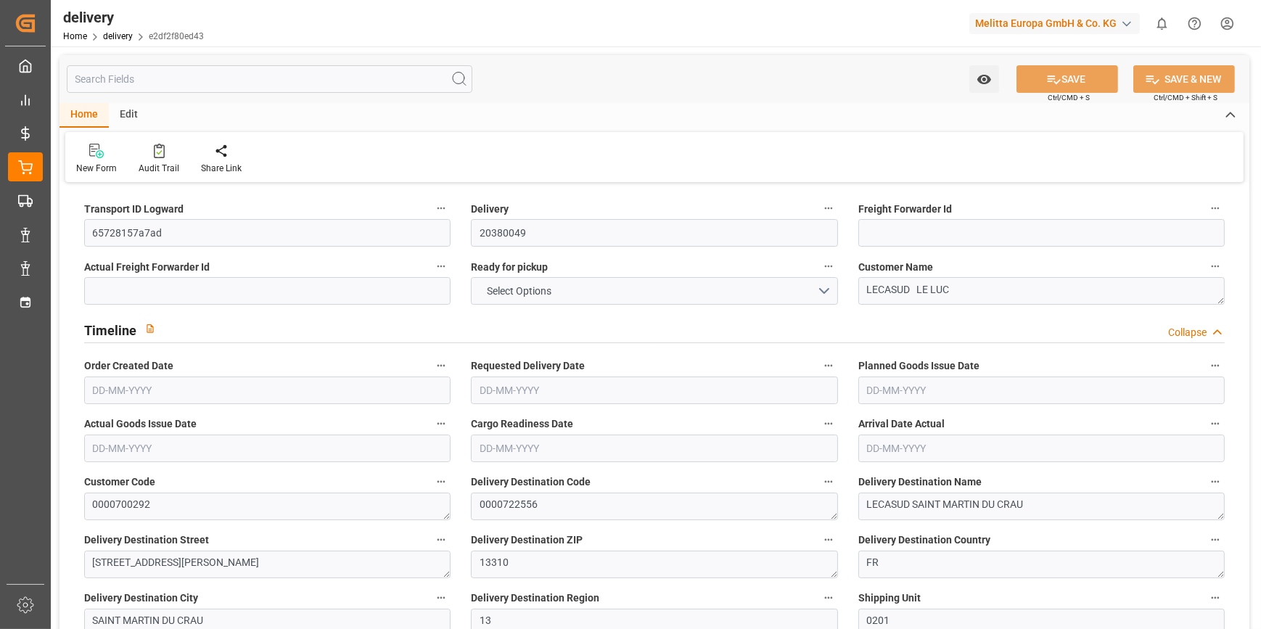
type input "1.5"
type input "1.3"
type input "0"
type input "76.5"
type input "1909.36"
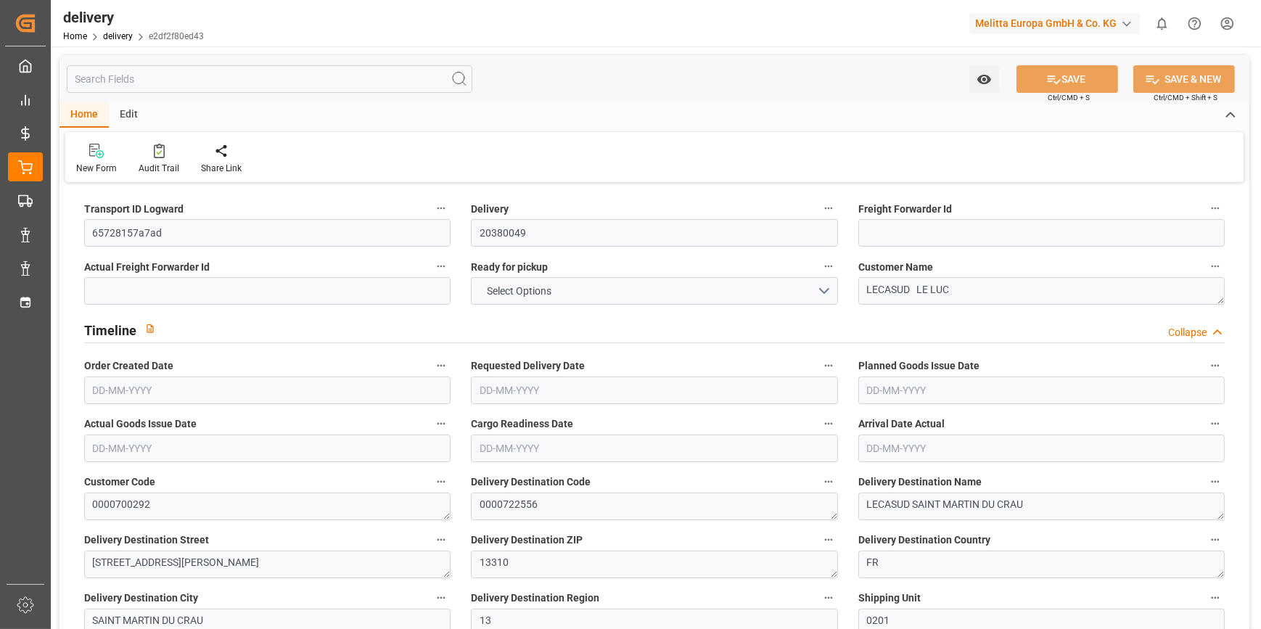
type input "101"
type input "12316.7998"
type input "0.7899"
type input "0"
type input "[DATE]"
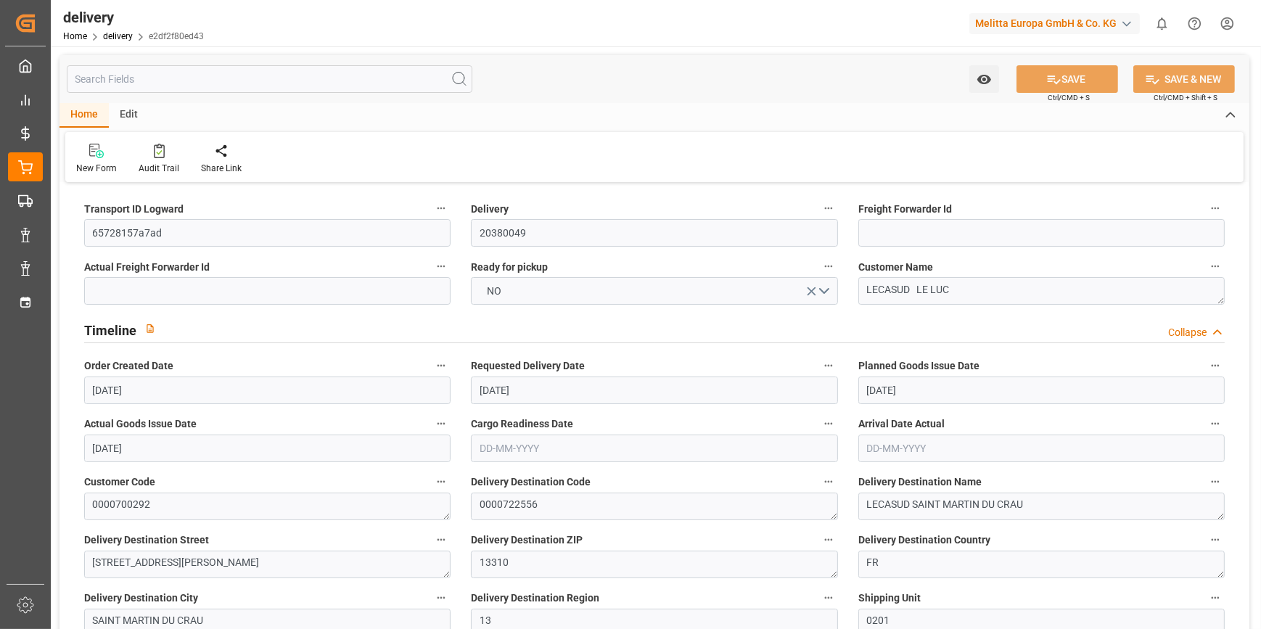
type input "[DATE]"
type input "08-10-2025 11:00"
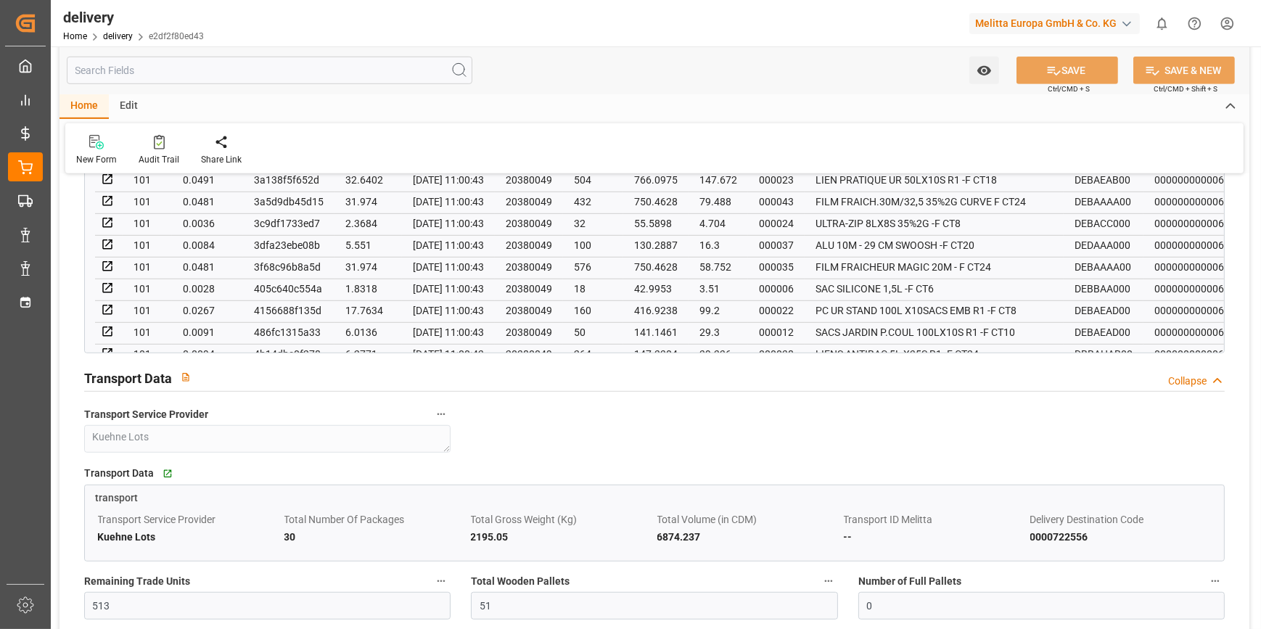
scroll to position [1121, 0]
click at [509, 604] on input "51" at bounding box center [654, 603] width 366 height 28
type input "5"
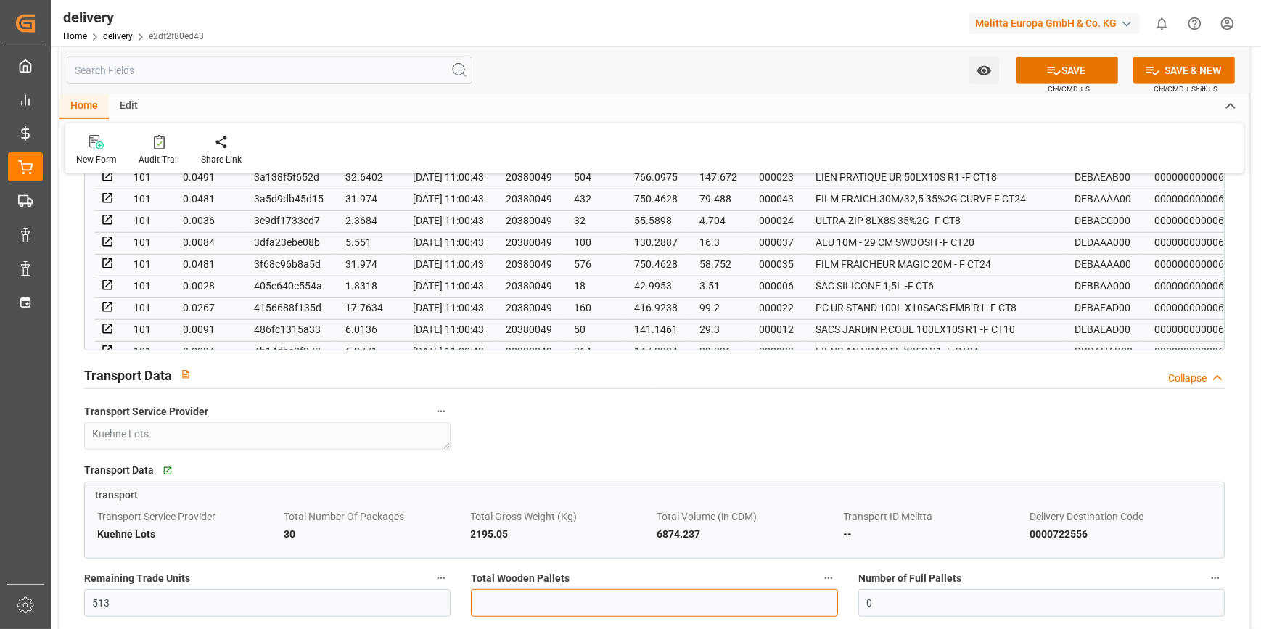
type input "0"
type input "25"
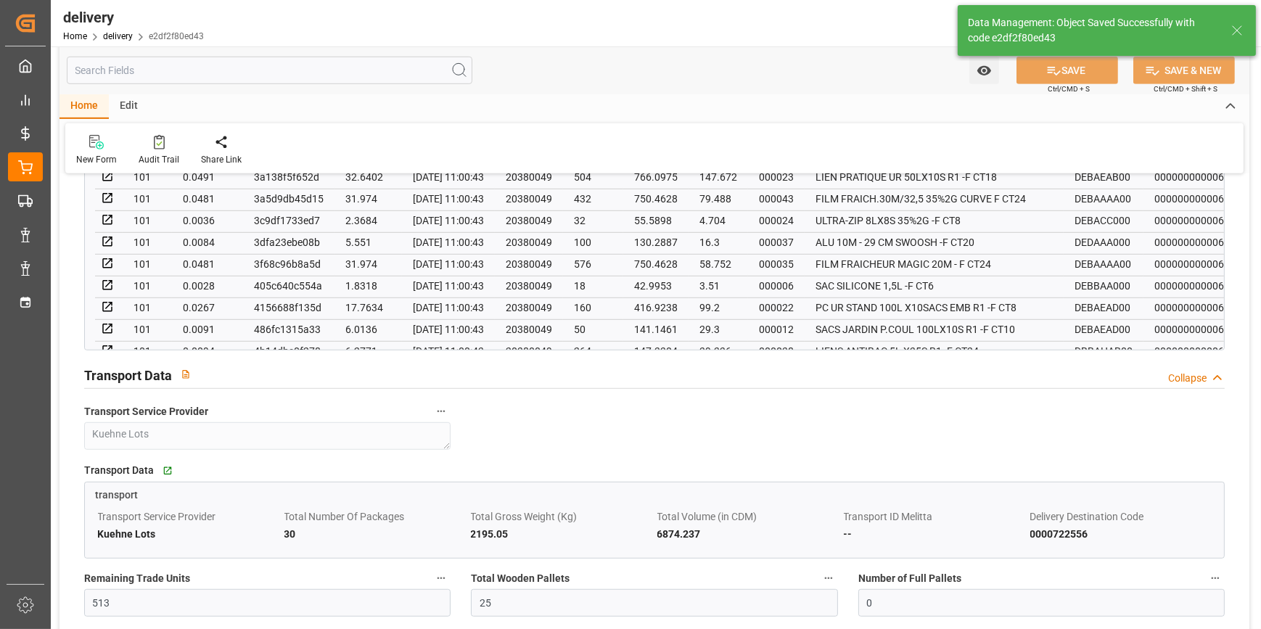
type input "37.5"
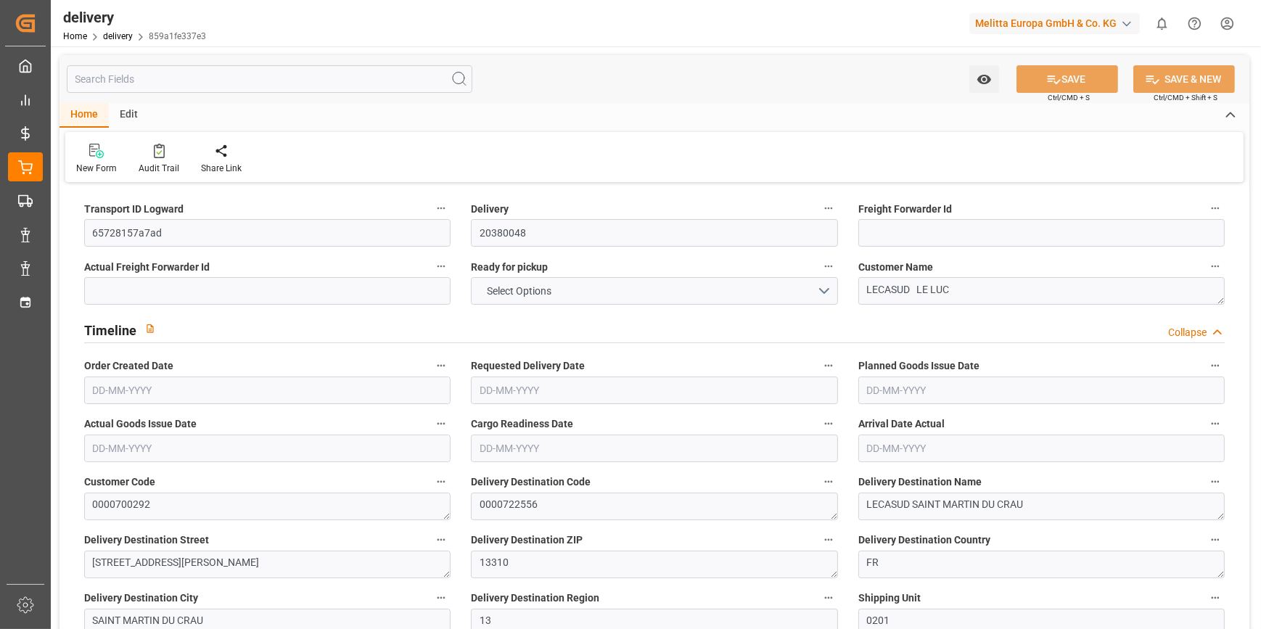
type input "5"
type input "236.798"
type input "492.69"
type input "1202.156"
type input "145"
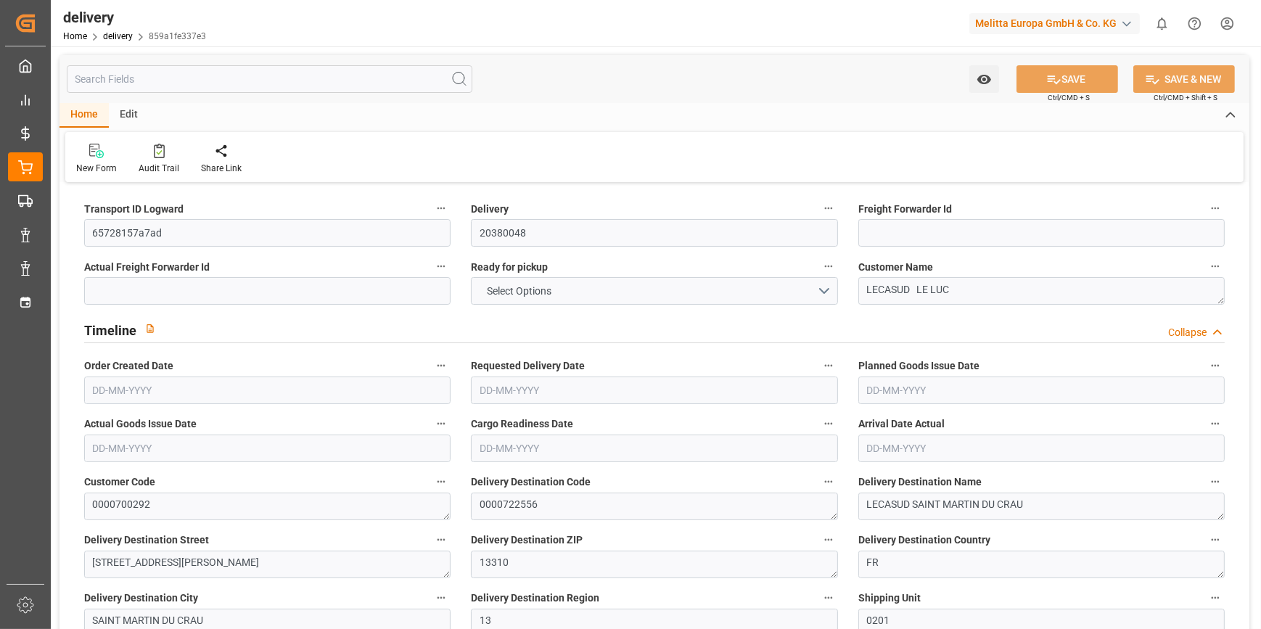
type input "9"
type input "0"
type input "2"
type input "0"
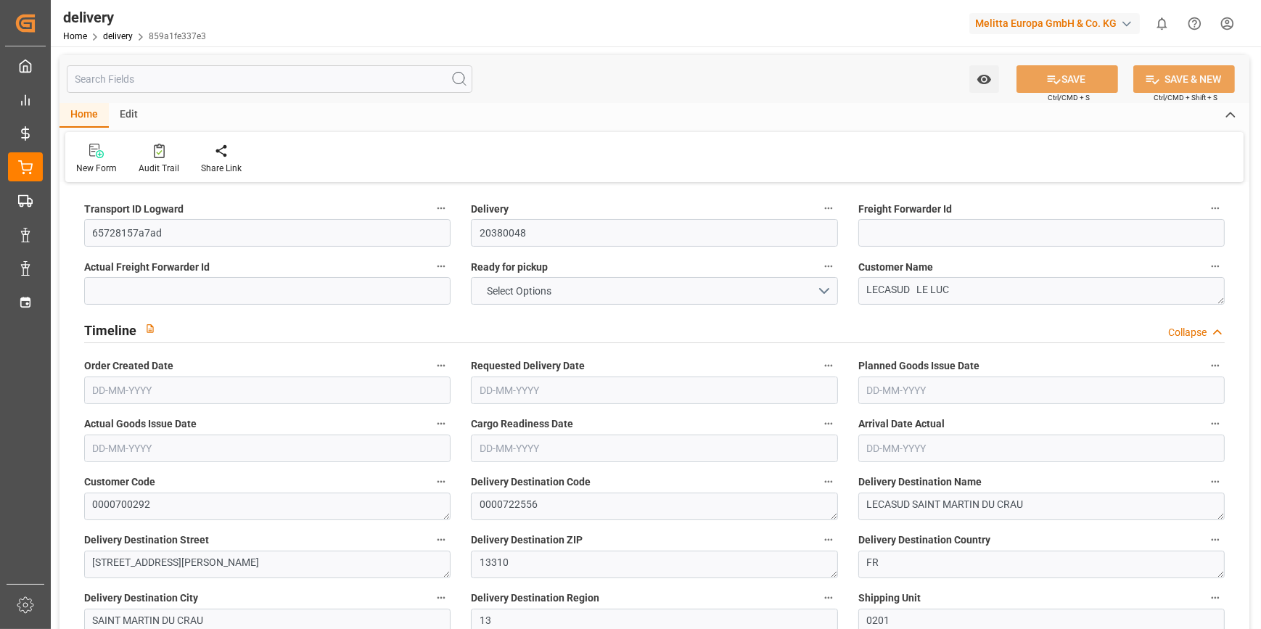
type input "0"
type input "104.9533"
type input "0"
type input "52.2"
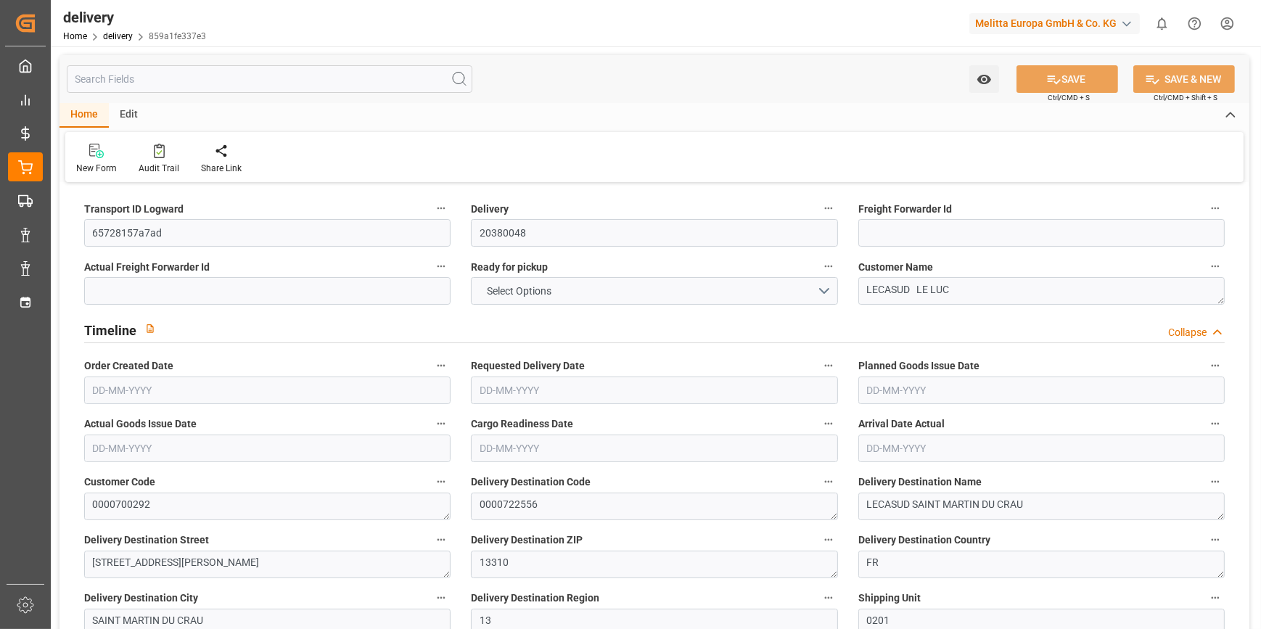
type input "1.5"
type input "1.3"
type input "0"
type input "13.5"
type input "285.69"
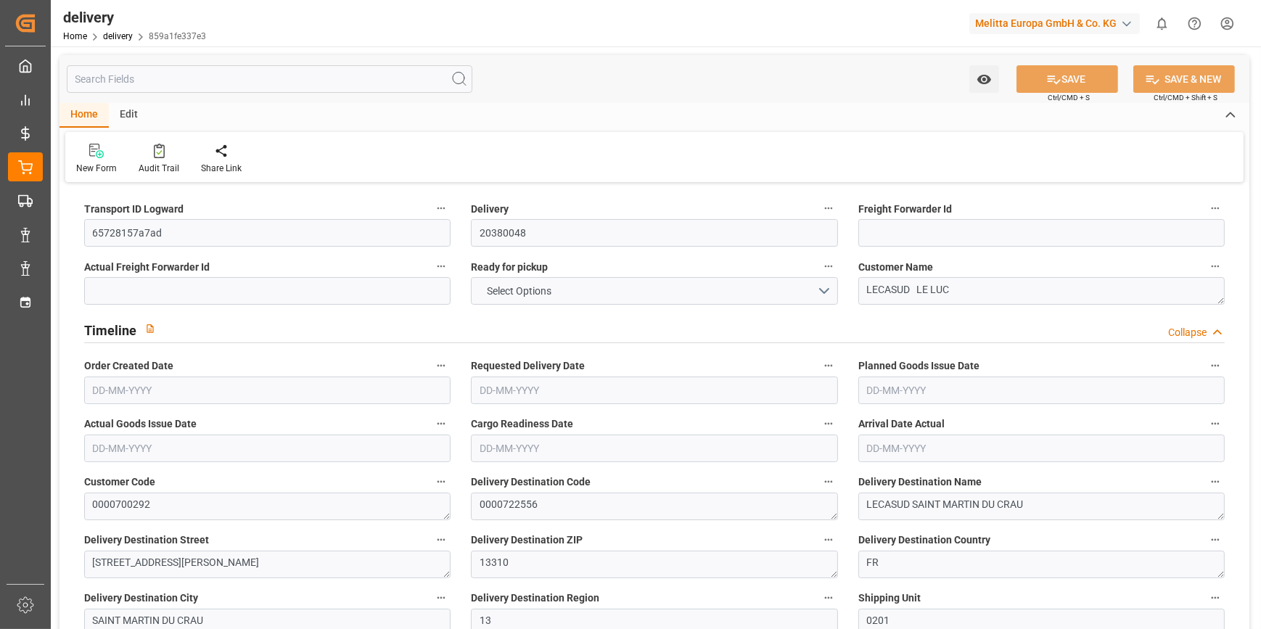
type input "101"
type input "2610.4554"
type input "0.1674"
type input "0"
type input "[DATE]"
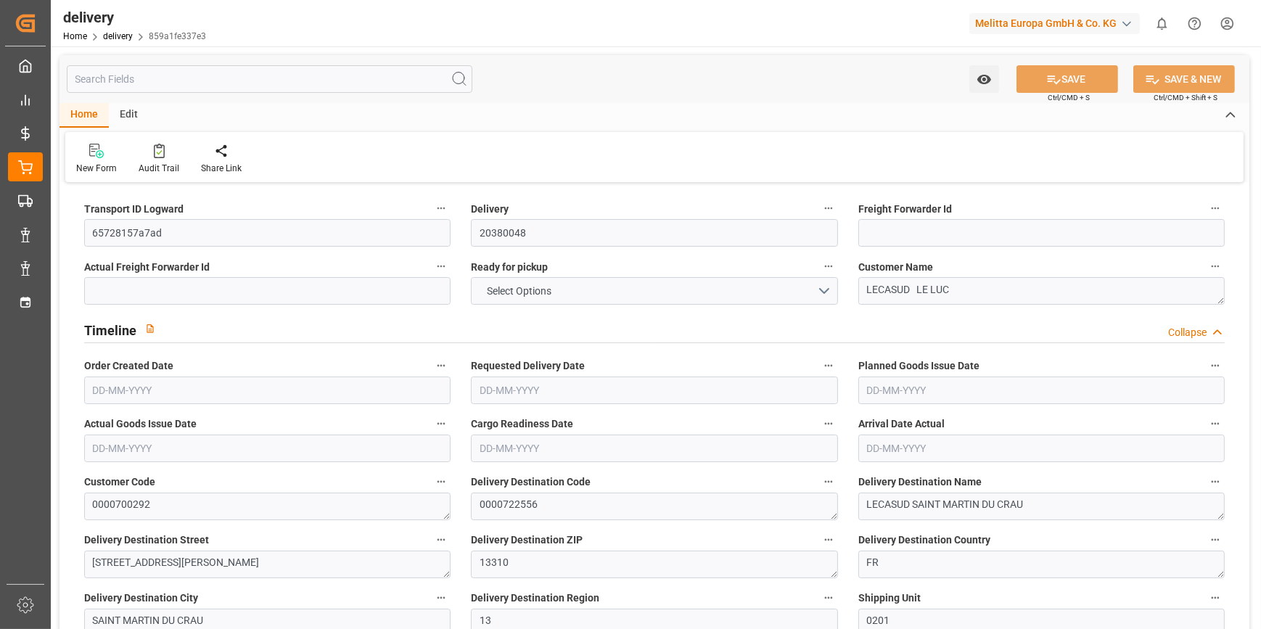
type input "[DATE]"
type input "08-10-2025 11:00"
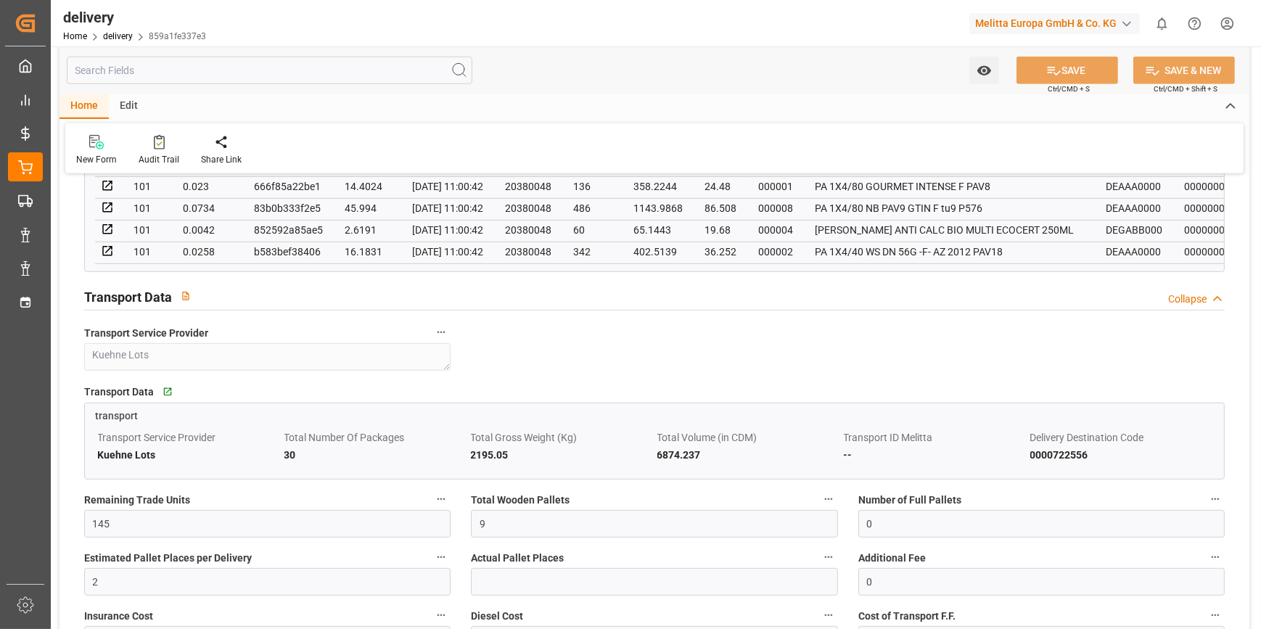
scroll to position [989, 0]
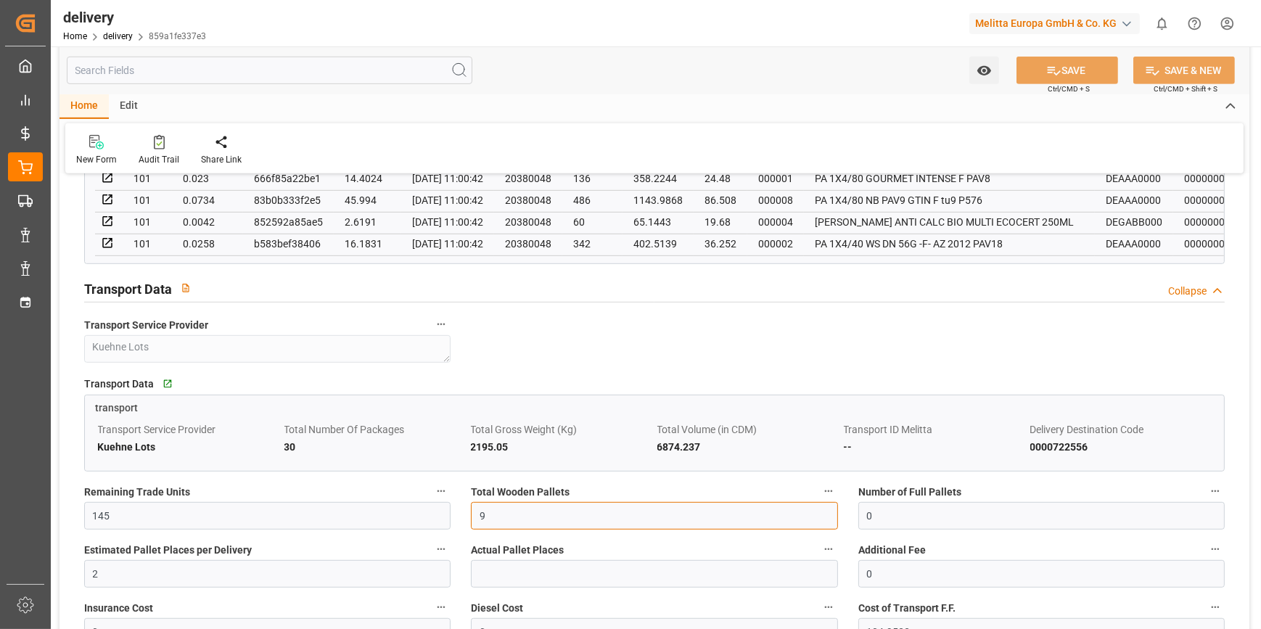
click at [492, 520] on input "9" at bounding box center [654, 516] width 366 height 28
type input "0"
type input "5"
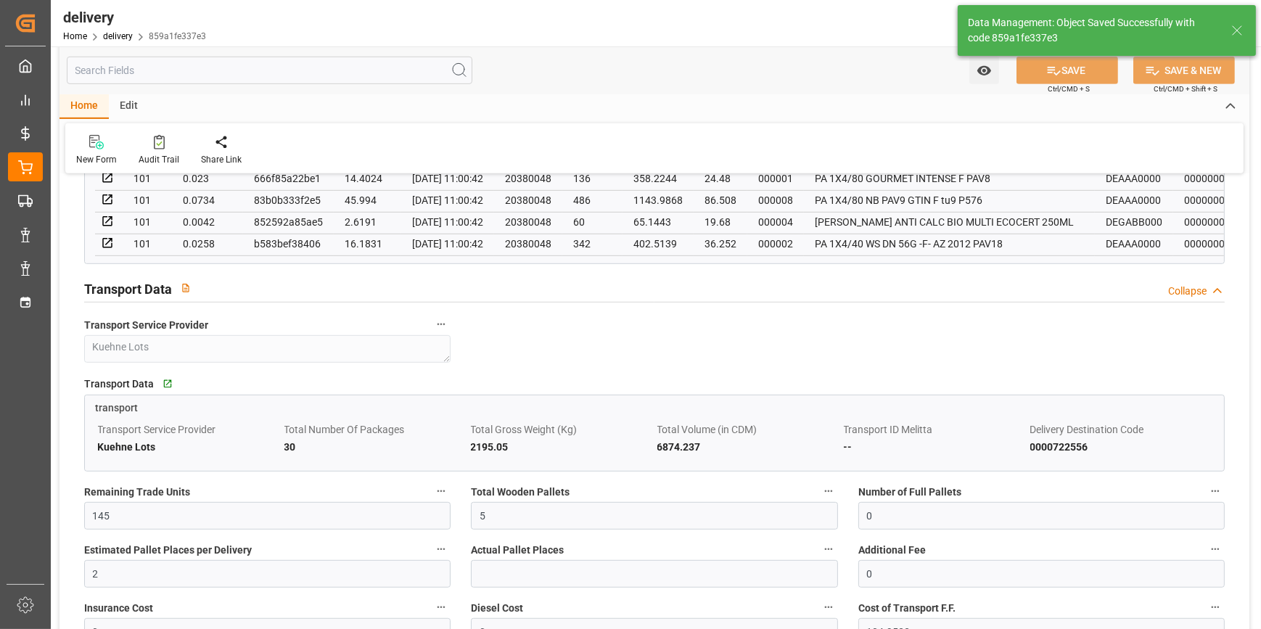
type input "7.5"
